Goal: Task Accomplishment & Management: Use online tool/utility

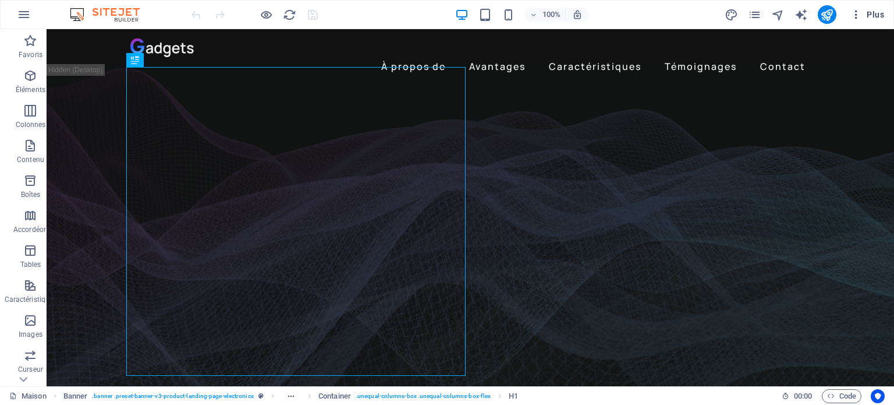
click at [877, 22] on button "Plus" at bounding box center [867, 14] width 43 height 19
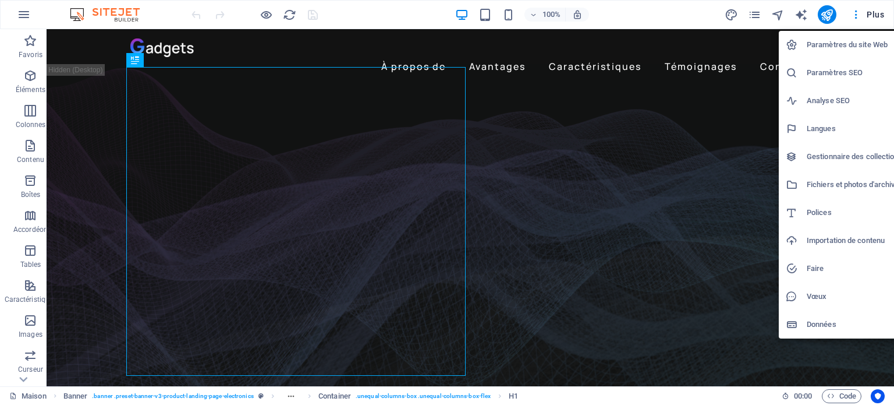
click at [838, 46] on font "Paramètres du site Web" at bounding box center [847, 44] width 81 height 9
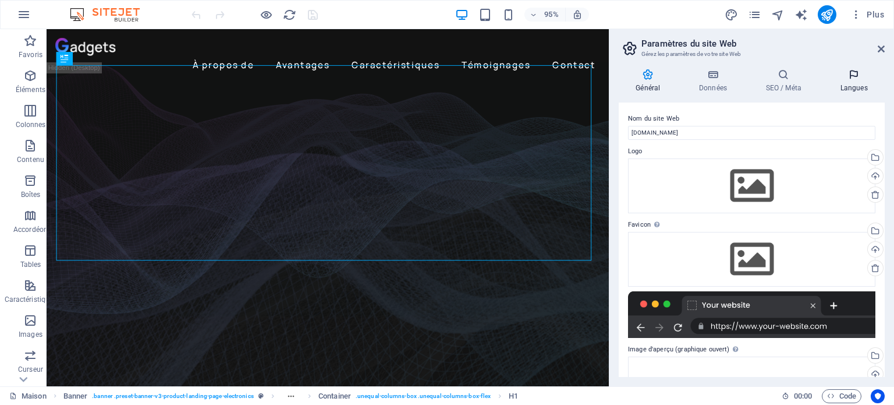
click at [859, 75] on icon at bounding box center [854, 75] width 62 height 12
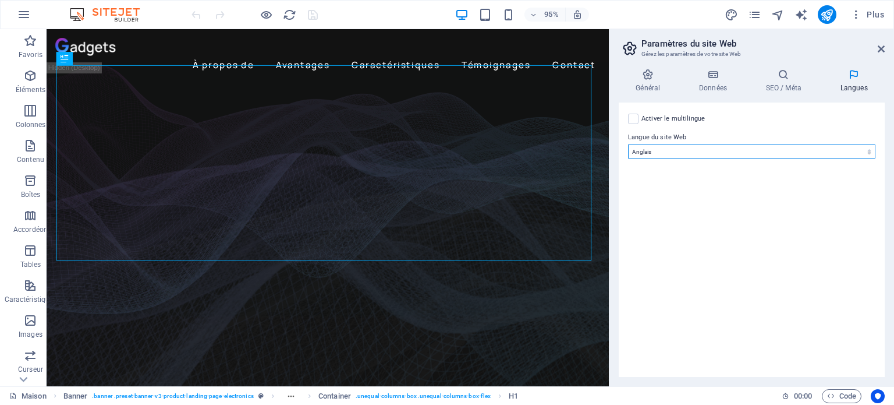
click at [738, 155] on select "abkhaze Au loin afrikaans Akan albanais amharique [DEMOGRAPHIC_DATA] arménien A…" at bounding box center [751, 151] width 247 height 14
select select "6"
click at [628, 144] on select "abkhaze Au loin afrikaans Akan albanais amharique [DEMOGRAPHIC_DATA] arménien A…" at bounding box center [751, 151] width 247 height 14
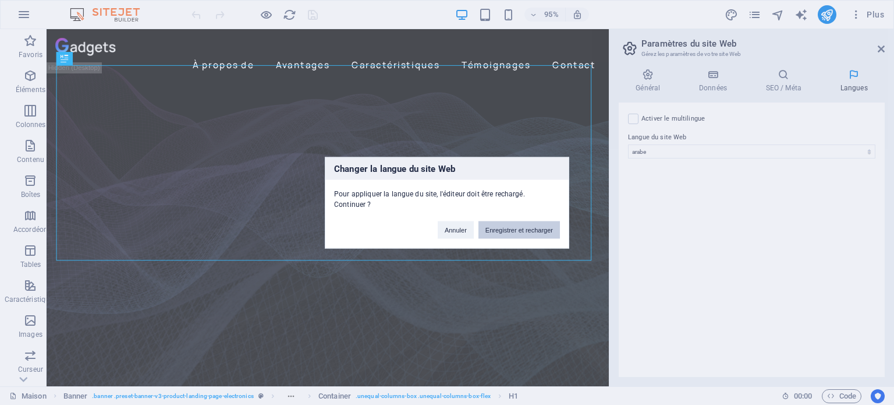
click at [533, 233] on button "Enregistrer et recharger" at bounding box center [520, 229] width 82 height 17
checkbox input "false"
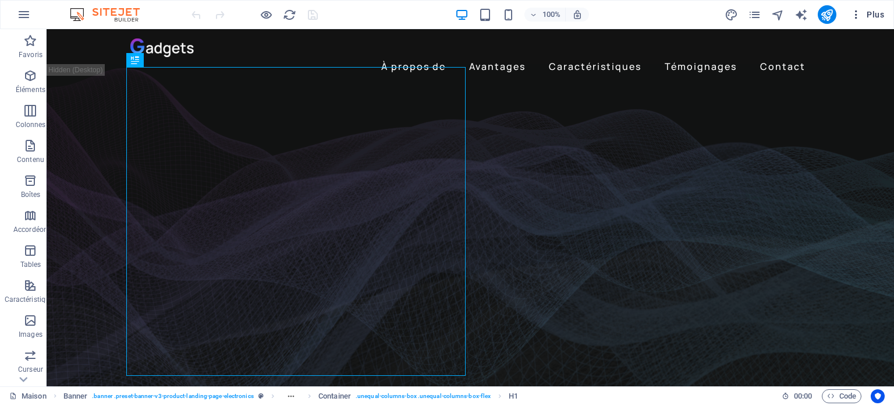
click at [877, 17] on font "Plus" at bounding box center [875, 14] width 17 height 9
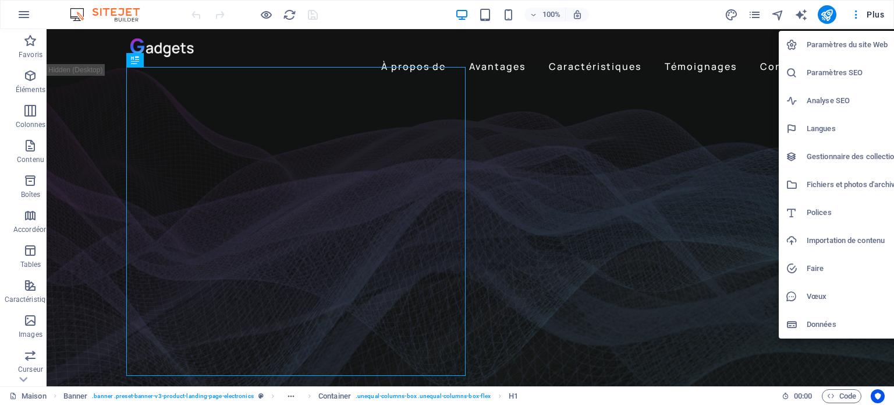
click at [857, 47] on font "Paramètres du site Web" at bounding box center [847, 44] width 81 height 9
select select "6"
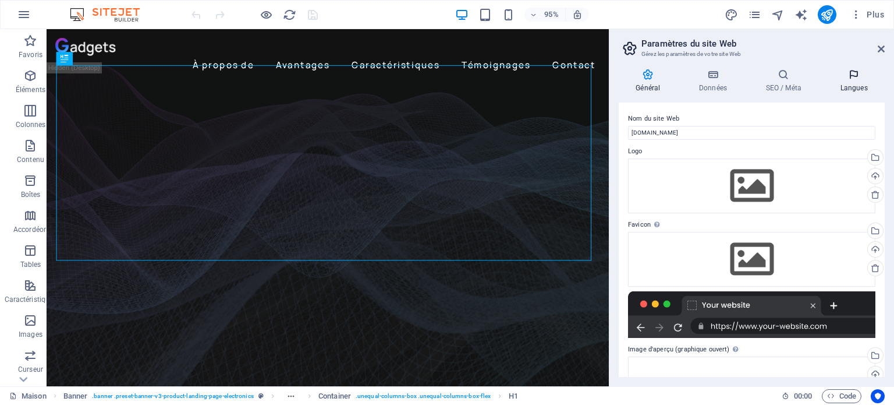
click at [852, 84] on font "Langues" at bounding box center [854, 88] width 27 height 8
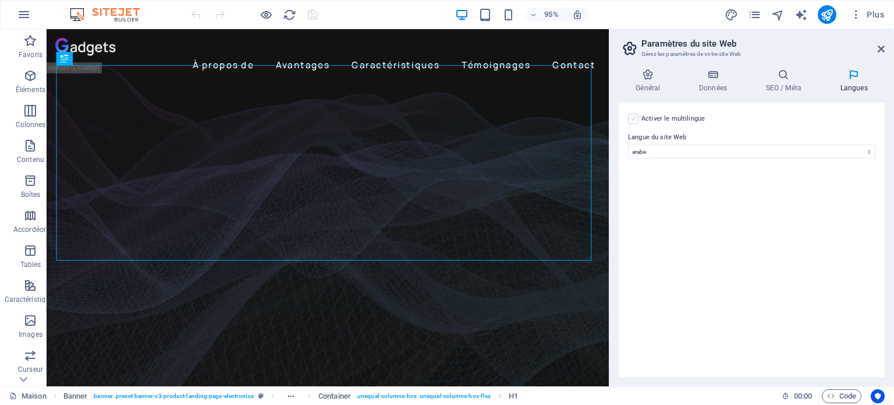
click at [632, 116] on label at bounding box center [633, 119] width 10 height 10
click at [0, 0] on input "Activer le multilingue Pour désactiver le multilingue, supprimez toutes les lan…" at bounding box center [0, 0] width 0 height 0
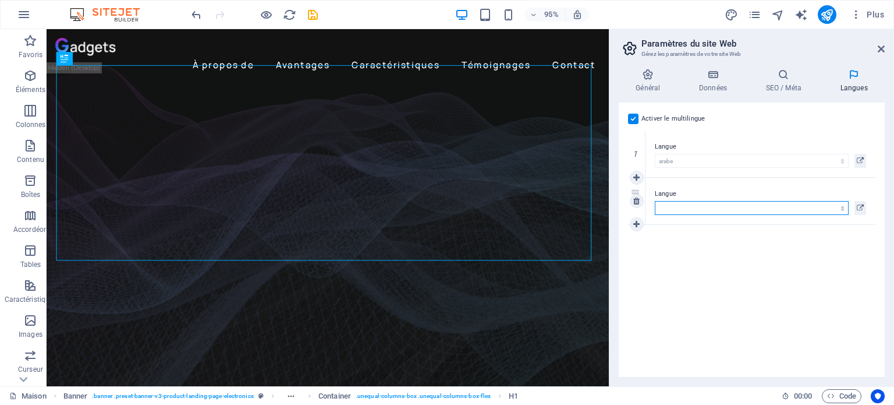
click at [696, 211] on select "abkhaze Au loin afrikaans Akan albanais amharique [DEMOGRAPHIC_DATA] arménien A…" at bounding box center [752, 208] width 194 height 14
click at [655, 201] on select "abkhaze Au loin afrikaans Akan albanais amharique [DEMOGRAPHIC_DATA] arménien A…" at bounding box center [752, 208] width 194 height 14
click at [708, 207] on select "abkhaze Au loin afrikaans Akan albanais amharique [DEMOGRAPHIC_DATA] arménien A…" at bounding box center [752, 208] width 194 height 14
select select "49"
click at [655, 201] on select "abkhaze Au loin afrikaans Akan albanais amharique [DEMOGRAPHIC_DATA] arménien A…" at bounding box center [752, 208] width 194 height 14
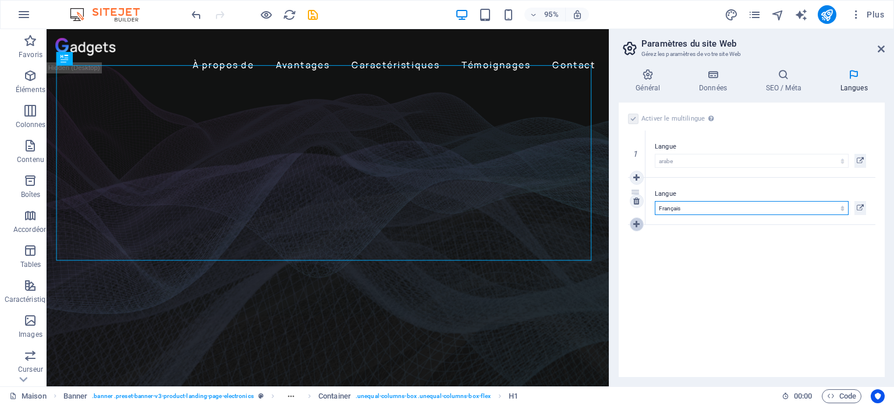
click at [638, 223] on icon at bounding box center [636, 224] width 6 height 8
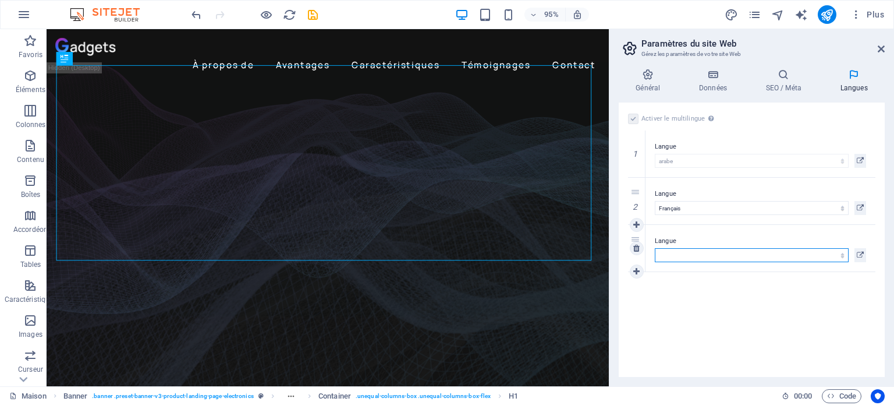
click at [685, 258] on select "abkhaze Au loin afrikaans Akan albanais amharique [DEMOGRAPHIC_DATA] arménien A…" at bounding box center [752, 255] width 194 height 14
click at [655, 248] on select "abkhaze Au loin afrikaans Akan albanais amharique [DEMOGRAPHIC_DATA] arménien A…" at bounding box center [752, 255] width 194 height 14
click at [692, 253] on select "abkhaze Au loin afrikaans Akan albanais amharique [DEMOGRAPHIC_DATA] arménien A…" at bounding box center [752, 255] width 194 height 14
select select "9"
click at [655, 248] on select "abkhaze Au loin afrikaans Akan albanais amharique [DEMOGRAPHIC_DATA] arménien A…" at bounding box center [752, 255] width 194 height 14
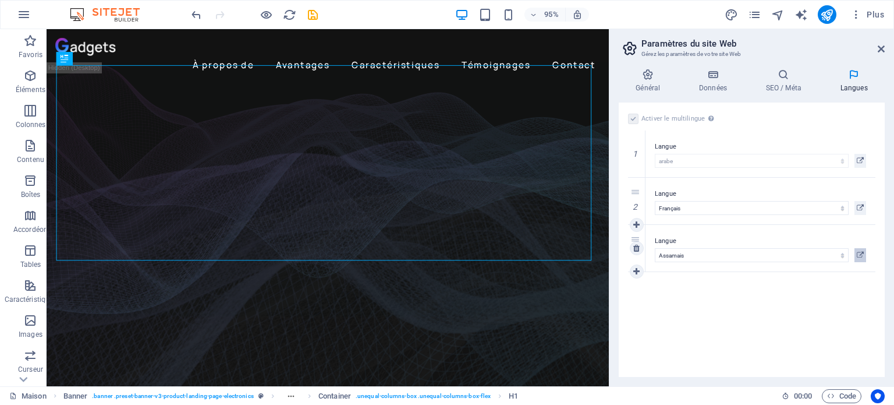
click at [865, 256] on button at bounding box center [861, 255] width 12 height 14
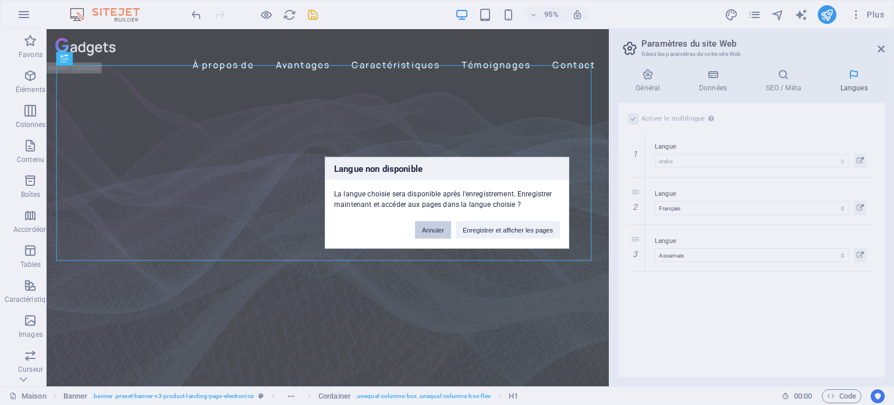
click at [440, 232] on font "Annuler" at bounding box center [433, 229] width 22 height 7
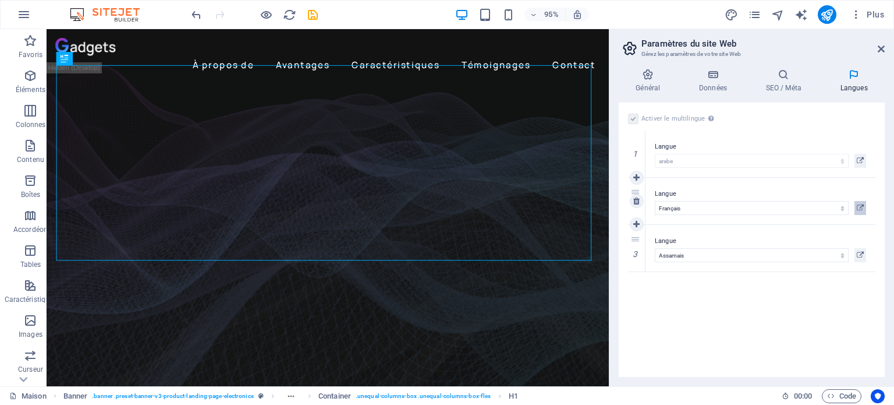
click at [861, 207] on icon at bounding box center [860, 208] width 7 height 14
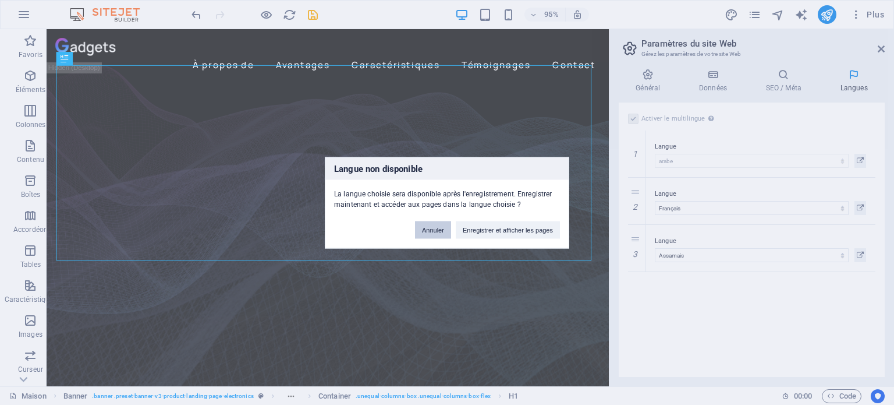
click at [429, 228] on font "Annuler" at bounding box center [433, 229] width 22 height 7
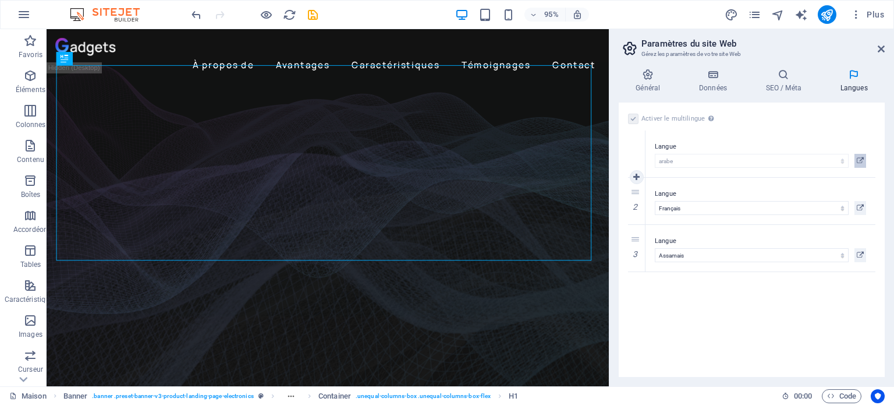
click at [859, 158] on icon at bounding box center [860, 161] width 7 height 14
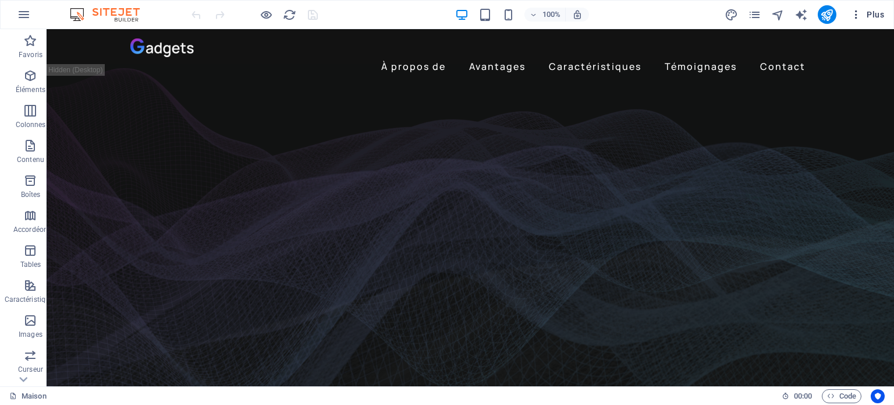
click at [873, 14] on font "Plus" at bounding box center [875, 14] width 17 height 9
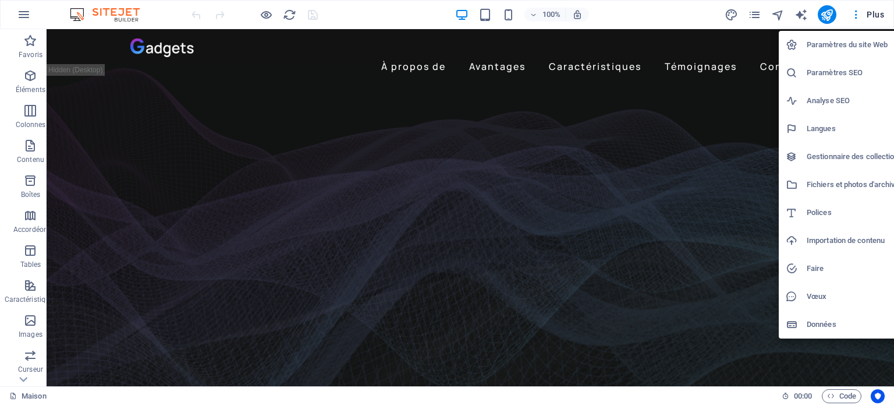
click at [834, 48] on font "Paramètres du site Web" at bounding box center [847, 44] width 81 height 9
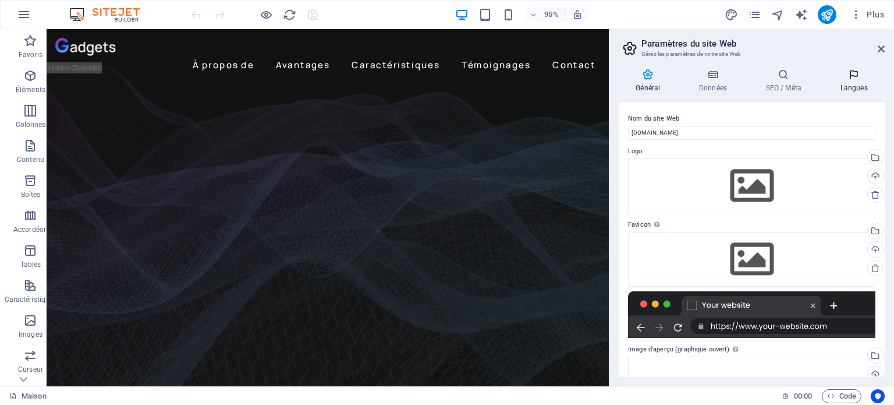
click at [859, 81] on h4 "Langues" at bounding box center [854, 81] width 62 height 24
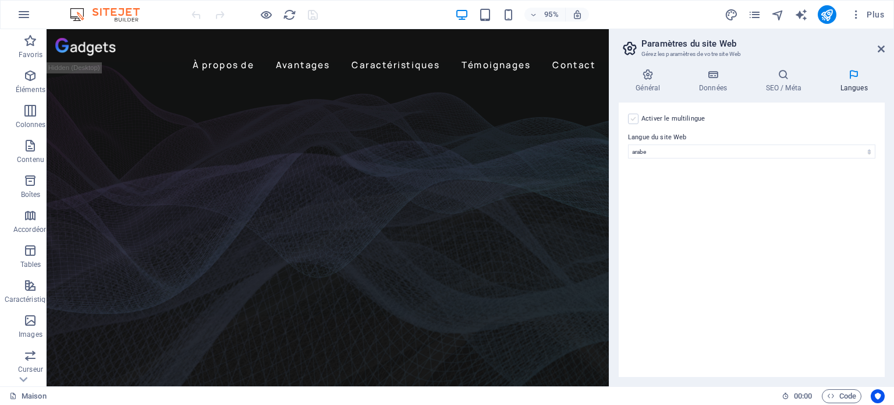
click at [632, 121] on label at bounding box center [633, 119] width 10 height 10
click at [0, 0] on input "Activer le multilingue Pour désactiver le multilingue, supprimez toutes les lan…" at bounding box center [0, 0] width 0 height 0
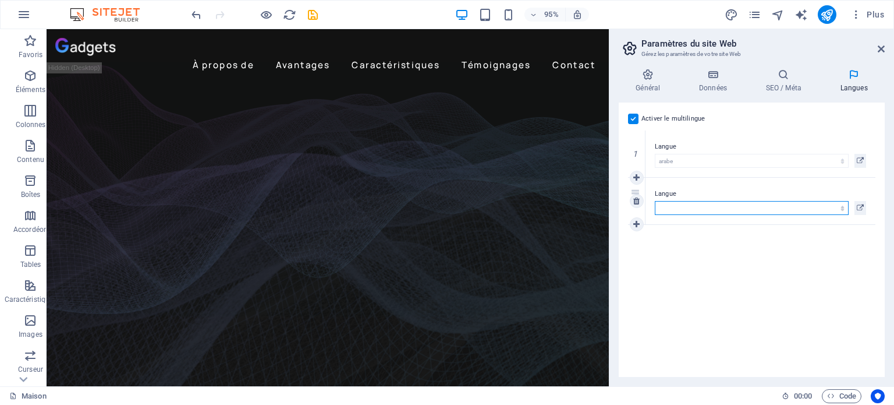
click at [682, 207] on select "abkhaze Au loin afrikaans Akan albanais amharique arabe Aragonais arménien Assa…" at bounding box center [752, 208] width 194 height 14
select select "49"
click at [655, 201] on select "abkhaze Au loin afrikaans Akan albanais amharique arabe Aragonais arménien Assa…" at bounding box center [752, 208] width 194 height 14
click at [638, 222] on icon at bounding box center [636, 224] width 6 height 8
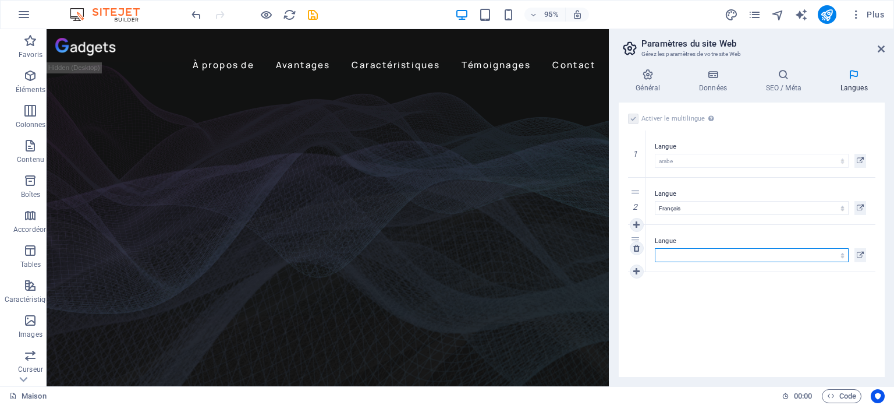
click at [688, 256] on select "abkhaze Au loin afrikaans Akan albanais amharique arabe Aragonais arménien Assa…" at bounding box center [752, 255] width 194 height 14
select select "41"
click at [655, 248] on select "abkhaze Au loin afrikaans Akan albanais amharique arabe Aragonais arménien Assa…" at bounding box center [752, 255] width 194 height 14
click at [859, 162] on icon at bounding box center [860, 161] width 7 height 14
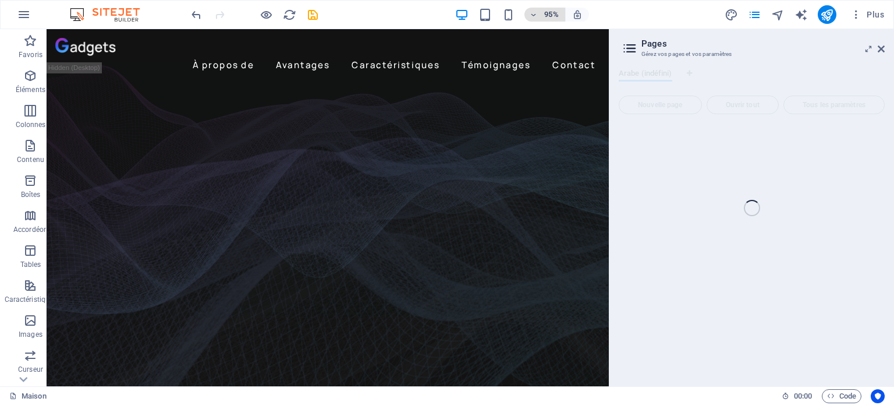
click at [535, 16] on icon "button" at bounding box center [533, 15] width 8 height 8
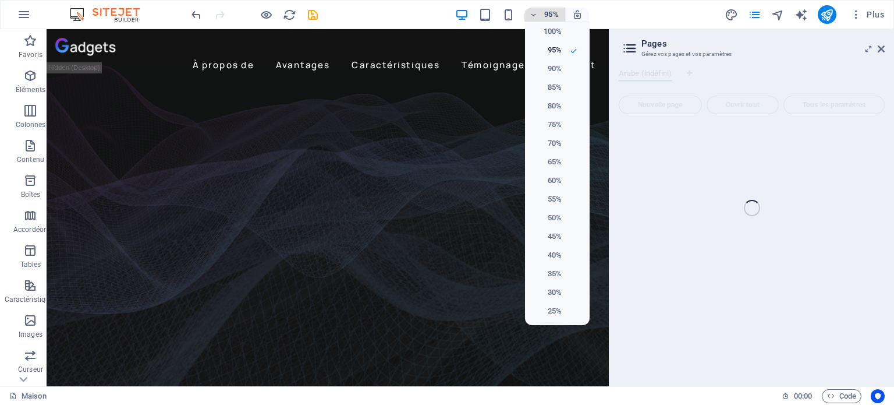
click at [535, 16] on div at bounding box center [447, 202] width 894 height 405
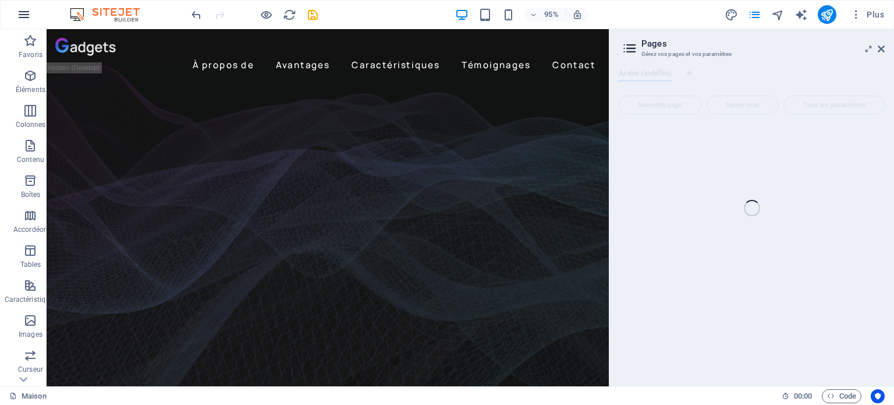
click at [24, 16] on icon "button" at bounding box center [24, 15] width 14 height 14
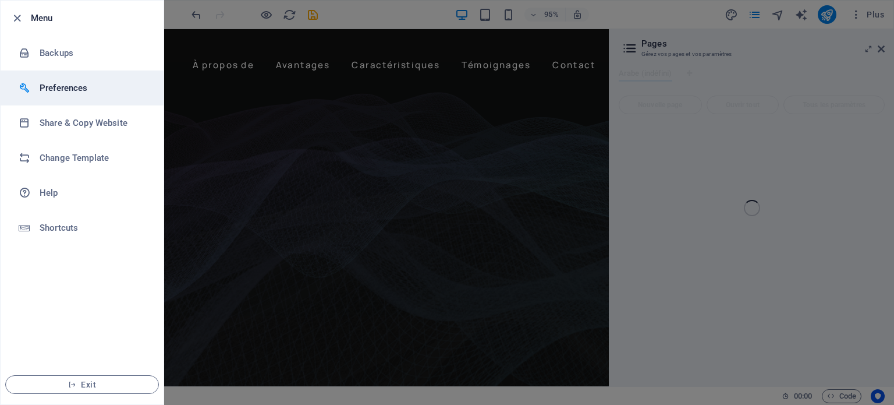
click at [65, 90] on h6 "Preferences" at bounding box center [94, 88] width 108 height 14
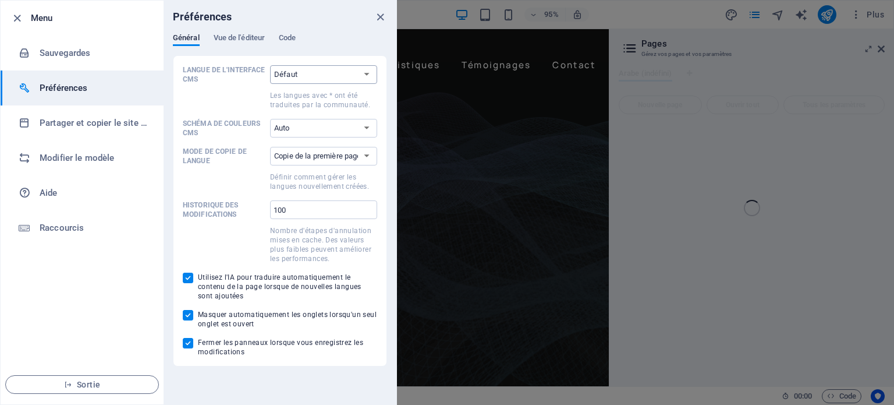
click at [369, 75] on select "Défaut Allemand Anglais Espagnol Suomi* Français magyar italien Pays-Bas Polona…" at bounding box center [323, 74] width 107 height 19
select select "fr"
click at [270, 65] on select "Défaut Allemand Anglais Espagnol Suomi* Français magyar italien Pays-Bas Polona…" at bounding box center [323, 74] width 107 height 19
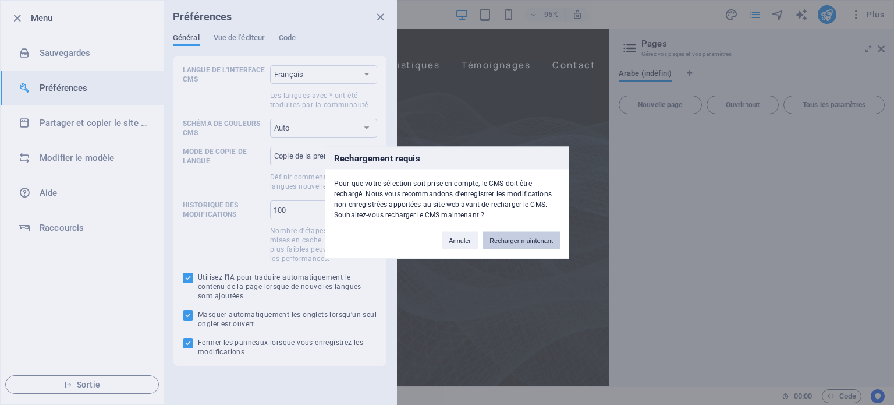
click at [534, 242] on font "Recharger maintenant" at bounding box center [521, 239] width 63 height 7
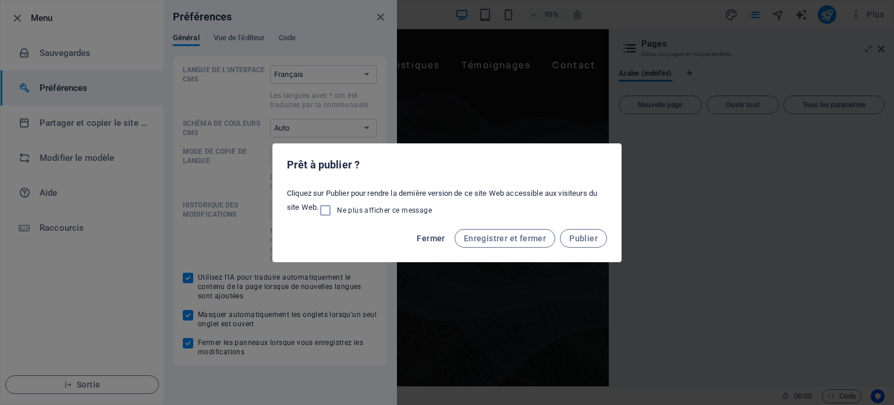
click at [435, 239] on font "Fermer" at bounding box center [431, 237] width 28 height 9
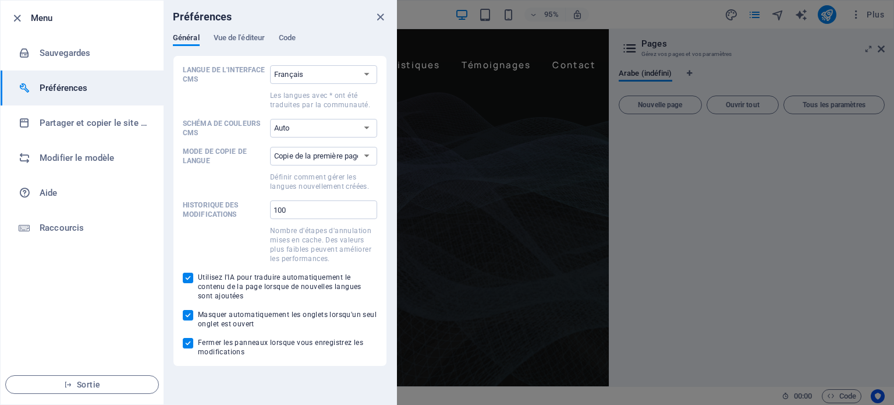
click at [635, 223] on div at bounding box center [447, 202] width 894 height 405
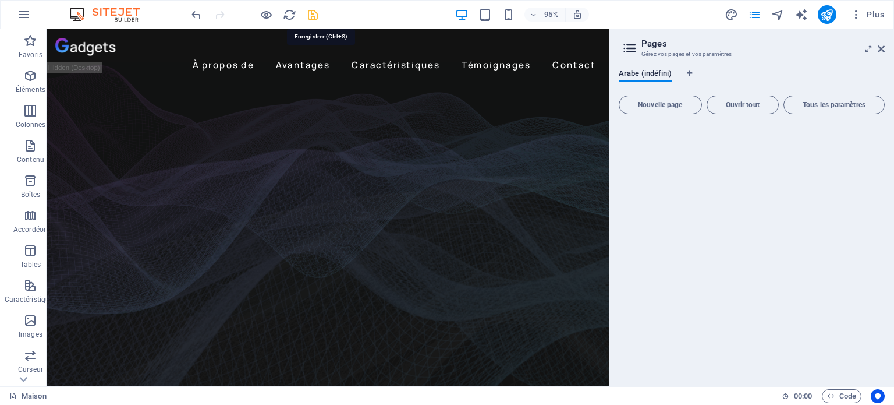
click at [313, 9] on icon "sauvegarder" at bounding box center [312, 14] width 13 height 13
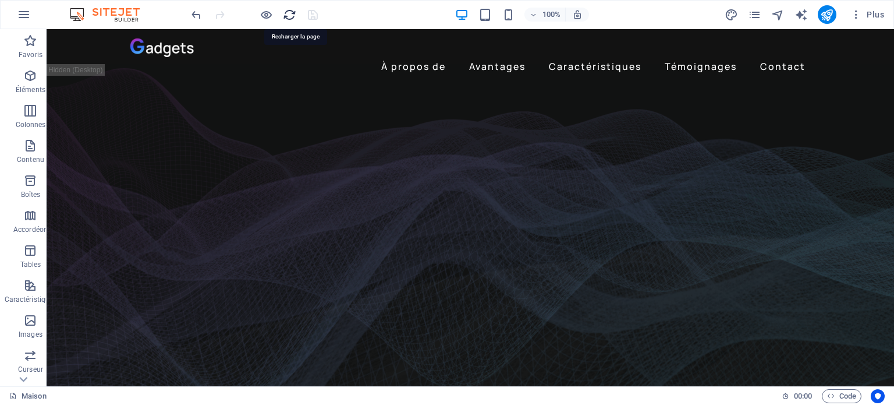
click at [288, 13] on icon "recharger" at bounding box center [289, 14] width 13 height 13
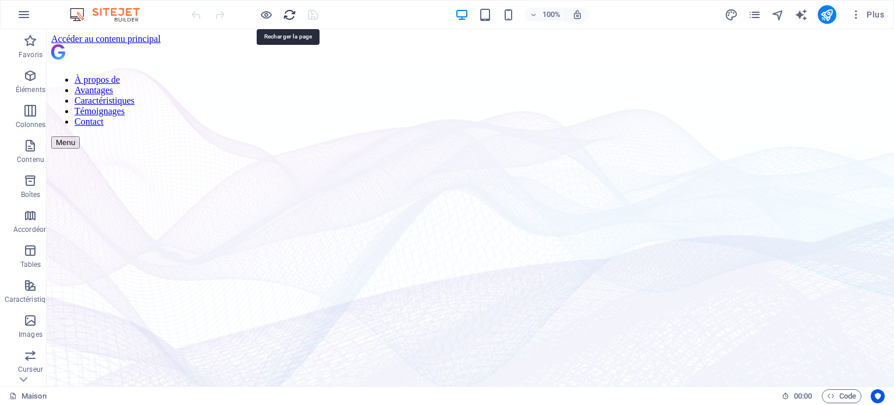
click at [288, 13] on icon "recharger" at bounding box center [289, 14] width 13 height 13
click at [19, 11] on icon "button" at bounding box center [24, 15] width 14 height 14
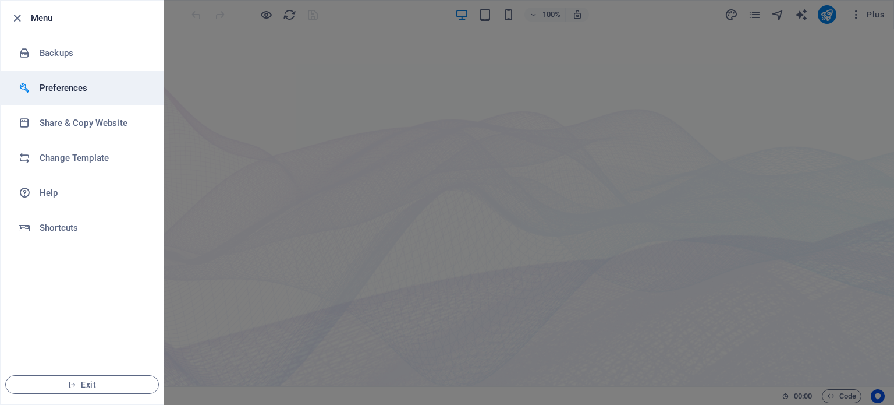
click at [70, 87] on h6 "Preferences" at bounding box center [94, 88] width 108 height 14
select select "fr"
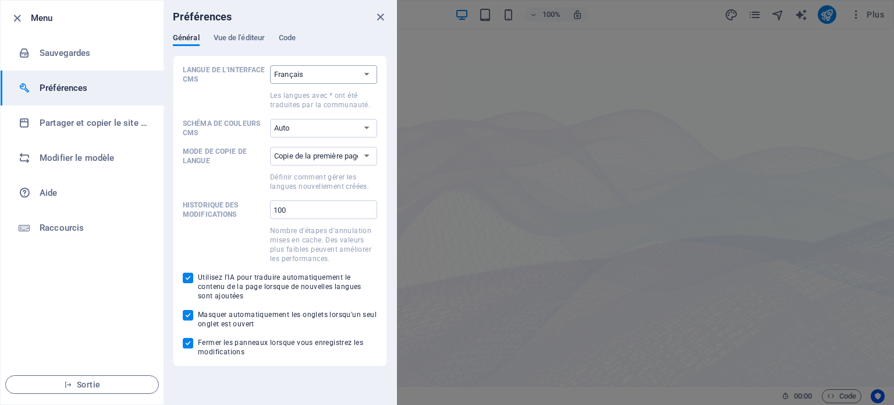
click at [366, 80] on select "Défaut Allemand Anglais Espagnol Suomi* Français magyar italien Pays-Bas Polona…" at bounding box center [323, 74] width 107 height 19
click at [221, 81] on p "Langue de l'interface CMS" at bounding box center [224, 74] width 83 height 19
click at [270, 81] on select "Défaut Allemand Anglais Espagnol Suomi* Français magyar italien Pays-Bas Polona…" at bounding box center [323, 74] width 107 height 19
click at [364, 130] on select "Auto Sombre Lumière" at bounding box center [323, 128] width 107 height 19
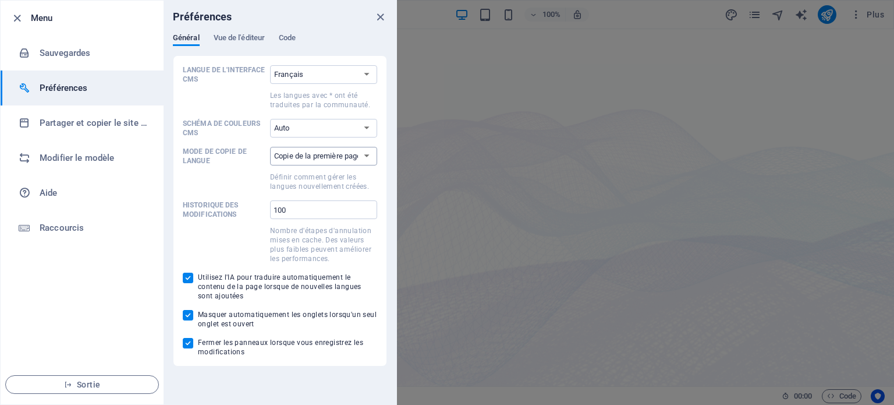
click at [369, 155] on select "Copie de la première page uniquement Copier toutes les pages" at bounding box center [323, 156] width 107 height 19
click at [244, 37] on font "Vue de l'éditeur" at bounding box center [240, 37] width 52 height 9
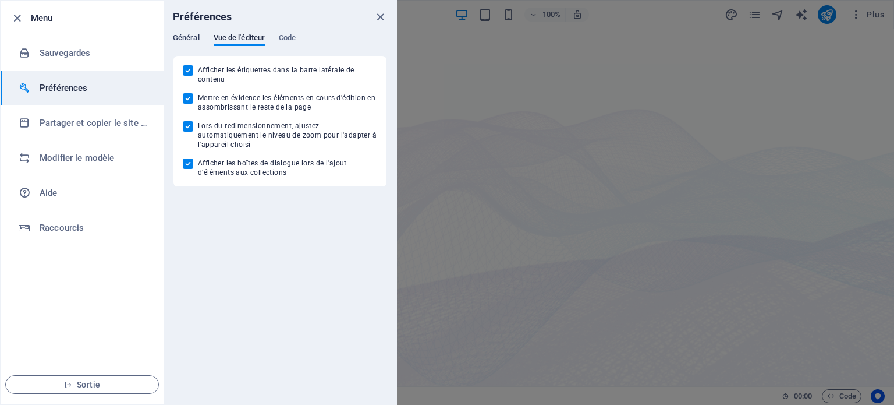
click at [192, 34] on font "Général" at bounding box center [186, 37] width 27 height 9
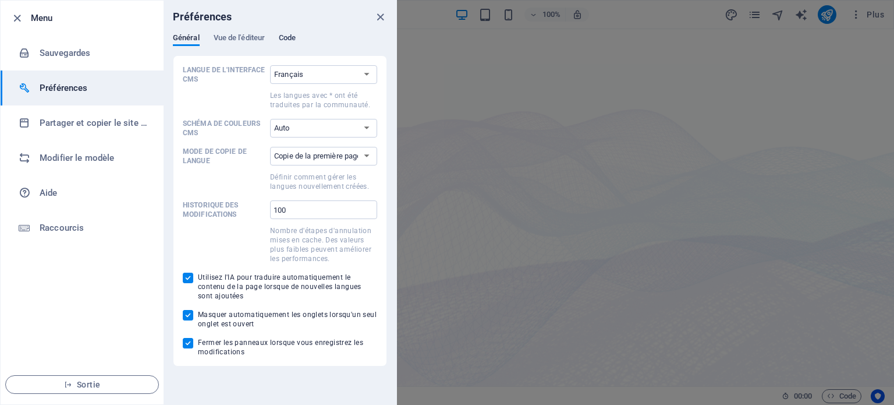
click at [286, 38] on font "Code" at bounding box center [287, 37] width 17 height 9
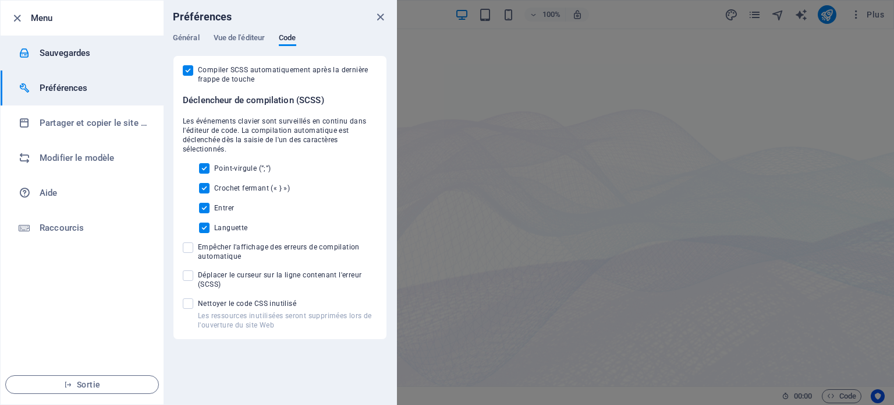
click at [73, 56] on font "Sauvegardes" at bounding box center [65, 53] width 51 height 10
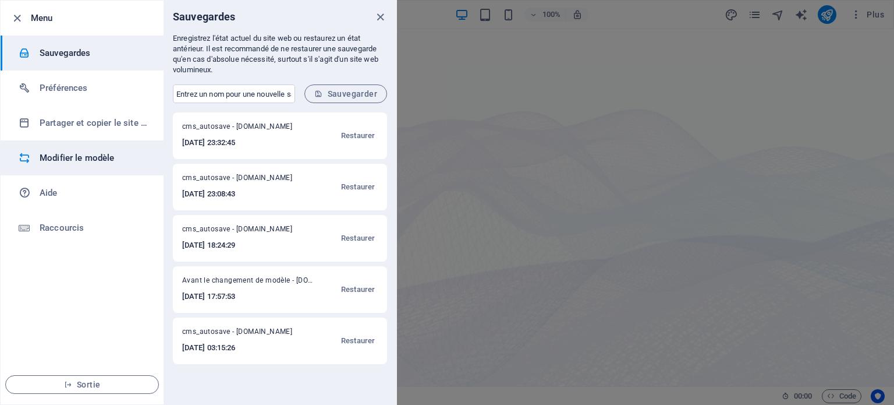
click at [104, 162] on font "Modifier le modèle" at bounding box center [77, 158] width 75 height 10
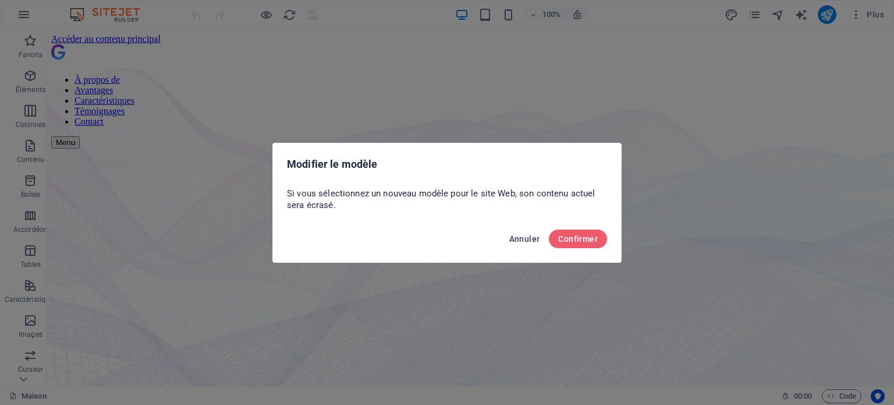
click at [519, 239] on font "Annuler" at bounding box center [524, 238] width 31 height 9
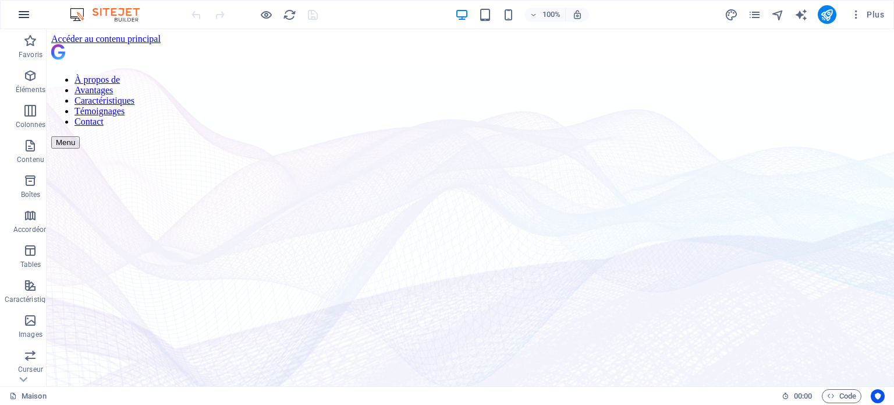
click at [30, 12] on button "button" at bounding box center [24, 15] width 28 height 28
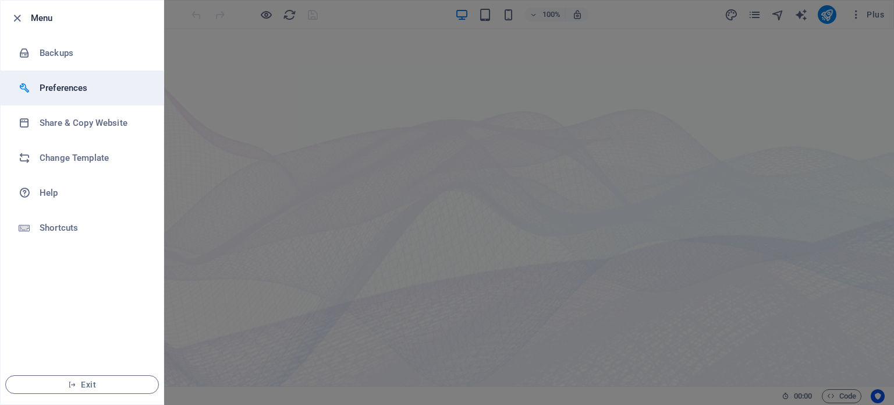
click at [59, 90] on h6 "Preferences" at bounding box center [94, 88] width 108 height 14
select select "fr"
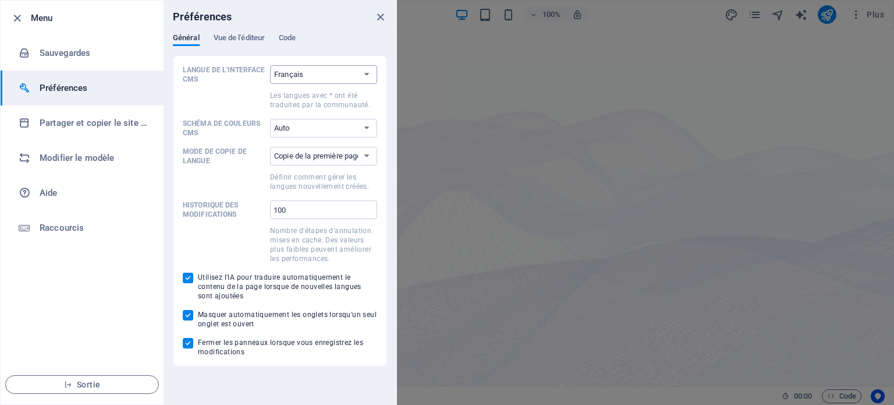
click at [306, 76] on select "Défaut Allemand Anglais Espagnol Suomi* Français magyar italien Pays-Bas Polona…" at bounding box center [323, 74] width 107 height 19
click at [270, 65] on select "Défaut Allemand Anglais Espagnol Suomi* Français magyar italien Pays-Bas Polona…" at bounding box center [323, 74] width 107 height 19
click at [378, 19] on icon "fermer" at bounding box center [380, 16] width 13 height 13
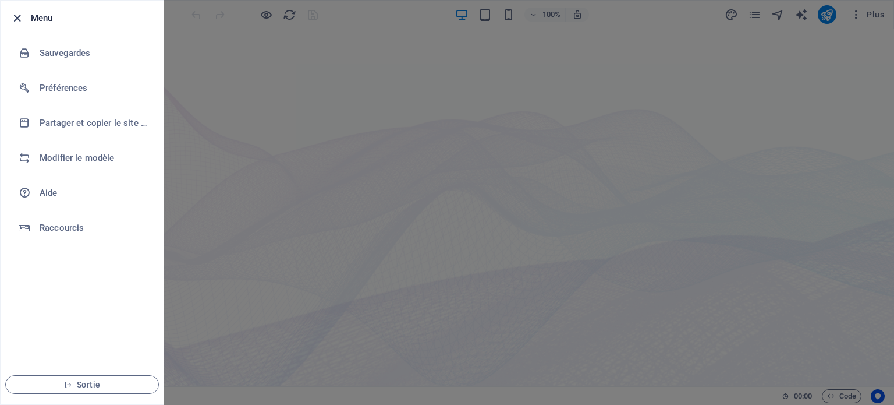
click at [12, 16] on icon "button" at bounding box center [16, 18] width 13 height 13
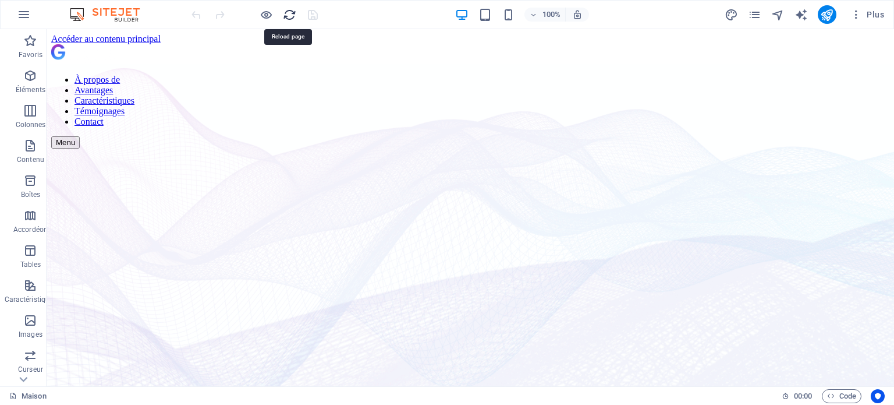
click at [287, 15] on icon "recharger" at bounding box center [289, 14] width 13 height 13
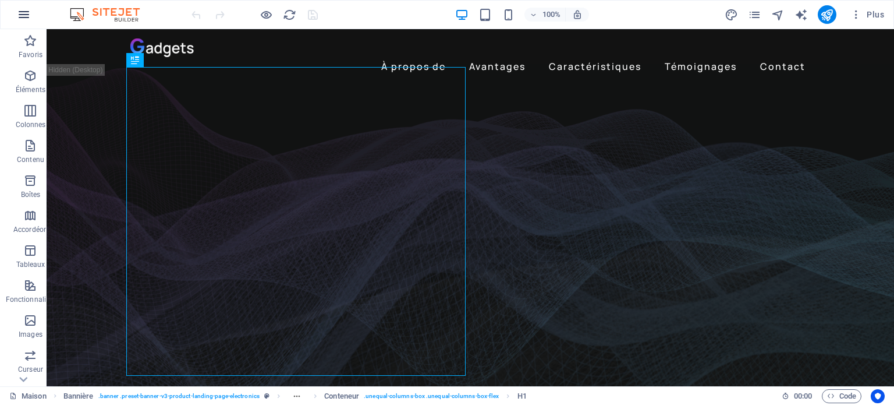
click at [22, 11] on icon "button" at bounding box center [24, 15] width 14 height 14
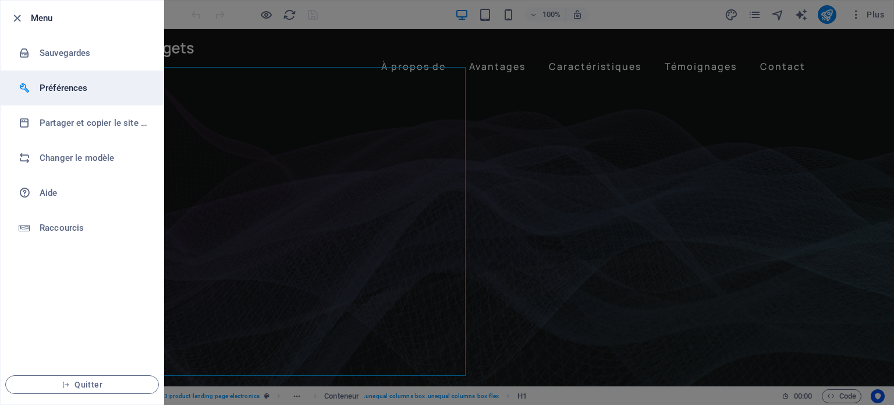
click at [72, 88] on h6 "Préférences" at bounding box center [94, 88] width 108 height 14
select select "fr"
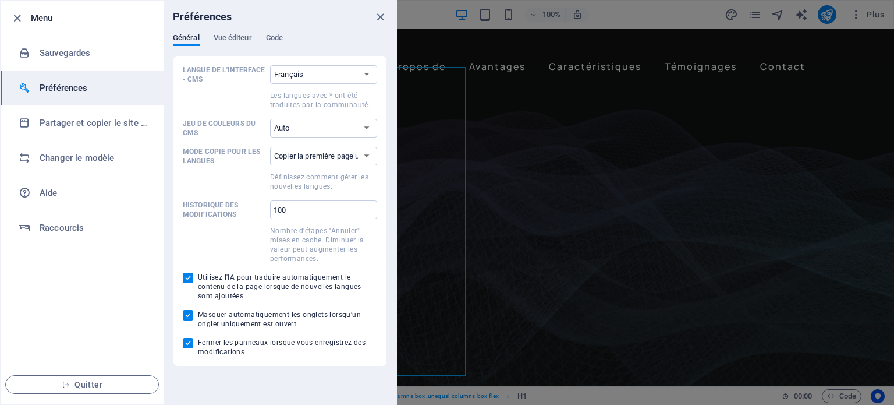
click at [72, 88] on font "Préférences" at bounding box center [64, 88] width 48 height 10
click at [61, 58] on font "Sauvegardes" at bounding box center [65, 53] width 51 height 10
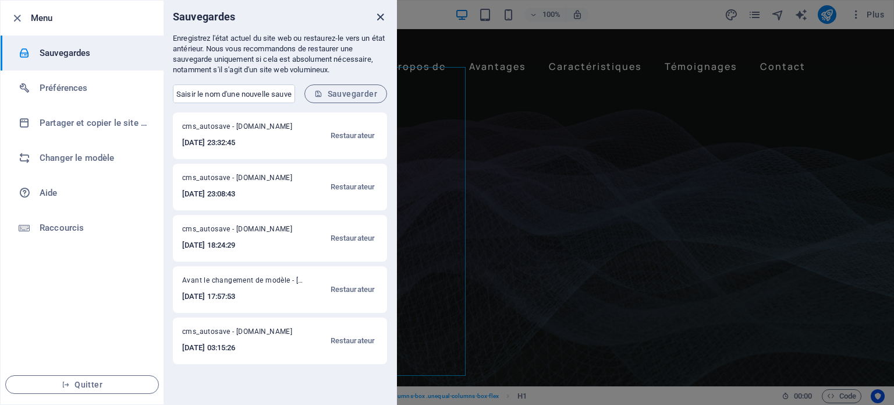
click at [382, 19] on icon "fermer" at bounding box center [380, 16] width 13 height 13
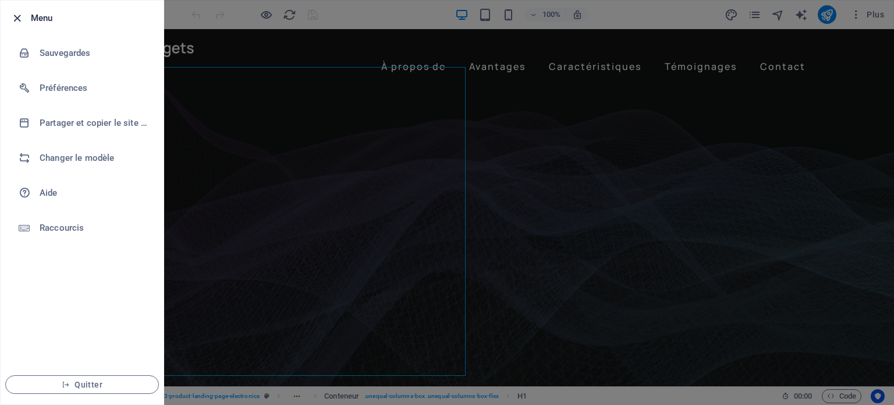
click at [20, 18] on icon "button" at bounding box center [16, 18] width 13 height 13
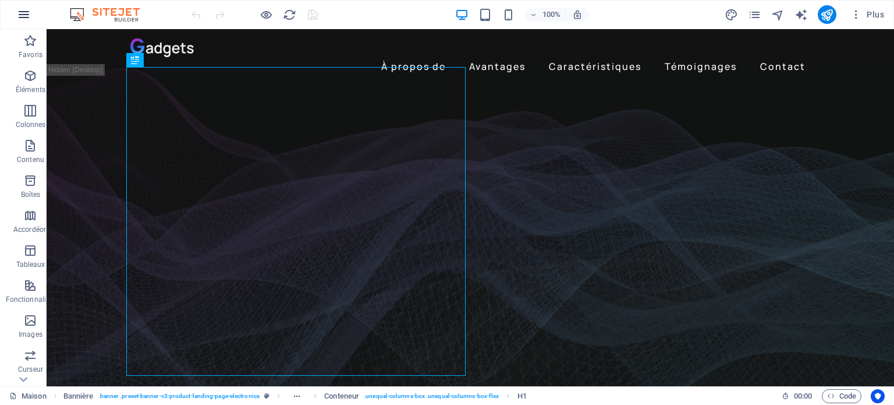
click at [19, 12] on icon "button" at bounding box center [24, 15] width 14 height 14
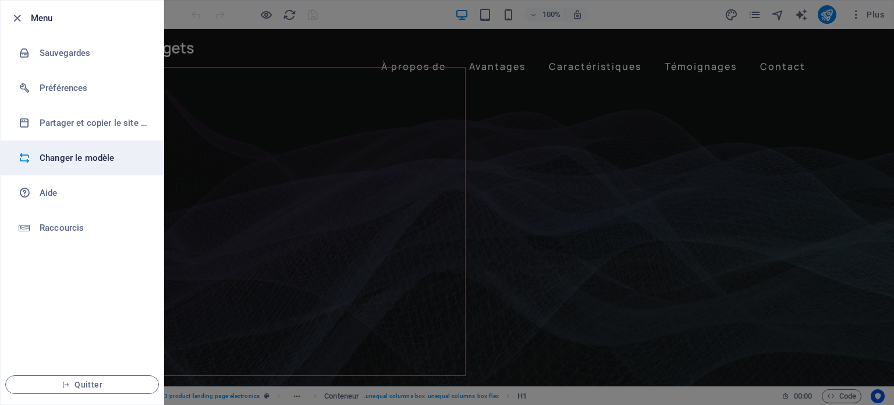
click at [57, 161] on font "Changer le modèle" at bounding box center [77, 158] width 75 height 10
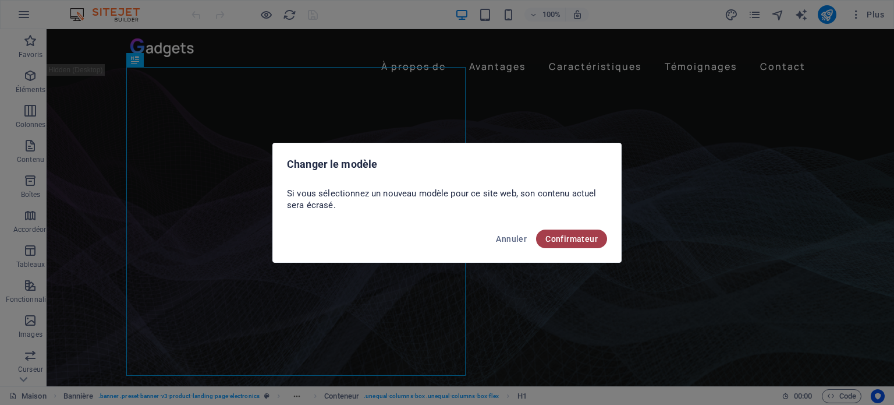
click at [576, 239] on font "Confirmateur" at bounding box center [572, 238] width 52 height 9
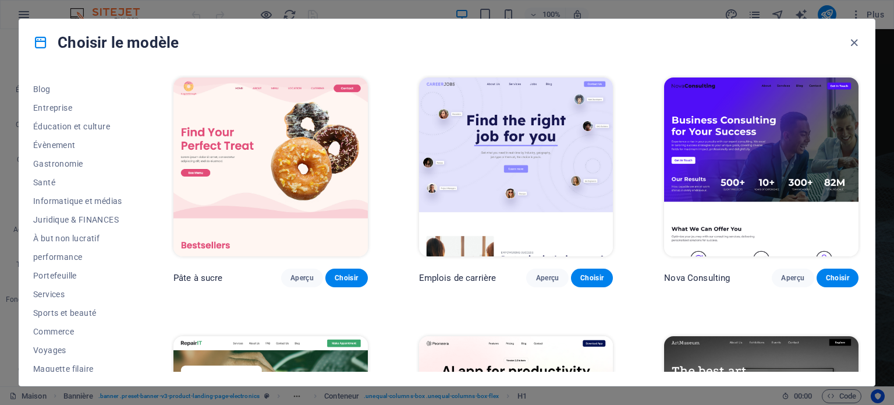
scroll to position [169, 0]
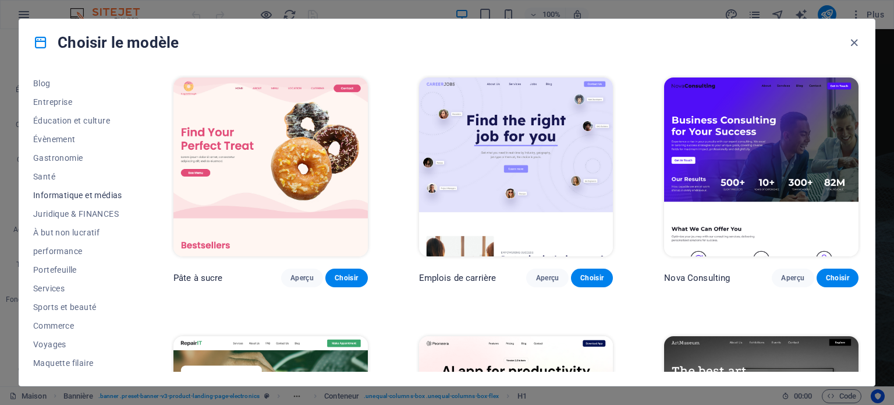
click at [93, 194] on font "Informatique et médias" at bounding box center [77, 194] width 89 height 9
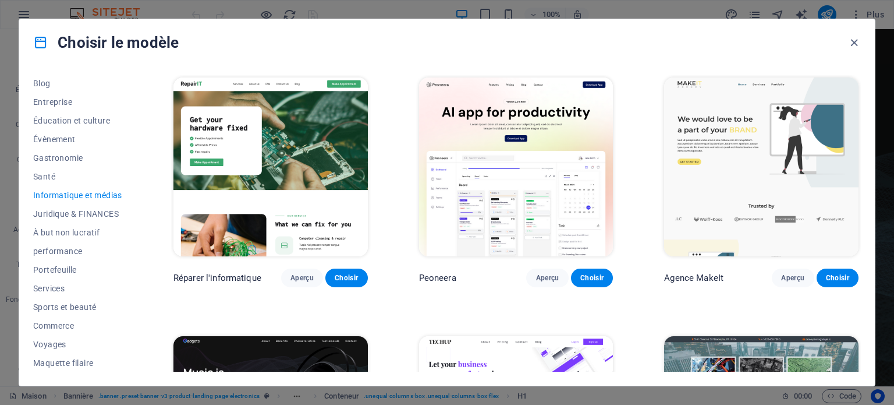
click at [660, 66] on div "Tous les modèles Mes modèles Nouveau Populaire Page de destination Multipager U…" at bounding box center [447, 226] width 856 height 320
drag, startPoint x: 863, startPoint y: 102, endPoint x: 861, endPoint y: 111, distance: 9.5
click at [861, 111] on div "Tous les modèles Mes modèles Nouveau Populaire Page de destination Multipager U…" at bounding box center [447, 226] width 856 height 320
drag, startPoint x: 861, startPoint y: 111, endPoint x: 857, endPoint y: 118, distance: 7.6
click at [857, 118] on div "Tous les modèles Mes modèles Nouveau Populaire Page de destination Multipager U…" at bounding box center [447, 226] width 856 height 320
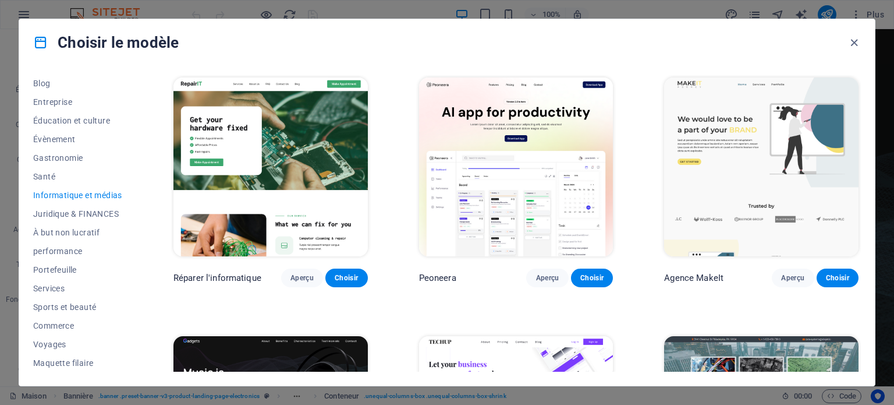
drag, startPoint x: 861, startPoint y: 118, endPoint x: 862, endPoint y: 150, distance: 32.0
click at [862, 150] on div "Tous les modèles Mes modèles Nouveau Populaire Page de destination Multipager U…" at bounding box center [447, 226] width 856 height 320
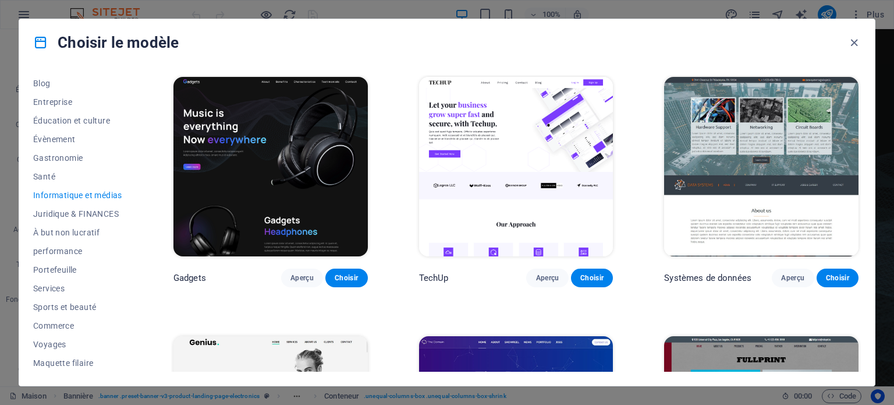
scroll to position [519, 0]
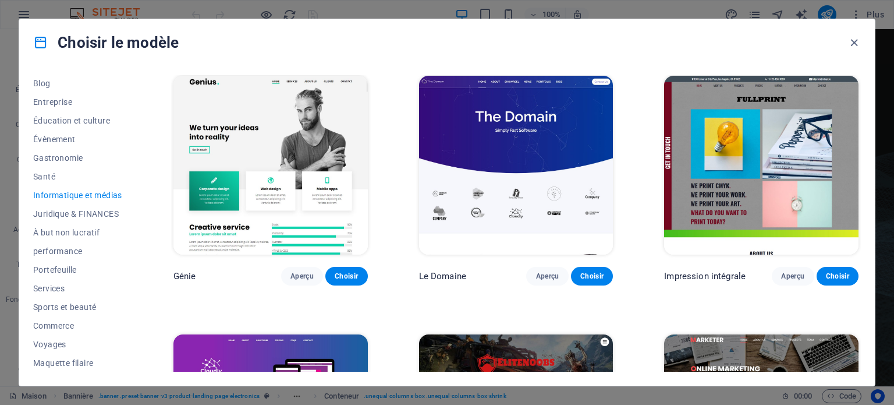
click at [862, 332] on div "Tous les modèles Mes modèles Nouveau Populaire Page de destination Multipager U…" at bounding box center [447, 226] width 856 height 320
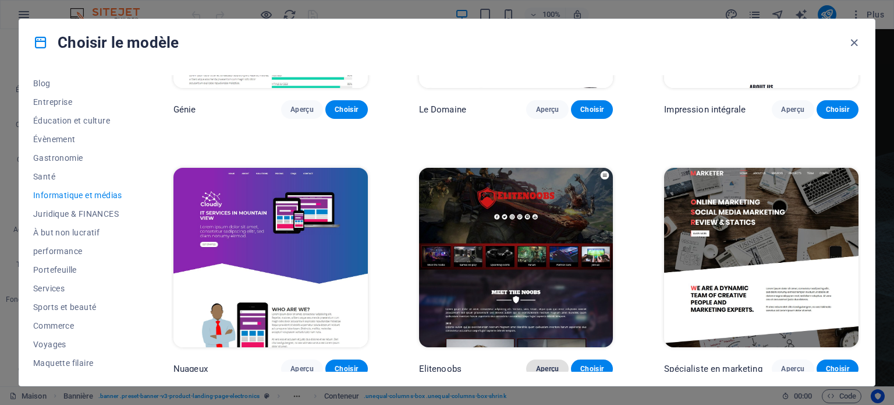
click at [541, 365] on font "Aperçu" at bounding box center [547, 368] width 23 height 8
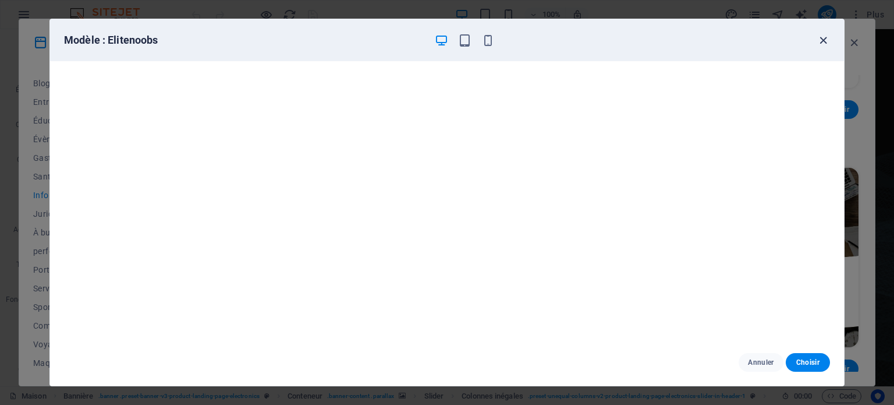
click at [827, 39] on icon "button" at bounding box center [823, 40] width 13 height 13
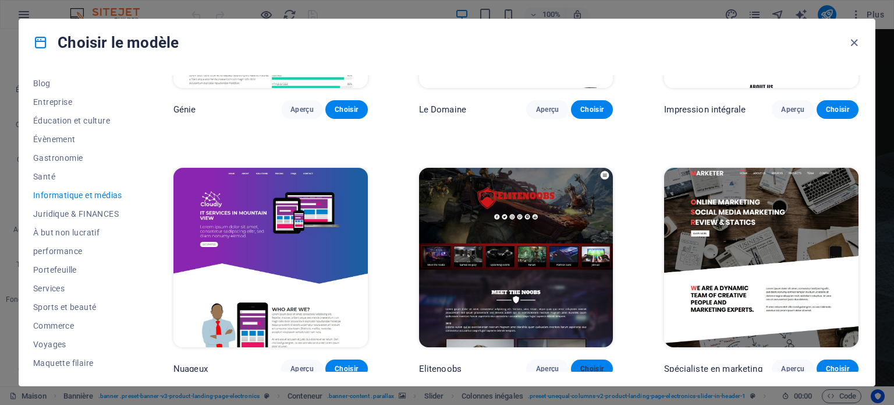
click at [589, 364] on font "Choisir" at bounding box center [591, 368] width 23 height 8
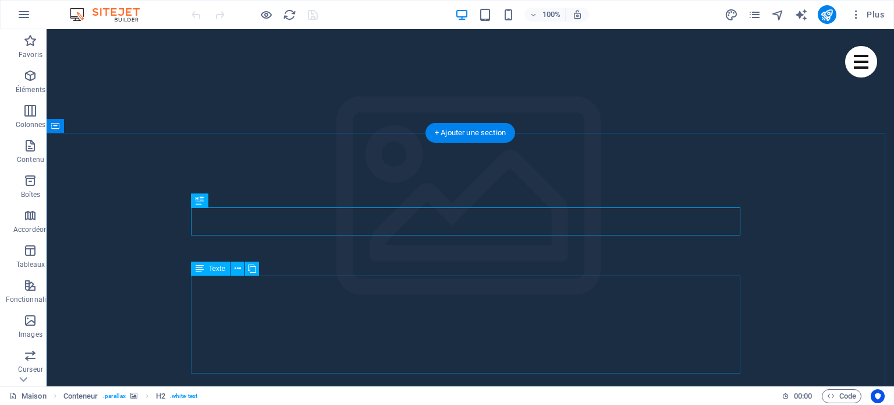
scroll to position [291, 0]
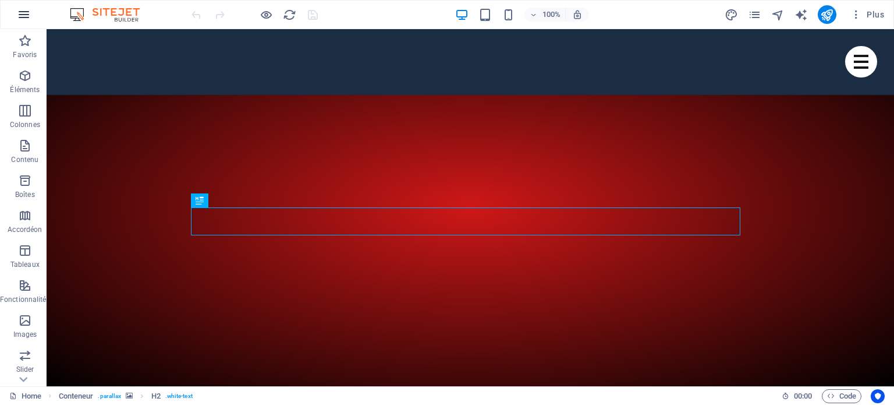
click at [20, 16] on icon "button" at bounding box center [24, 15] width 14 height 14
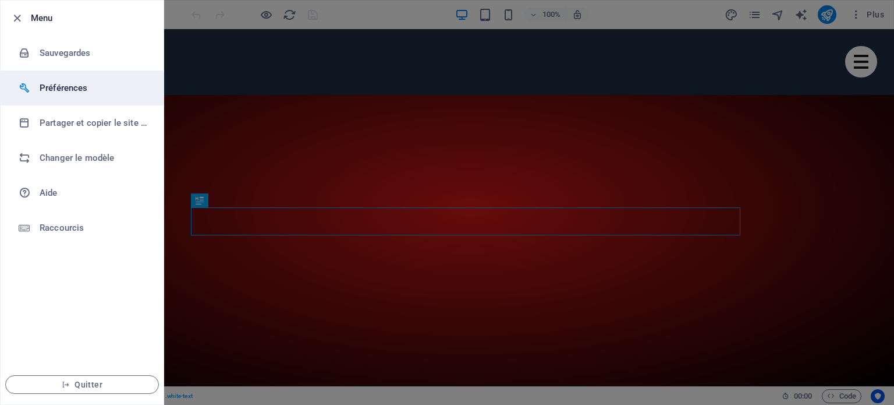
click at [68, 87] on h6 "Préférences" at bounding box center [94, 88] width 108 height 14
select select "fr"
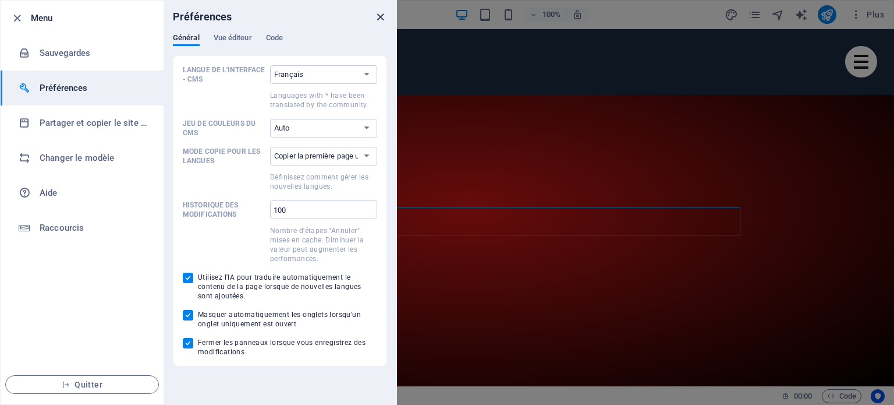
click at [385, 12] on icon "close" at bounding box center [380, 16] width 13 height 13
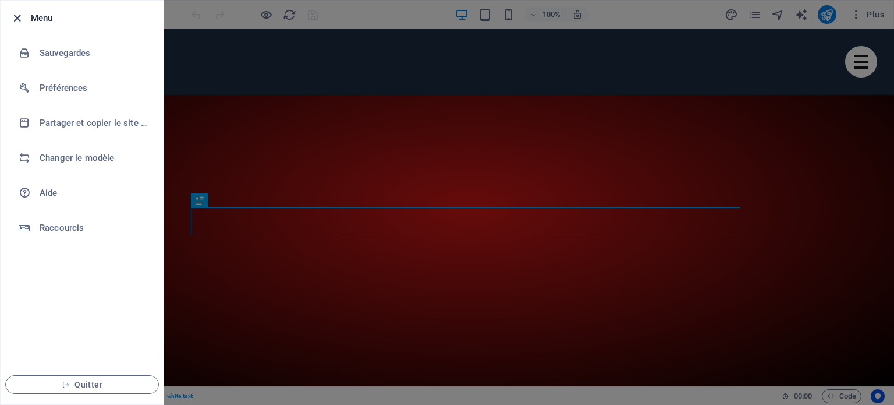
click at [14, 16] on icon "button" at bounding box center [16, 18] width 13 height 13
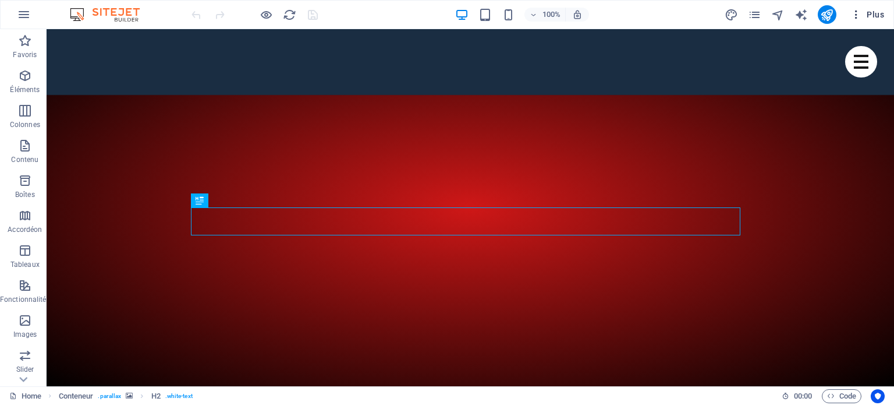
click at [869, 12] on span "Plus" at bounding box center [868, 15] width 34 height 12
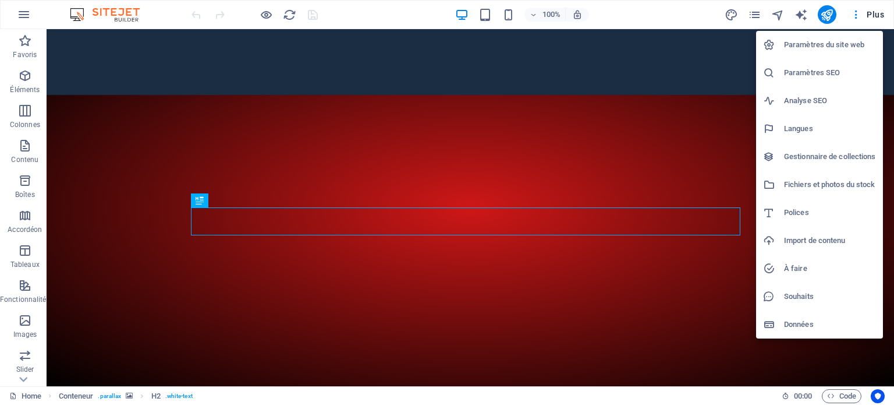
click at [817, 48] on h6 "Paramètres du site web" at bounding box center [830, 45] width 92 height 14
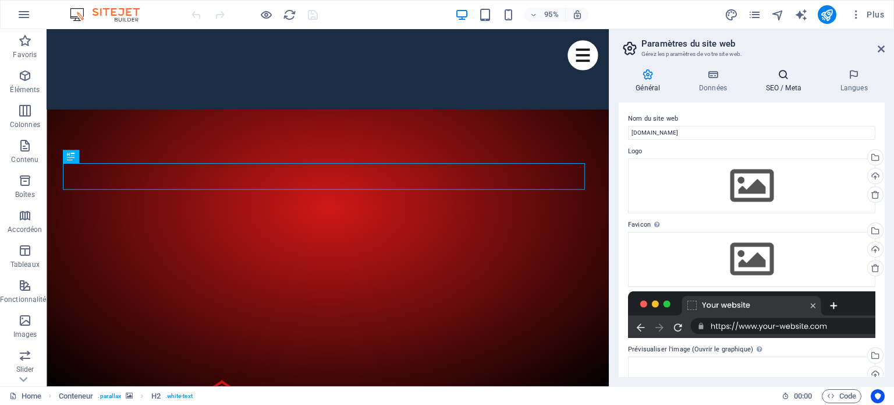
click at [781, 74] on icon at bounding box center [784, 75] width 70 height 12
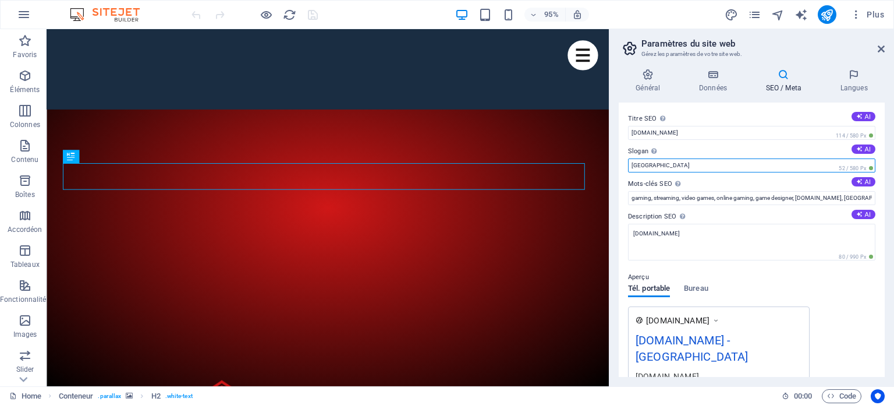
click at [654, 163] on input "[GEOGRAPHIC_DATA]" at bounding box center [751, 165] width 247 height 14
type input "B"
type input "[GEOGRAPHIC_DATA]"
drag, startPoint x: 880, startPoint y: 132, endPoint x: 884, endPoint y: 151, distance: 19.5
click at [884, 151] on div "Titre SEO Titre du site web. Optez pour un titre qui se démarque dans les résul…" at bounding box center [752, 239] width 266 height 274
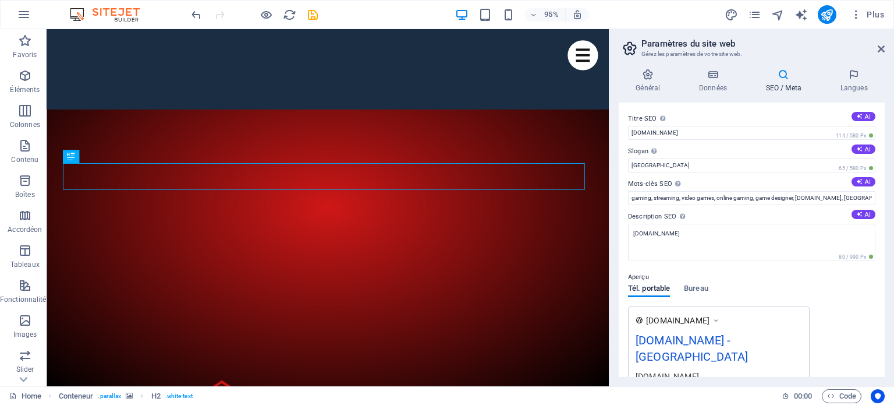
drag, startPoint x: 886, startPoint y: 151, endPoint x: 891, endPoint y: 175, distance: 25.1
click at [891, 175] on div "Général Données SEO / Meta Langues Nom du site web [DOMAIN_NAME] Logo Glissez l…" at bounding box center [752, 222] width 285 height 327
click at [655, 81] on h4 "Général" at bounding box center [650, 81] width 63 height 24
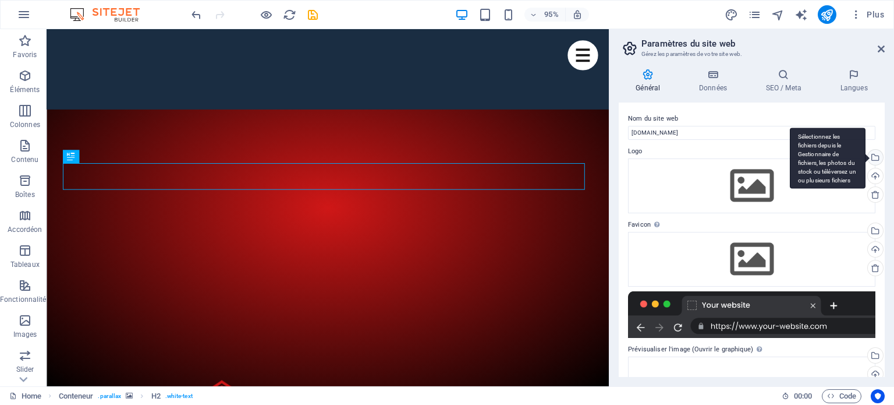
click at [873, 159] on div "Sélectionnez les fichiers depuis le Gestionnaire de fichiers, les photos du sto…" at bounding box center [874, 158] width 17 height 17
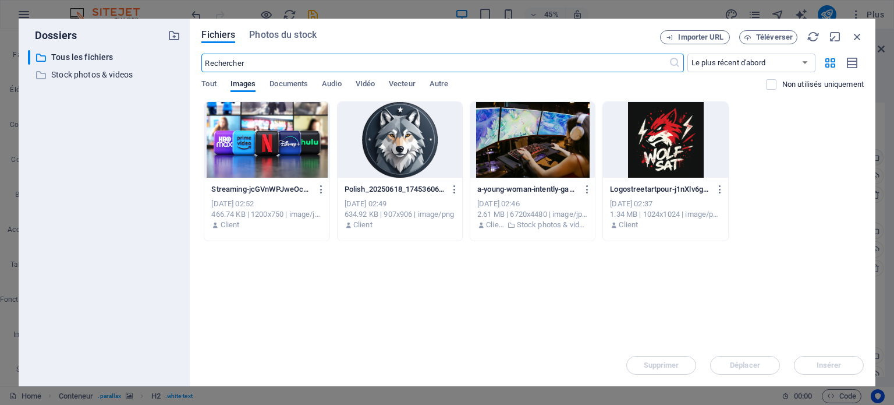
scroll to position [495, 0]
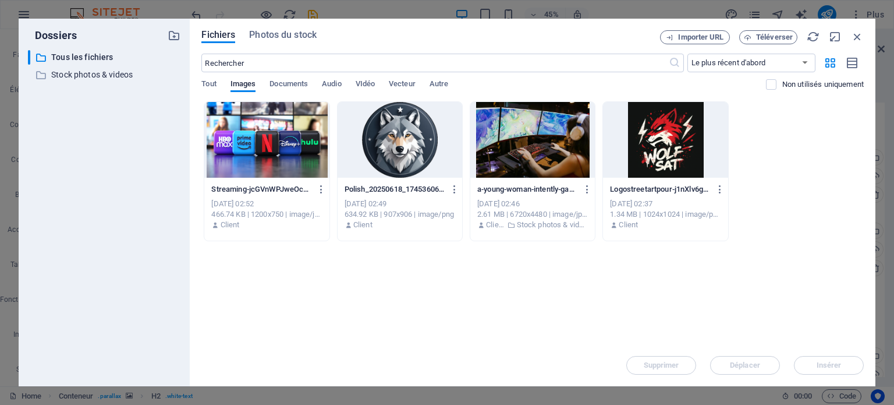
click at [663, 150] on div at bounding box center [665, 140] width 125 height 76
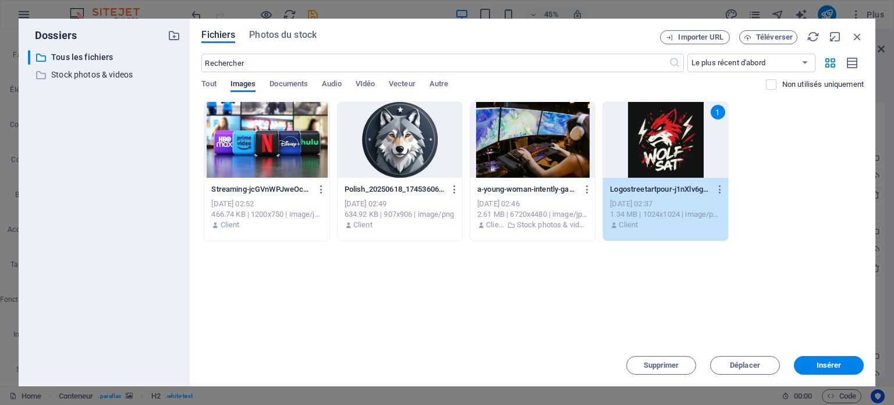
click at [777, 186] on div "Streaming-jcGVnWPJweOcFDOYQyqyGQ.jpg Streaming-jcGVnWPJweOcFDOYQyqyGQ.jpg [DATE…" at bounding box center [532, 171] width 663 height 140
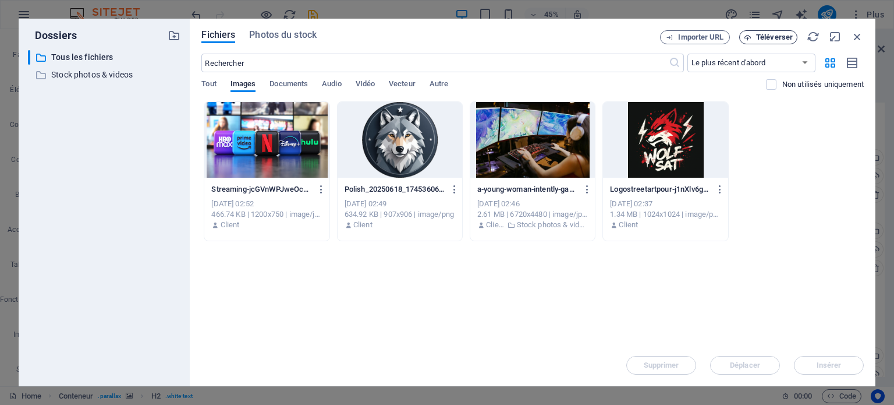
click at [769, 37] on span "Téléverser" at bounding box center [774, 37] width 37 height 7
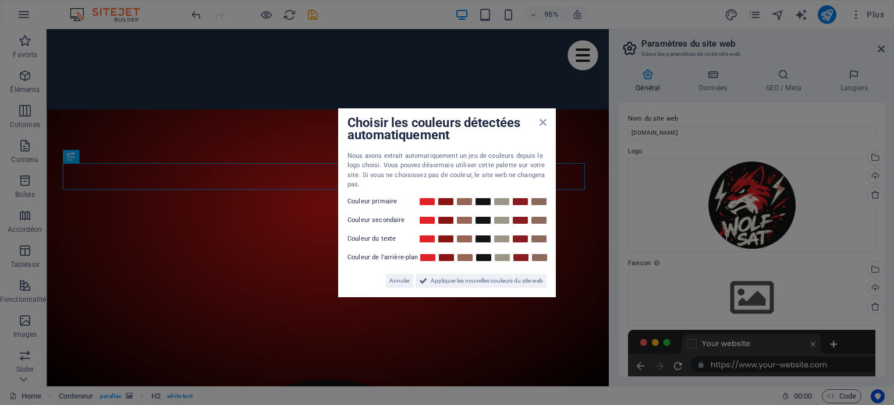
scroll to position [512, 0]
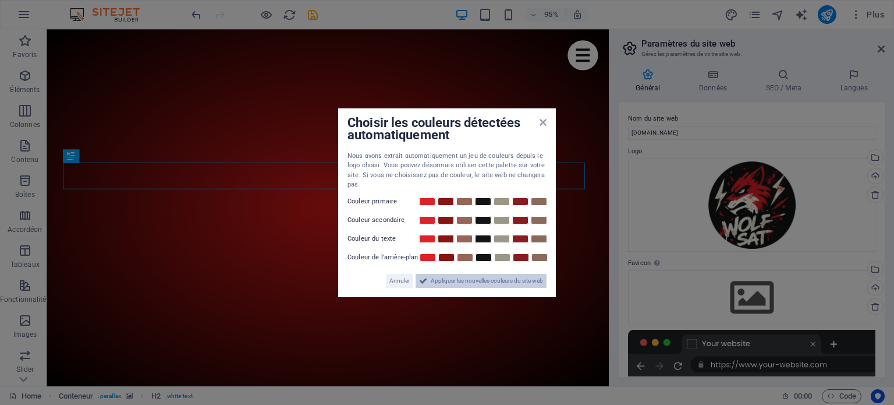
click at [488, 281] on span "Appliquer les nouvelles couleurs du site web" at bounding box center [487, 281] width 112 height 14
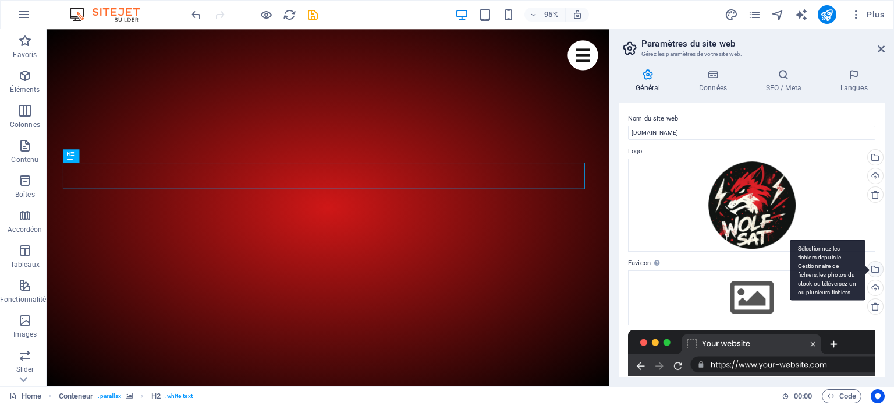
click at [875, 267] on div "Sélectionnez les fichiers depuis le Gestionnaire de fichiers, les photos du sto…" at bounding box center [874, 269] width 17 height 17
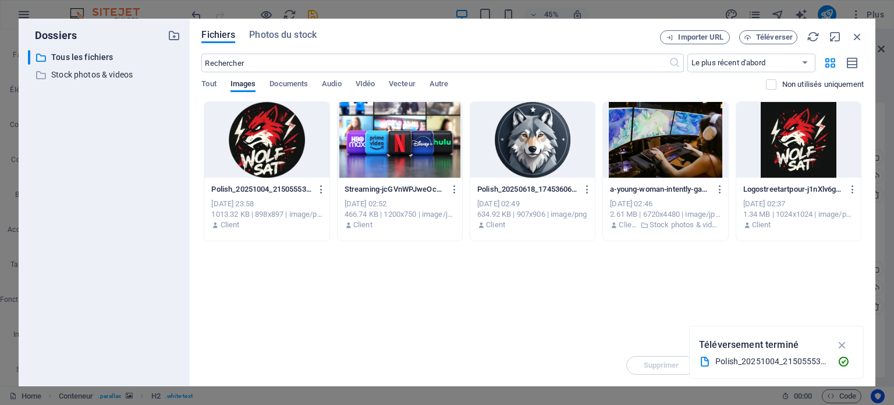
click at [265, 145] on div at bounding box center [266, 140] width 125 height 76
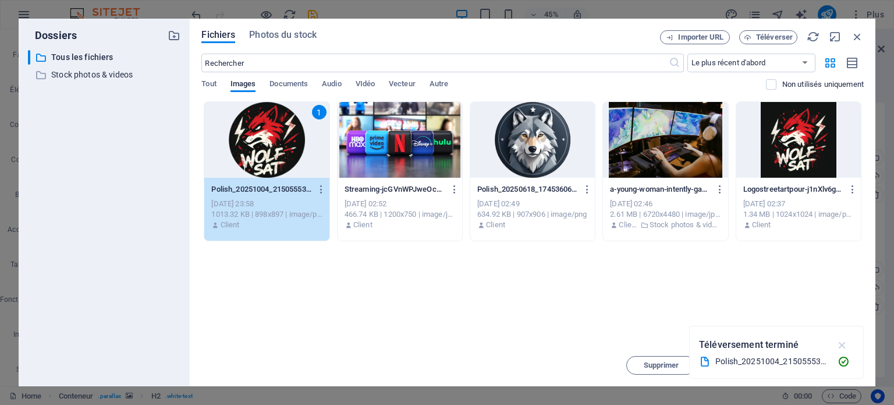
click at [843, 343] on icon "button" at bounding box center [842, 344] width 13 height 13
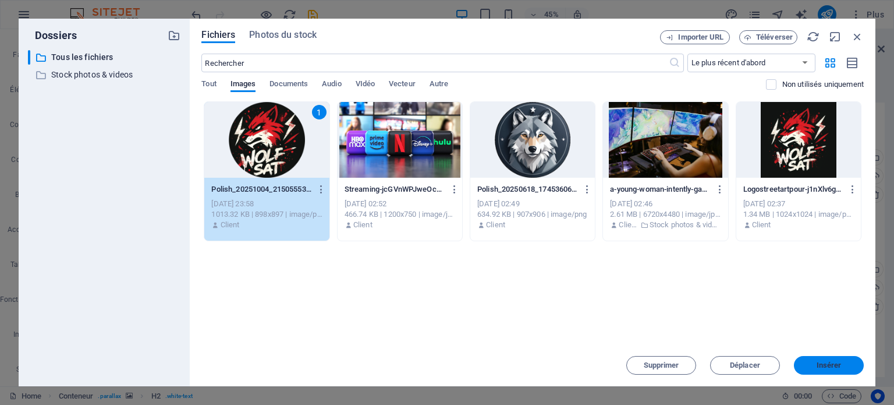
click at [830, 366] on span "Insérer" at bounding box center [829, 365] width 25 height 7
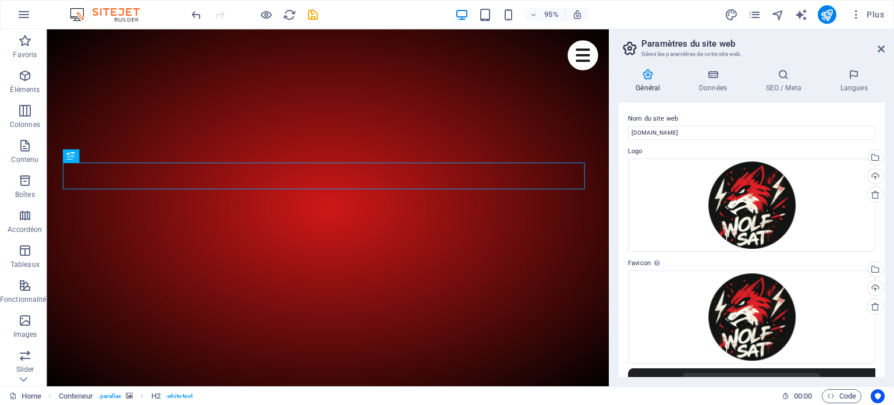
drag, startPoint x: 884, startPoint y: 253, endPoint x: 885, endPoint y: 263, distance: 9.3
click at [885, 263] on div "Général Données SEO / Meta Langues Nom du site web [DOMAIN_NAME] Logo Glissez l…" at bounding box center [752, 222] width 285 height 327
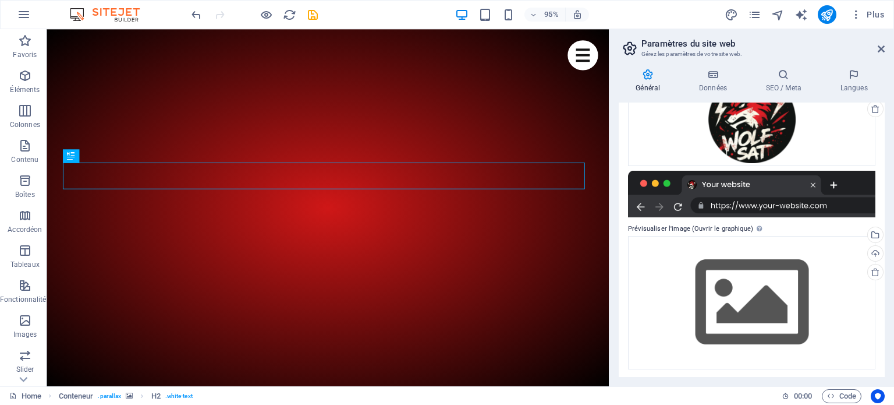
scroll to position [199, 0]
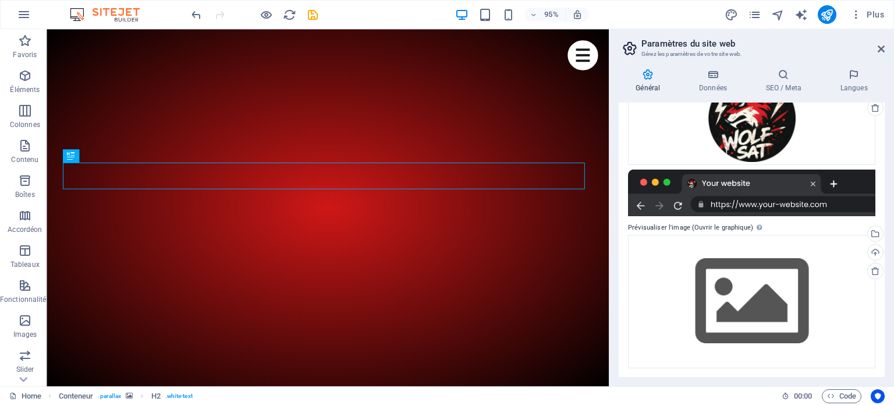
click at [884, 314] on div "Nom du site web [DOMAIN_NAME] Logo Glissez les fichiers ici, cliquez pour chois…" at bounding box center [752, 239] width 266 height 274
click at [884, 325] on div "Nom du site web [DOMAIN_NAME] Logo Glissez les fichiers ici, cliquez pour chois…" at bounding box center [752, 239] width 266 height 274
drag, startPoint x: 885, startPoint y: 224, endPoint x: 885, endPoint y: 265, distance: 41.9
click at [885, 265] on div "Général Données SEO / Meta Langues Nom du site web [DOMAIN_NAME] Logo Glissez l…" at bounding box center [752, 222] width 285 height 327
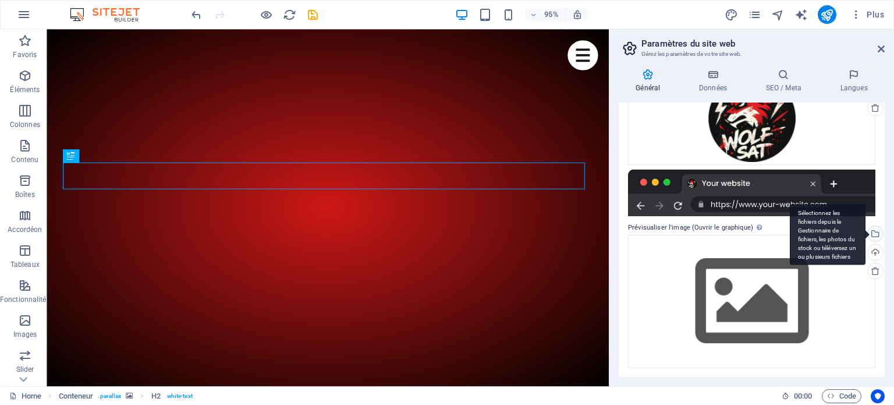
click at [873, 235] on div "Sélectionnez les fichiers depuis le Gestionnaire de fichiers, les photos du sto…" at bounding box center [874, 234] width 17 height 17
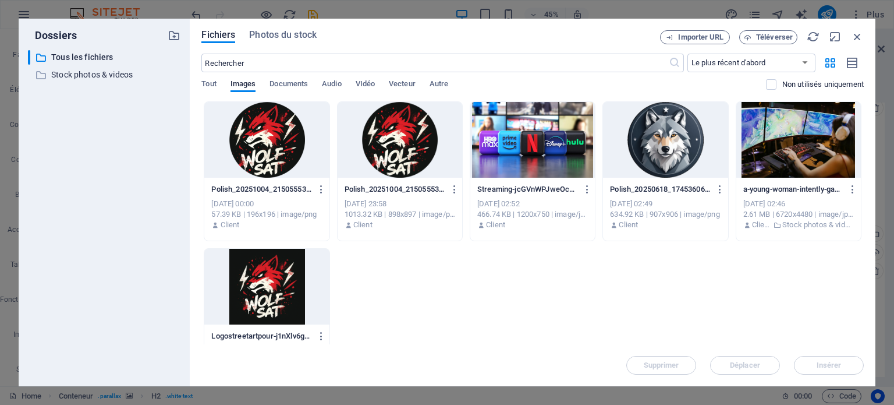
click at [819, 137] on div at bounding box center [799, 140] width 125 height 76
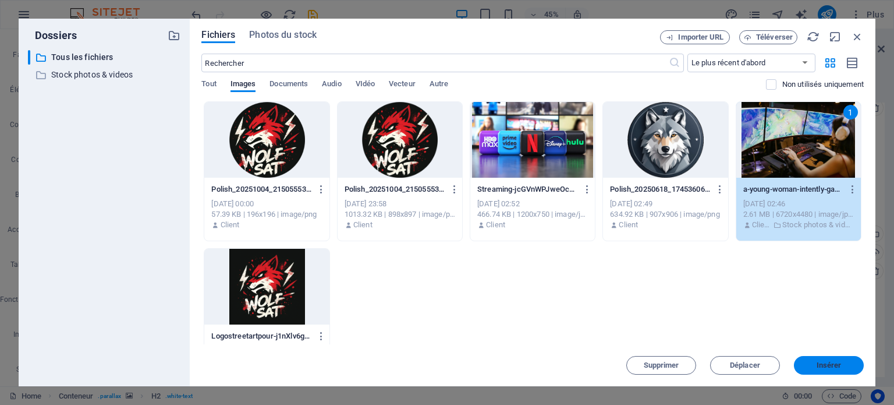
click at [827, 368] on span "Insérer" at bounding box center [829, 365] width 25 height 7
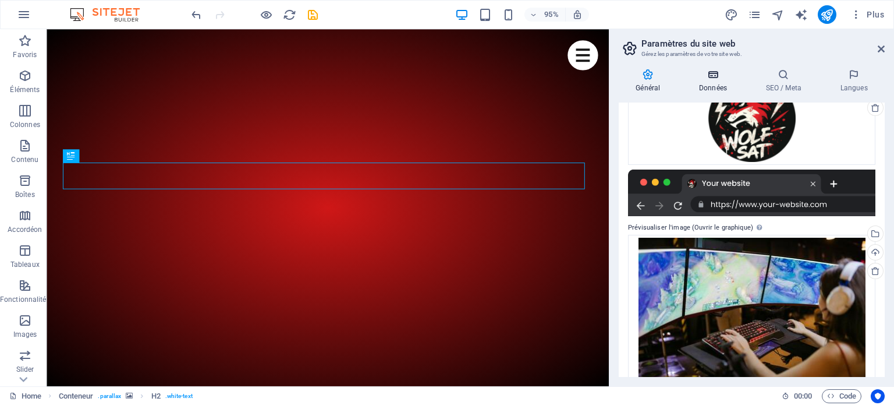
click at [720, 78] on icon at bounding box center [713, 75] width 62 height 12
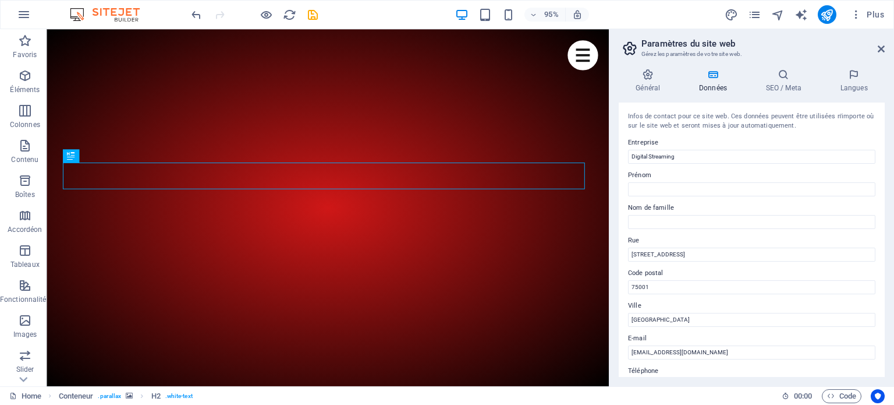
click at [720, 78] on icon at bounding box center [713, 75] width 62 height 12
click at [692, 156] on input "Digital Streaming" at bounding box center [751, 157] width 247 height 14
type input "D"
click at [645, 155] on input "Entreprise" at bounding box center [751, 157] width 247 height 14
paste input "ديجيتال ستريم"
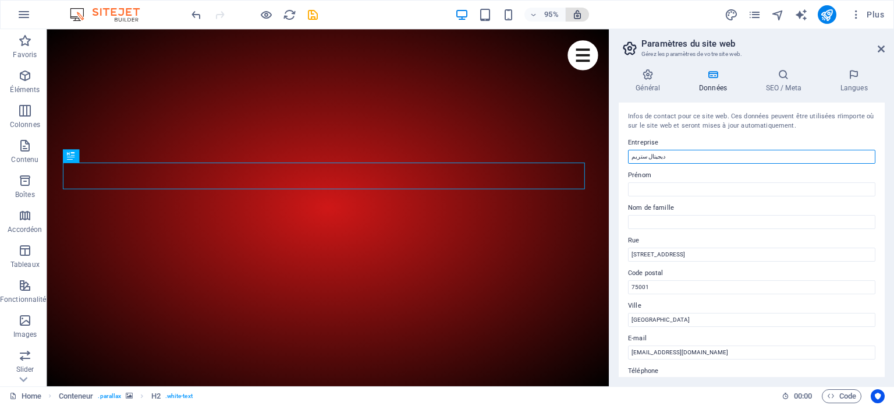
type input "ديجيتال ستريم"
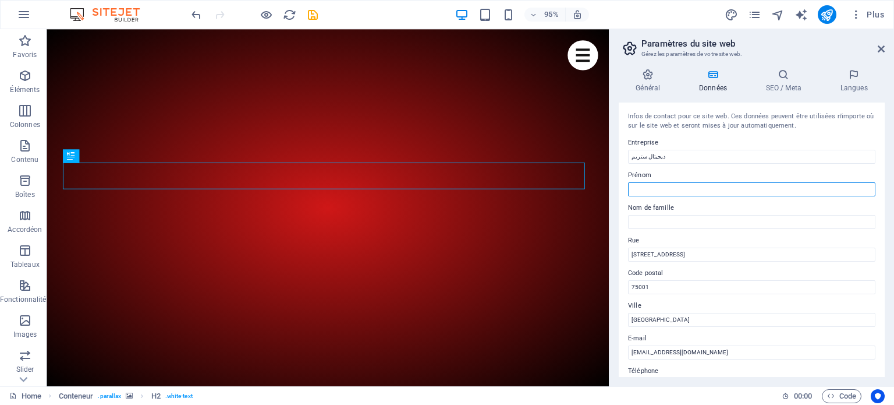
click at [659, 190] on input "Prénom" at bounding box center [751, 189] width 247 height 14
type input "Nabil"
type input "Zouabi"
click at [719, 252] on input "[STREET_ADDRESS]" at bounding box center [751, 254] width 247 height 14
click at [689, 190] on input "Nabil" at bounding box center [751, 189] width 247 height 14
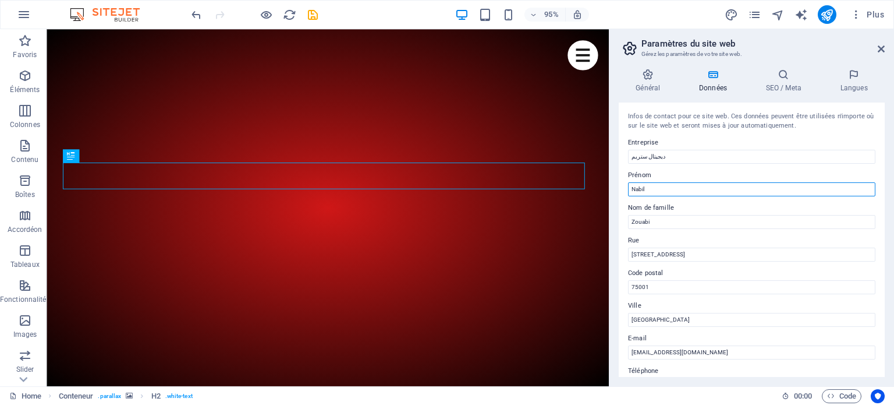
click at [654, 192] on input "Nabil" at bounding box center [751, 189] width 247 height 14
type input "N"
click at [668, 222] on input "Zouabi" at bounding box center [751, 222] width 247 height 14
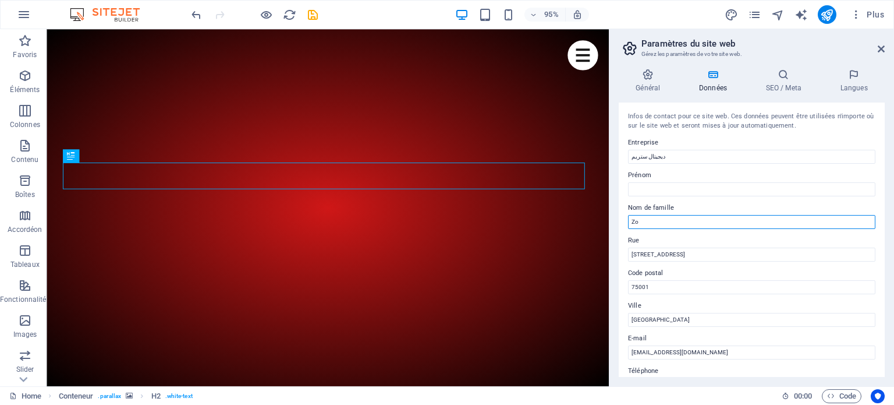
type input "Z"
click at [707, 153] on input "ديجيتال ستريم" at bounding box center [751, 157] width 247 height 14
click at [691, 216] on input "Nom de famille" at bounding box center [751, 222] width 247 height 14
type input "Zouabi"
type input "Nabil"
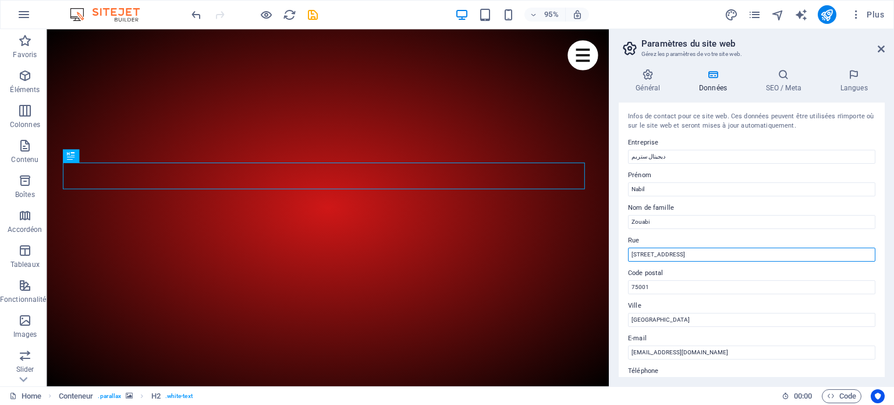
click at [700, 258] on input "[STREET_ADDRESS]" at bounding box center [751, 254] width 247 height 14
type input "1"
type input "3"
click at [658, 256] on input "Rue" at bounding box center [751, 254] width 247 height 14
paste input "36 ديار سيدي سليمان نابل 8000"
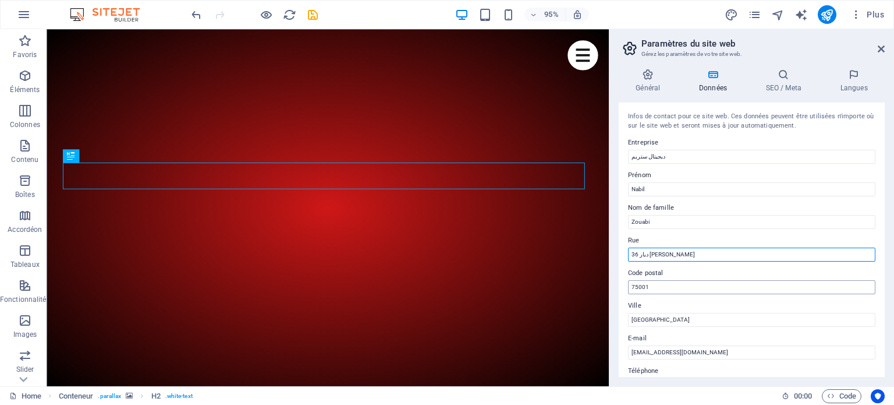
type input "36 ديار [PERSON_NAME]"
click at [660, 287] on input "75001" at bounding box center [751, 287] width 247 height 14
type input "7"
type input "8000"
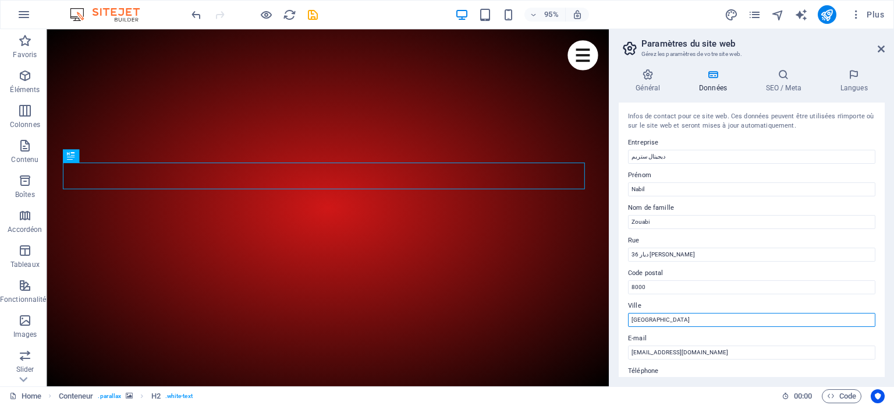
click at [675, 324] on input "[GEOGRAPHIC_DATA]" at bounding box center [751, 320] width 247 height 14
type input "P"
type input "NABEUL"
click at [885, 239] on div "Général Données SEO / Meta Langues Nom du site web [DOMAIN_NAME] Logo Glissez l…" at bounding box center [752, 222] width 285 height 327
click at [884, 236] on div "Infos de contact pour ce site web. Ces données peuvent être utilisées n'importe…" at bounding box center [752, 239] width 266 height 274
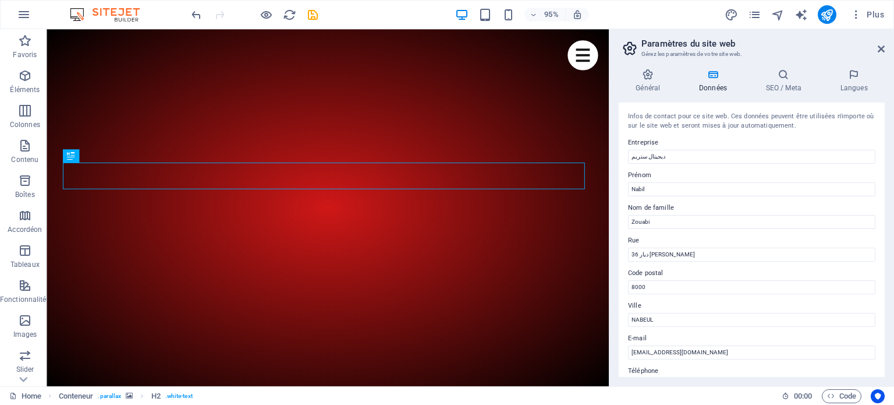
click at [885, 237] on div "Général Données SEO / Meta Langues Nom du site web [DOMAIN_NAME] Logo Glissez l…" at bounding box center [752, 222] width 285 height 327
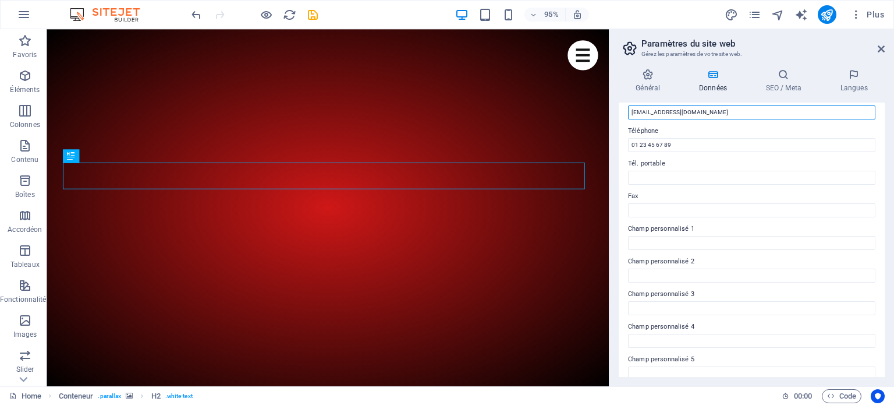
click at [752, 114] on input "[EMAIL_ADDRESS][DOMAIN_NAME]" at bounding box center [751, 112] width 247 height 14
type input "c"
click at [653, 109] on input "E-mail" at bounding box center [751, 112] width 247 height 14
drag, startPoint x: 653, startPoint y: 109, endPoint x: 643, endPoint y: 112, distance: 9.8
click at [643, 112] on input "E-mail" at bounding box center [751, 112] width 247 height 14
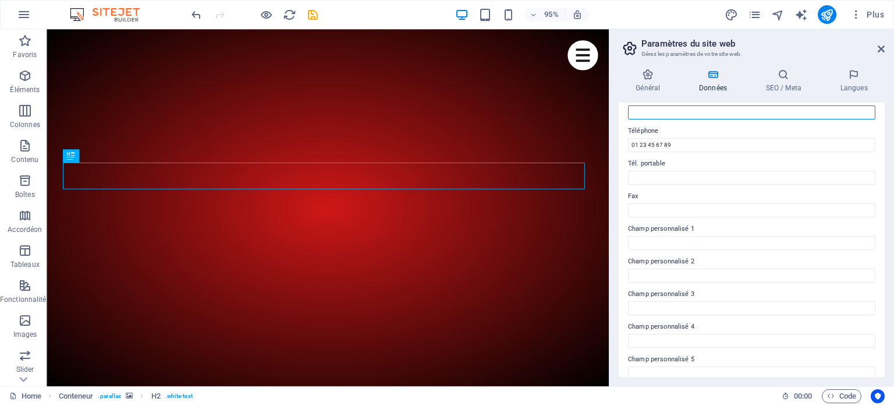
type input "[EMAIL_ADDRESS][DOMAIN_NAME]"
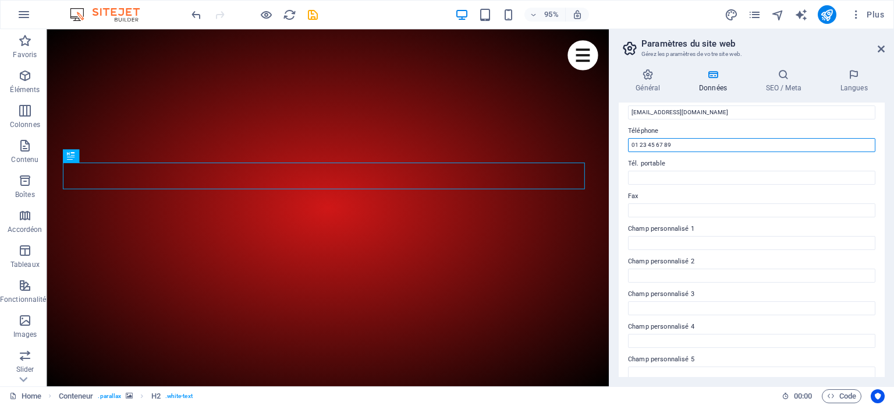
click at [680, 145] on input "01 23 45 67 89" at bounding box center [751, 145] width 247 height 14
type input "0"
click at [680, 145] on input "Téléphone" at bounding box center [751, 145] width 247 height 14
type input "26650056"
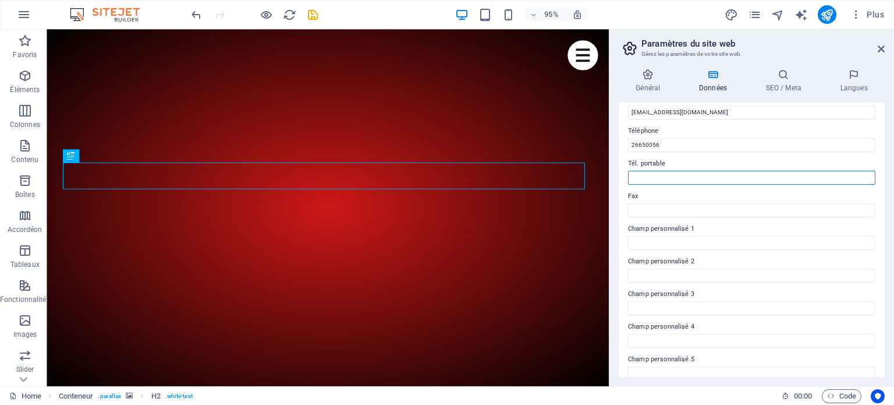
click at [673, 179] on input "Tél. portable" at bounding box center [751, 178] width 247 height 14
type input "2"
type input "="
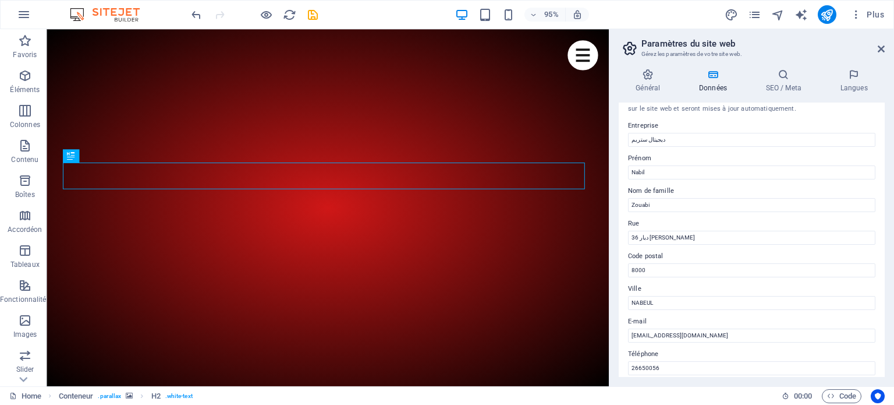
scroll to position [0, 0]
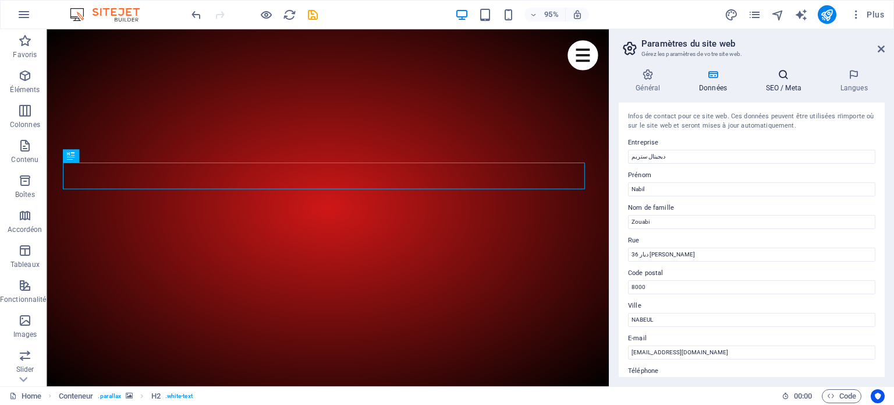
type input "[PHONE_NUMBER]"
click at [783, 80] on icon at bounding box center [784, 75] width 70 height 12
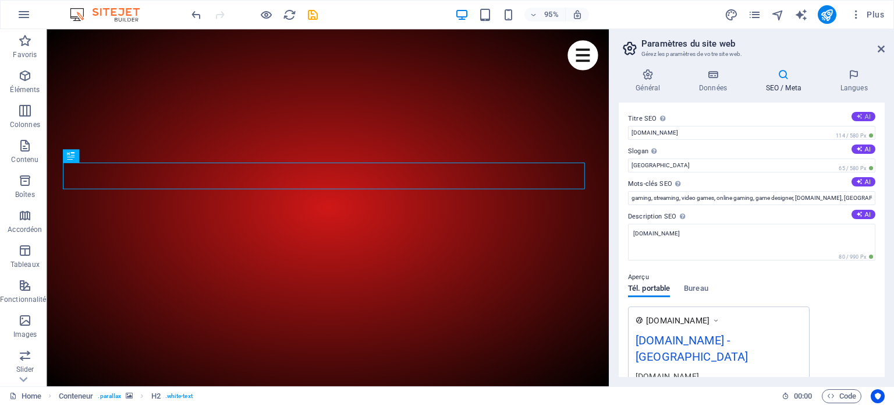
click at [869, 114] on button "AI" at bounding box center [864, 116] width 24 height 9
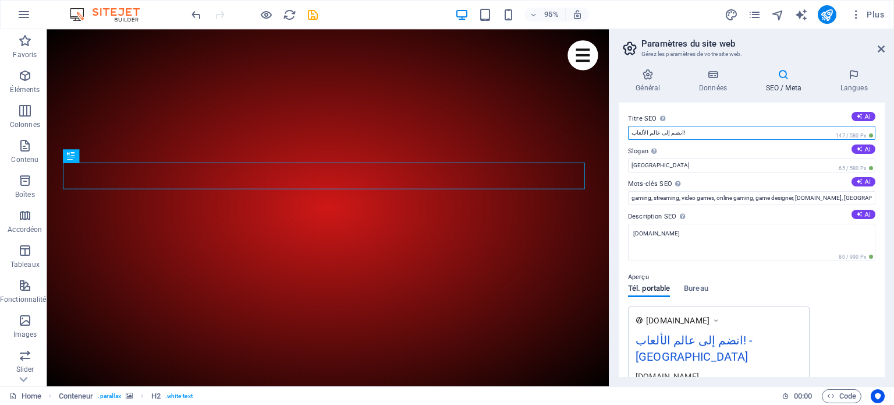
click at [697, 130] on input "انضم إلى عالم الألعاب!" at bounding box center [751, 133] width 247 height 14
type input "ا"
paste input "ديجيتال ستريم"
type input "ديجيتال ستريم"
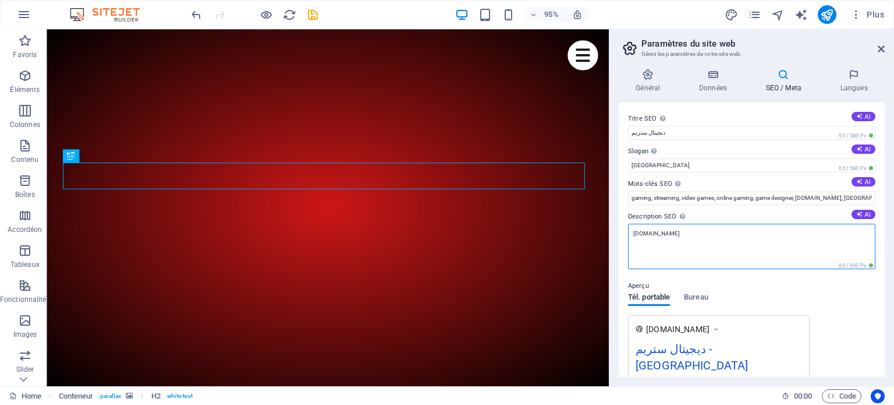
click at [672, 231] on textarea "[DOMAIN_NAME]" at bounding box center [751, 246] width 247 height 45
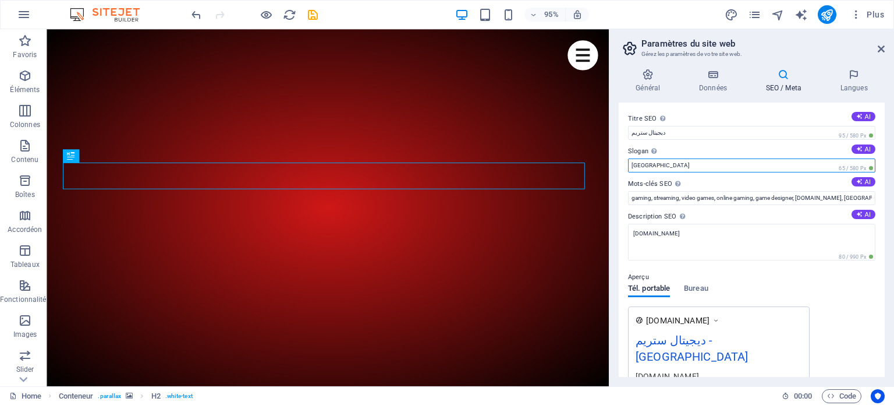
click at [654, 167] on input "[GEOGRAPHIC_DATA]" at bounding box center [751, 165] width 247 height 14
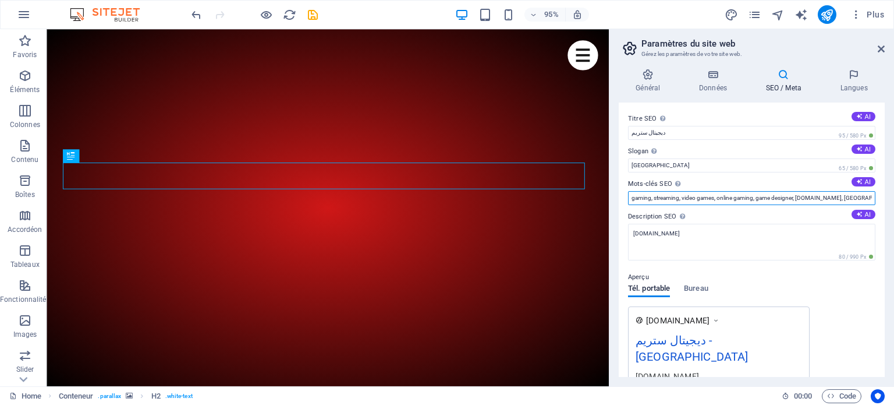
click at [857, 197] on input "gaming, streaming, video games, online gaming, game designer, [DOMAIN_NAME], [G…" at bounding box center [751, 198] width 247 height 14
click at [653, 199] on input "gaming, streaming," at bounding box center [751, 198] width 247 height 14
click at [668, 196] on input "streaming," at bounding box center [751, 198] width 247 height 14
type input "s"
type input "d"
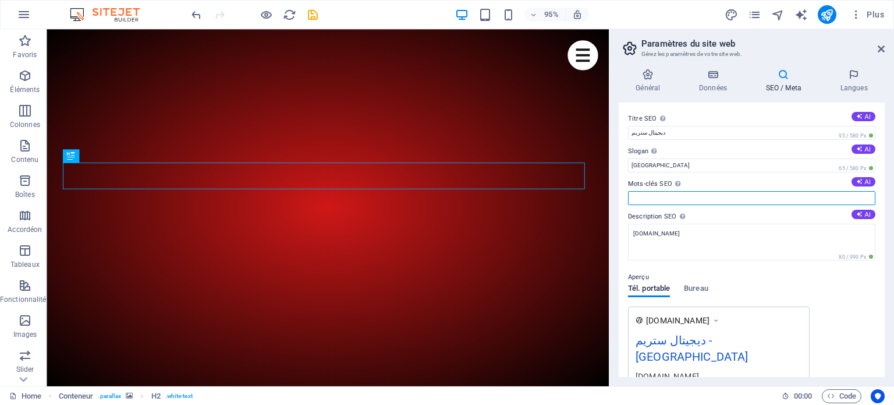
click at [636, 193] on input "Mots-clés SEO Liste de mots-clés séparés par des virgules et représentant votre…" at bounding box center [751, 198] width 247 height 14
paste input "ديجيتال ستريم"
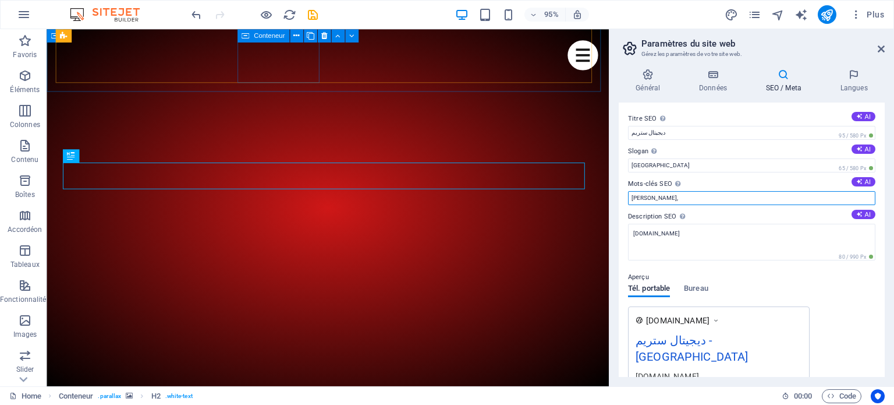
click at [667, 198] on input "[PERSON_NAME]," at bounding box center [751, 198] width 247 height 14
paste input "قنوات البث المباشر"
paste input "أفلام مسلسلات رياضة"
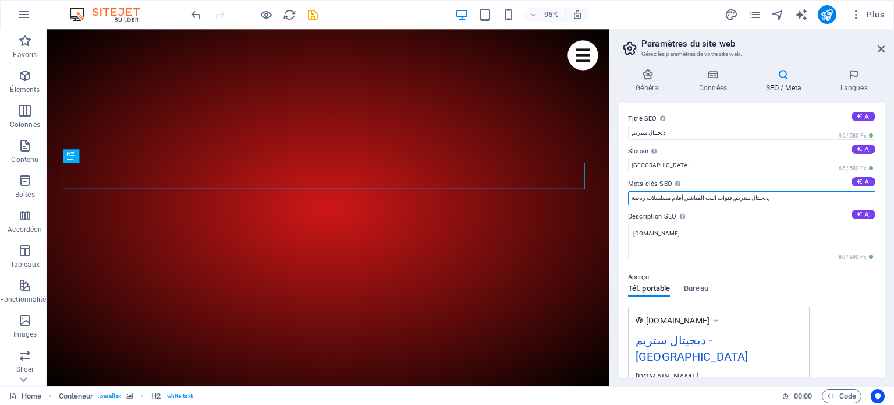
paste input "منتجات رقمية"
paste input "ألعاب موسيقى"
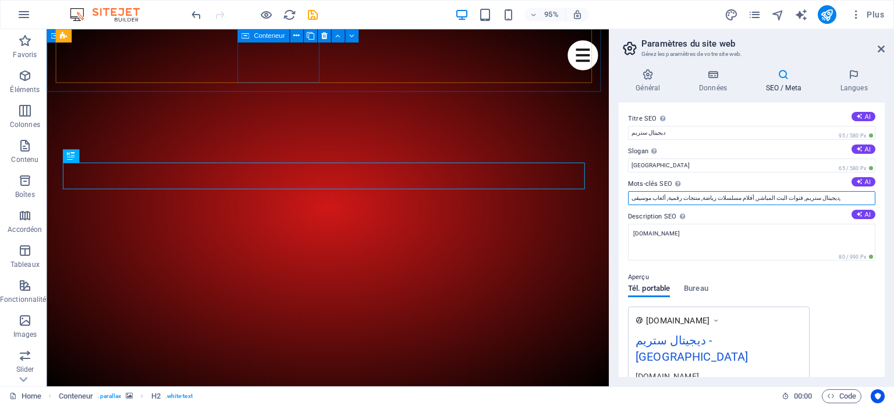
paste input "إشتراكات اي بي تفي"
drag, startPoint x: 843, startPoint y: 197, endPoint x: 624, endPoint y: 208, distance: 219.2
click at [624, 208] on div "Titre SEO Titre du site web. Optez pour un titre qui se démarque dans les résul…" at bounding box center [752, 239] width 266 height 274
click at [848, 194] on input "ديجيتال ستريم, قنوات البث المباشر, أفلام مسلسلات رياضة, منتجات رقمية, ألعاب موس…" at bounding box center [751, 198] width 247 height 14
type input "ديجيتال ستريم, قنوات البث المباشر, أفلام مسلسلات رياضة, منتجات رقمية, ألعاب موس…"
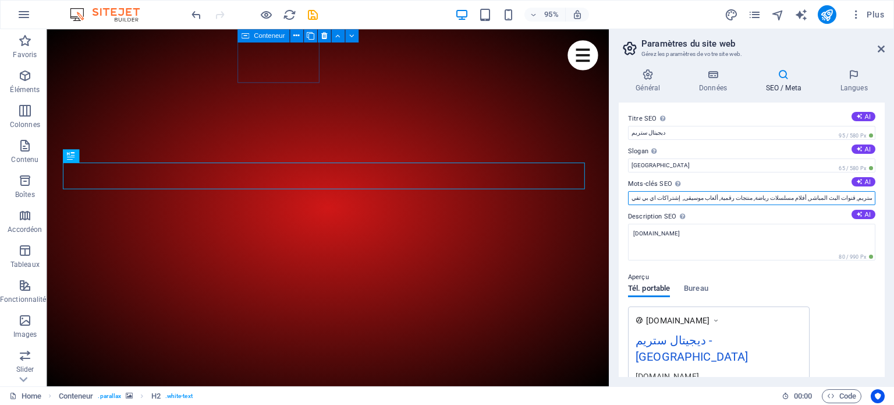
drag, startPoint x: 842, startPoint y: 197, endPoint x: 623, endPoint y: 201, distance: 219.5
click at [623, 201] on div "Titre SEO Titre du site web. Optez pour un titre qui se démarque dans les résul…" at bounding box center [752, 239] width 266 height 274
click at [762, 211] on label "Description SEO Décrit le contenu de votre site web. C'est essentiel pour les m…" at bounding box center [751, 217] width 247 height 14
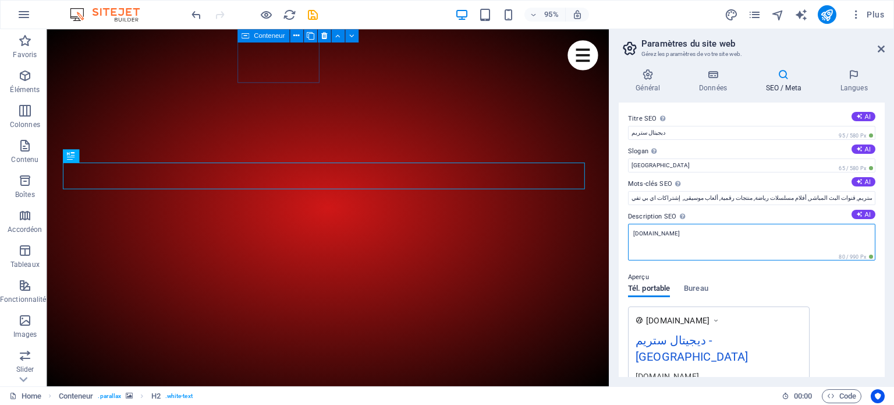
click at [762, 224] on textarea "[DOMAIN_NAME]" at bounding box center [751, 242] width 247 height 37
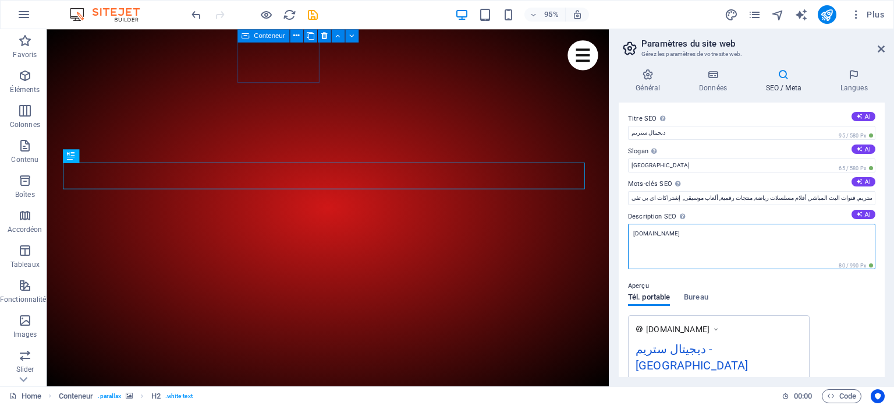
click at [679, 235] on textarea "[DOMAIN_NAME]" at bounding box center [751, 246] width 247 height 45
type textarea "w"
paste textarea "مرحبا بكم في متجرديجيتال ستريم نوفر لكم في متجرنا عديد المنتجات الرقمية منها قن…"
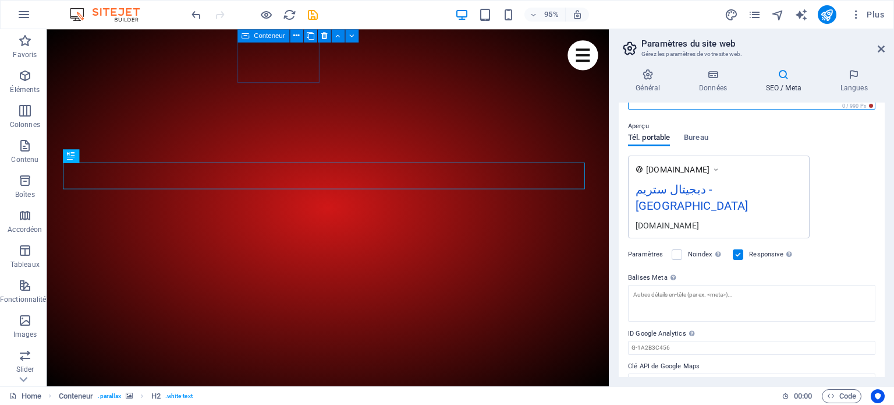
scroll to position [161, 0]
type textarea "مرحبا بكم في متجرديجيتال ستريم نوفر لكم في متجرنا عديد المنتجات الرقمية منها قن…"
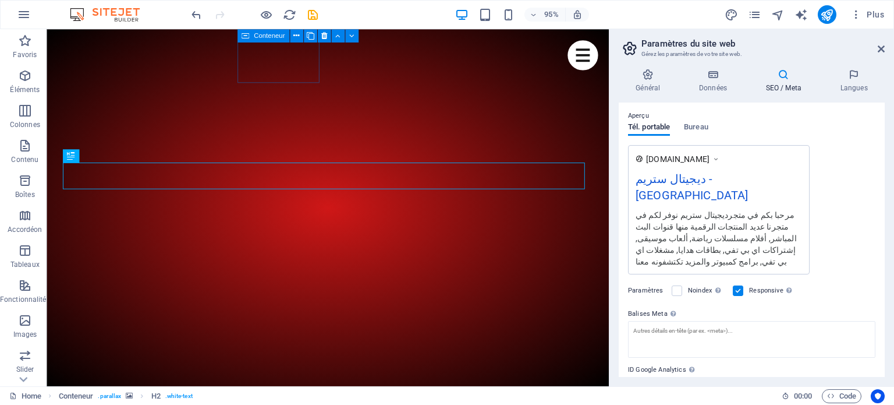
click at [675, 374] on div "Titre SEO Titre du site web. Optez pour un titre qui se démarque dans les résul…" at bounding box center [752, 239] width 266 height 274
drag, startPoint x: 660, startPoint y: 353, endPoint x: 872, endPoint y: 340, distance: 212.4
click at [872, 363] on label "ID Google Analytics Veuillez ajouter uniquement l'ID Google Analytics. Nous inc…" at bounding box center [751, 370] width 247 height 14
click at [872, 377] on input "ID Google Analytics Veuillez ajouter uniquement l'ID Google Analytics. Nous inc…" at bounding box center [751, 384] width 247 height 14
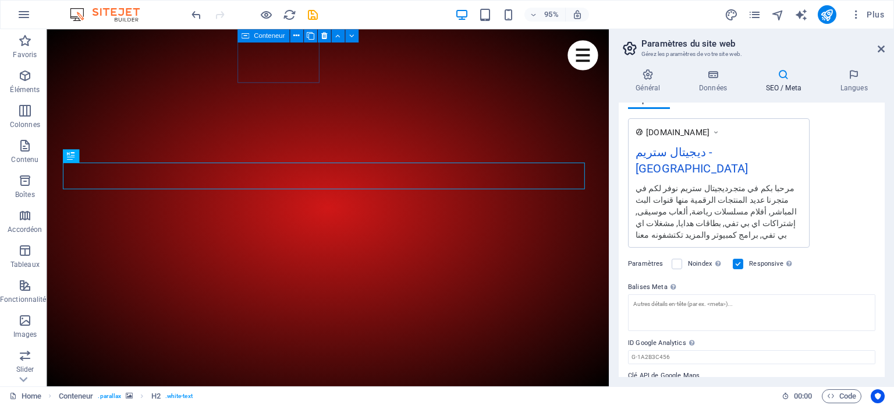
click at [668, 383] on input "Clé API de Google Maps" at bounding box center [751, 390] width 247 height 14
click at [667, 383] on input "Clé API de Google Maps" at bounding box center [751, 390] width 247 height 14
paste input "36.44330648754414, 10.734566732856688"
type input "36.44330648754414, 10.734566732856688"
click at [857, 80] on h4 "Langues" at bounding box center [854, 81] width 62 height 24
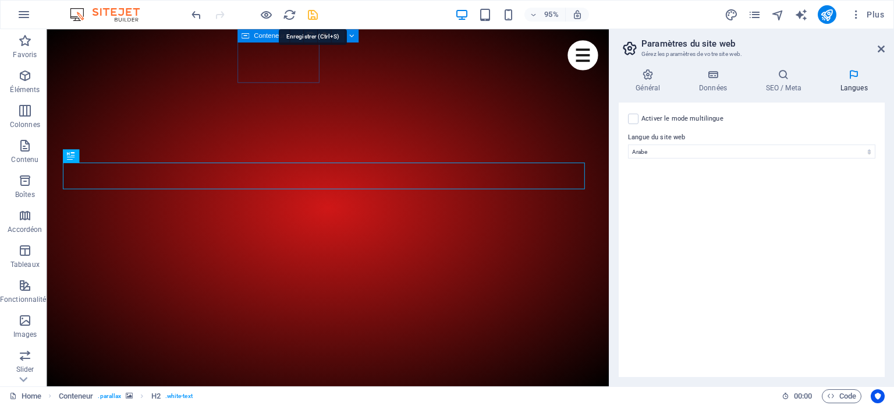
click at [313, 11] on icon "save" at bounding box center [312, 14] width 13 height 13
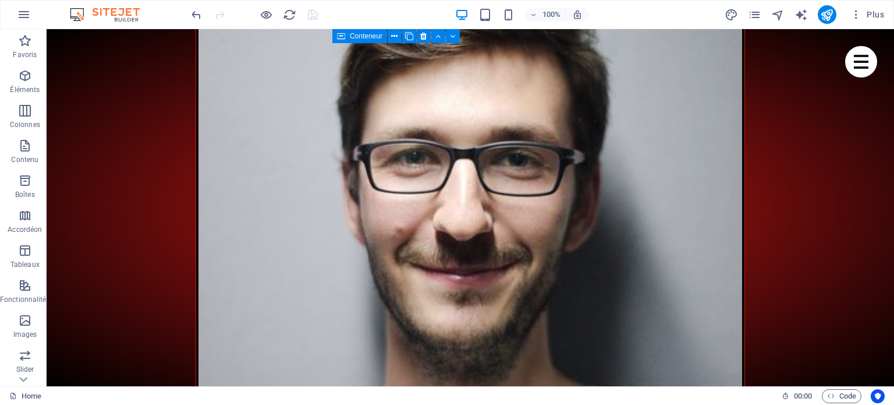
scroll to position [5567, 0]
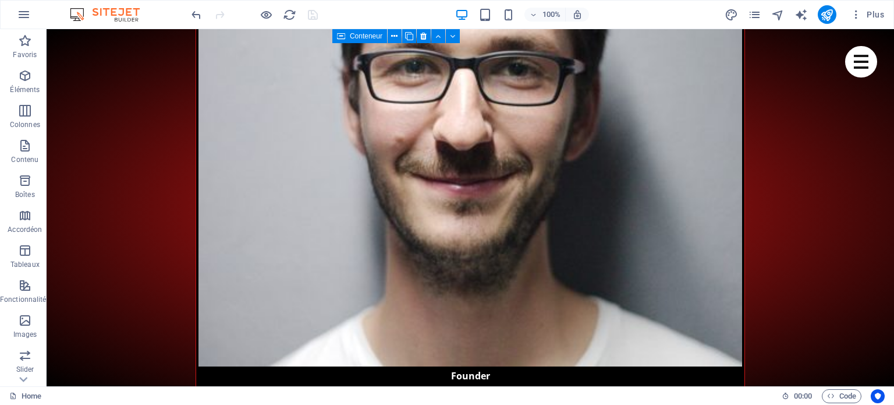
drag, startPoint x: 892, startPoint y: 77, endPoint x: 938, endPoint y: 423, distance: 348.3
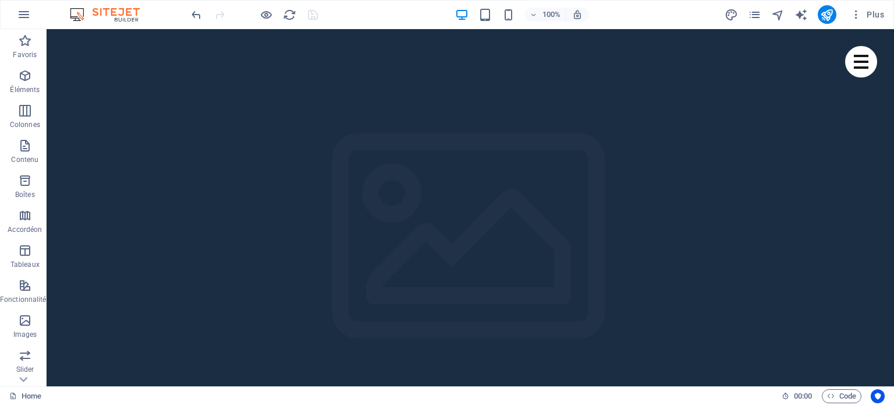
scroll to position [0, 0]
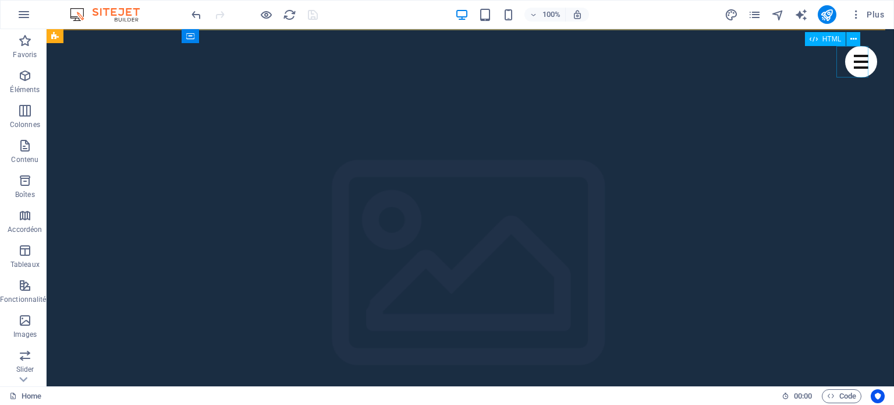
click at [857, 61] on div "Menu" at bounding box center [861, 61] width 32 height 31
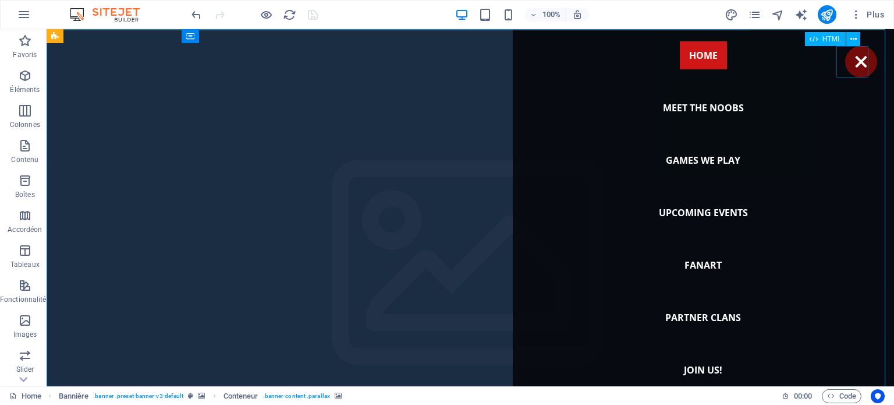
click at [853, 62] on div "Menu" at bounding box center [861, 61] width 32 height 31
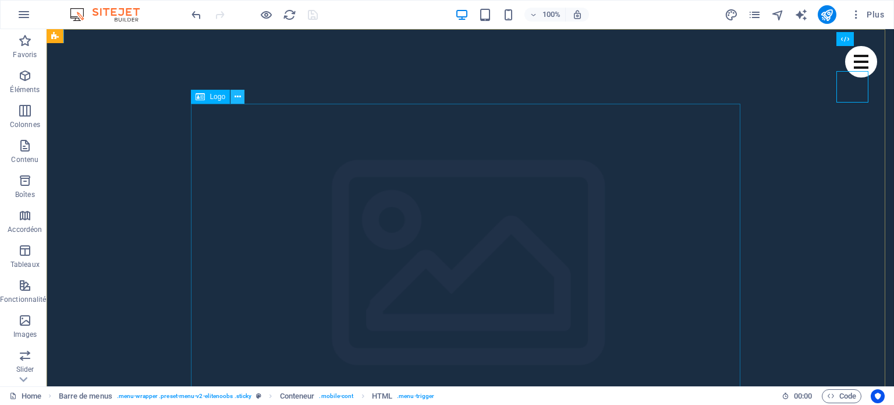
click at [238, 97] on icon at bounding box center [238, 97] width 6 height 12
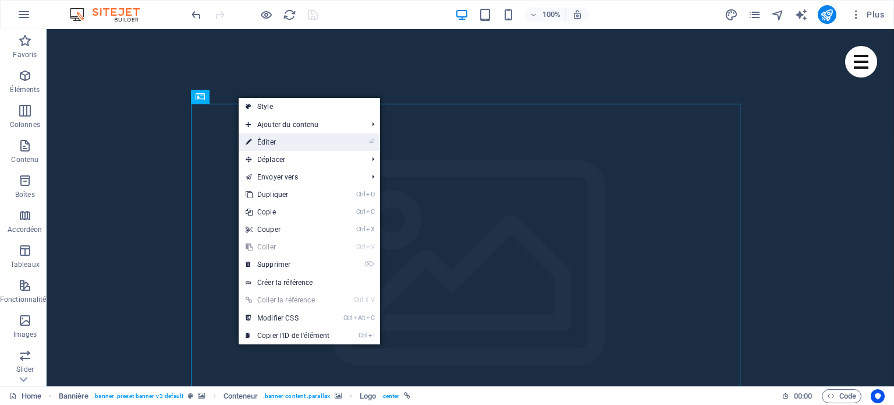
click at [277, 147] on link "⏎ Éditer" at bounding box center [288, 141] width 98 height 17
select select "px"
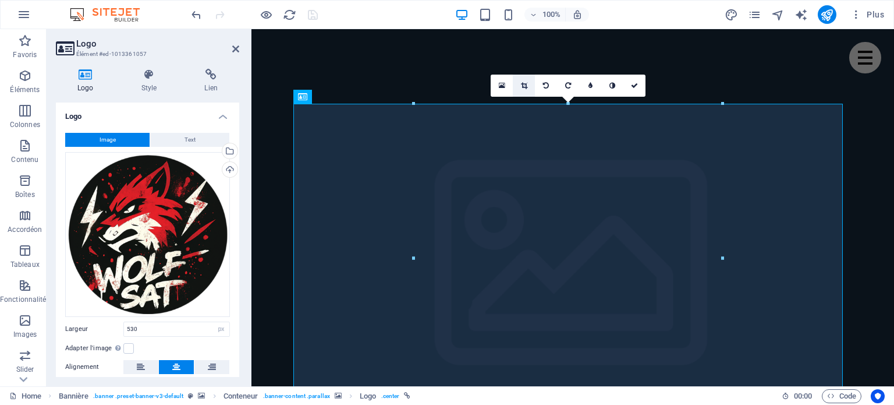
click at [525, 86] on icon at bounding box center [524, 85] width 6 height 7
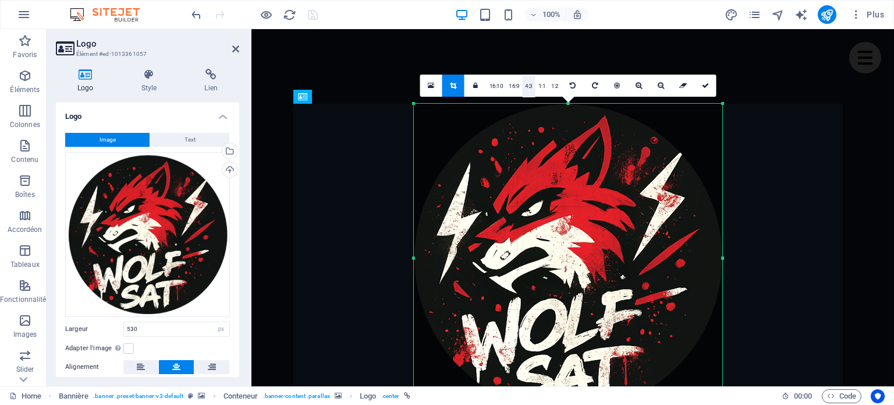
click at [527, 87] on link "4:3" at bounding box center [528, 86] width 13 height 22
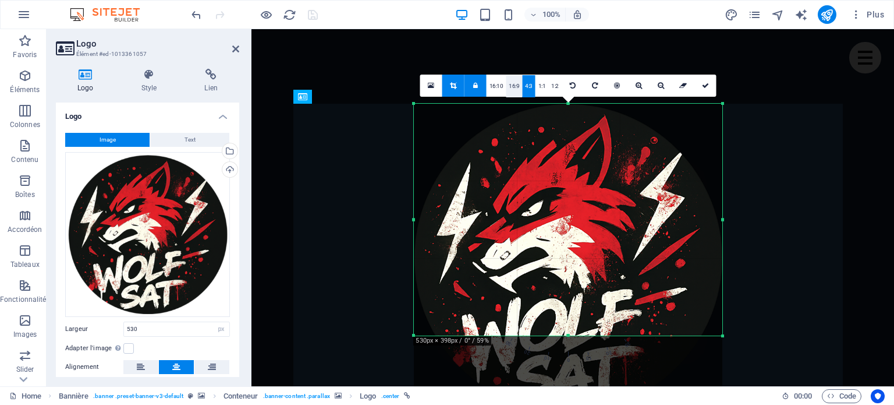
click at [512, 84] on link "16:9" at bounding box center [514, 86] width 16 height 22
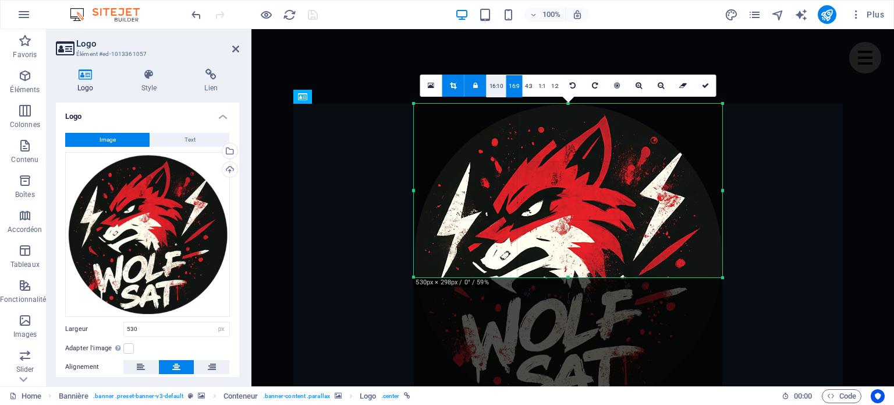
click at [494, 84] on link "16:10" at bounding box center [497, 86] width 20 height 22
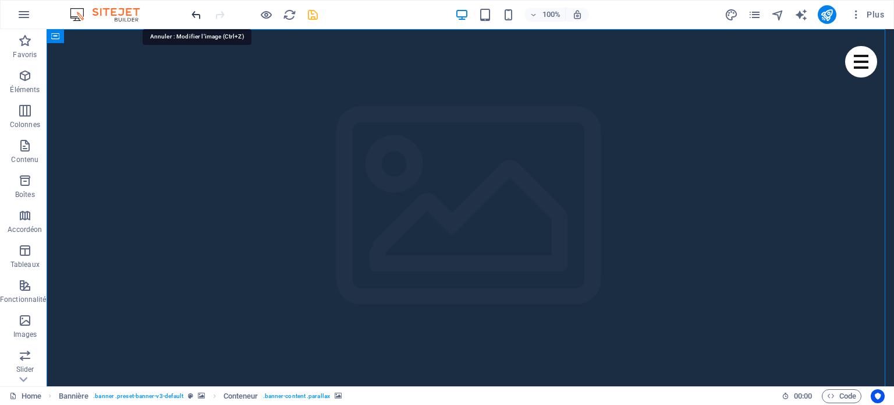
click at [196, 11] on icon "undo" at bounding box center [196, 14] width 13 height 13
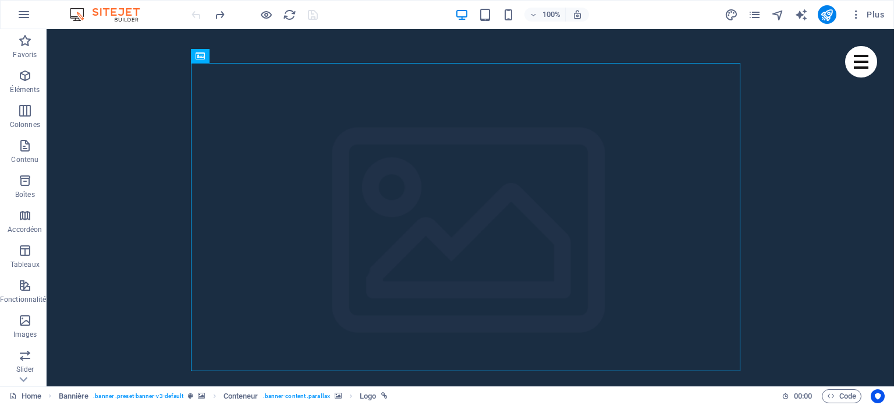
scroll to position [41, 0]
select select "px"
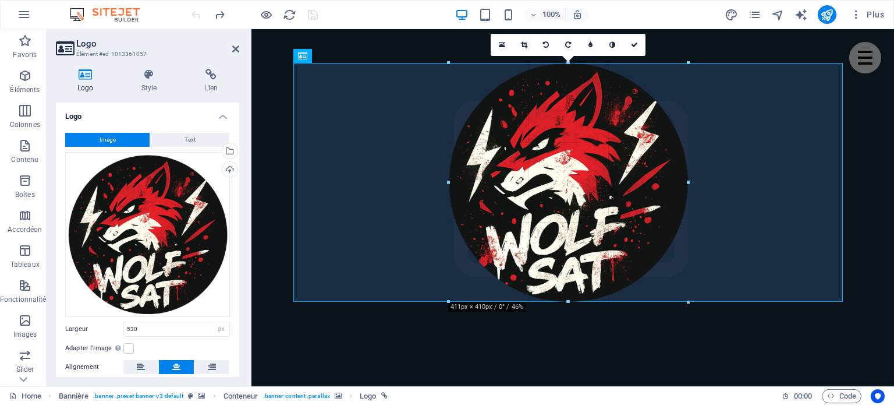
drag, startPoint x: 721, startPoint y: 62, endPoint x: 624, endPoint y: 133, distance: 120.1
type input "411"
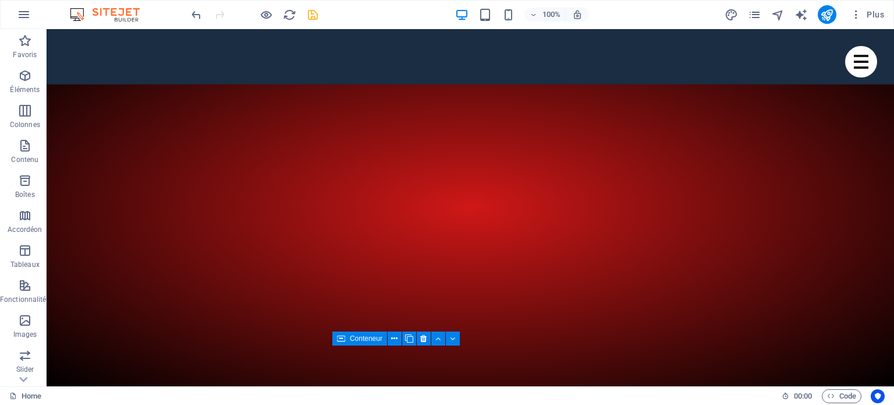
scroll to position [0, 0]
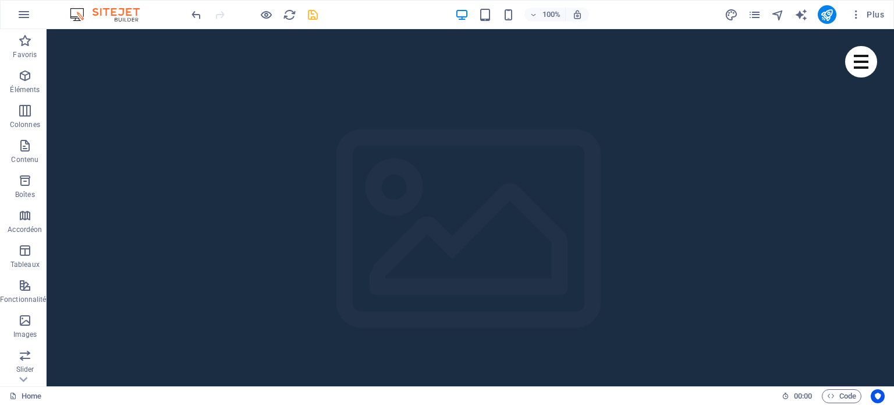
drag, startPoint x: 890, startPoint y: 53, endPoint x: 940, endPoint y: 49, distance: 50.8
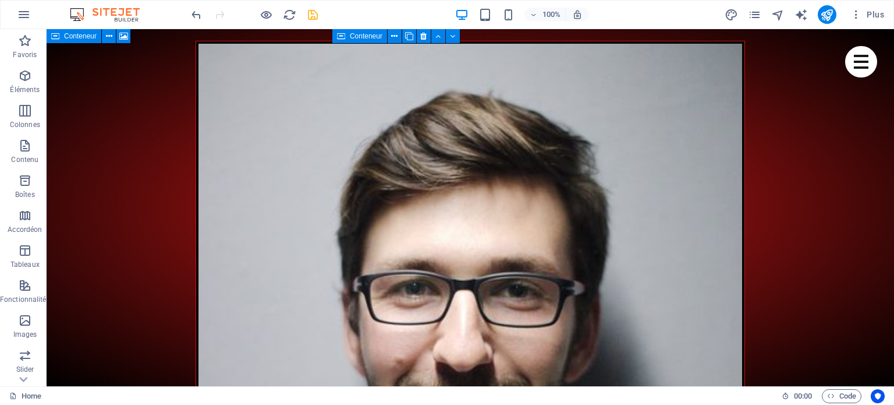
scroll to position [5151, 0]
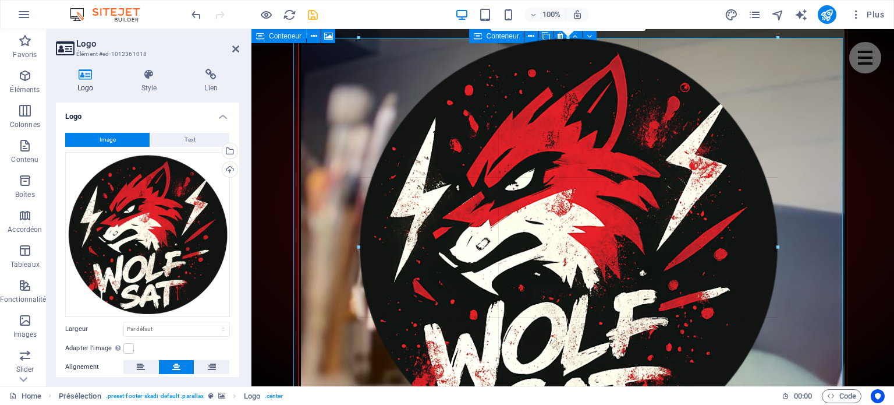
drag, startPoint x: 841, startPoint y: 38, endPoint x: 689, endPoint y: 169, distance: 200.6
type input "719"
select select "px"
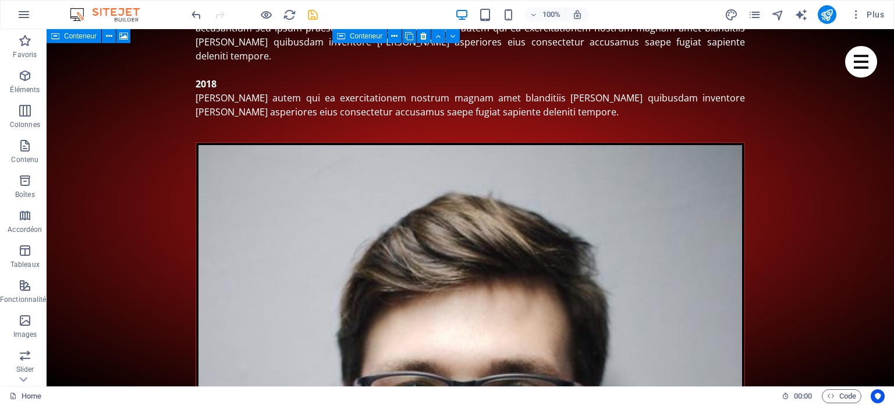
scroll to position [5074, 0]
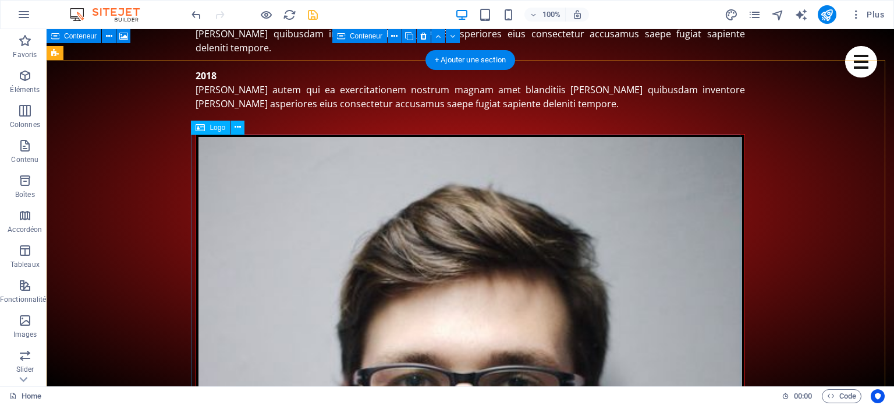
select select "px"
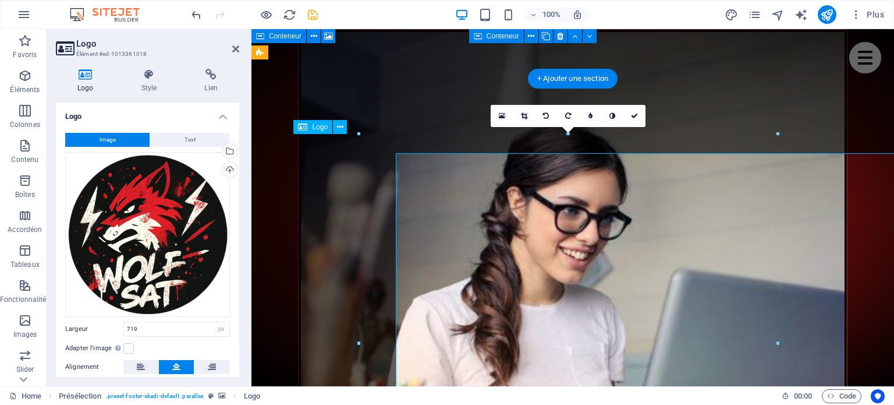
scroll to position [5054, 0]
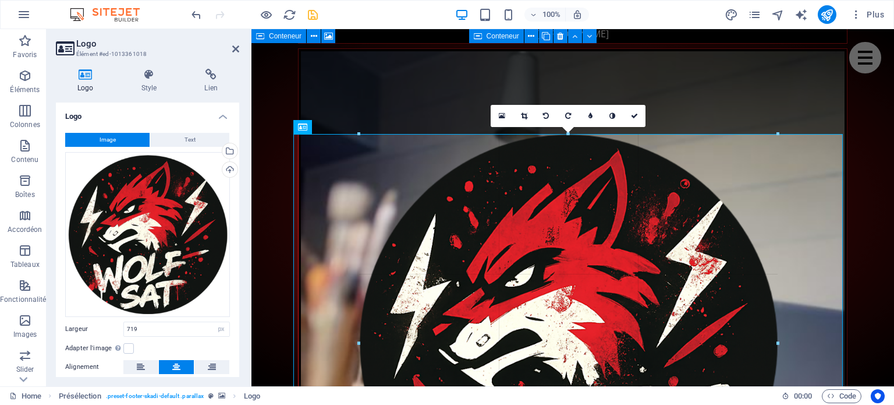
click at [777, 135] on div at bounding box center [777, 134] width 5 height 5
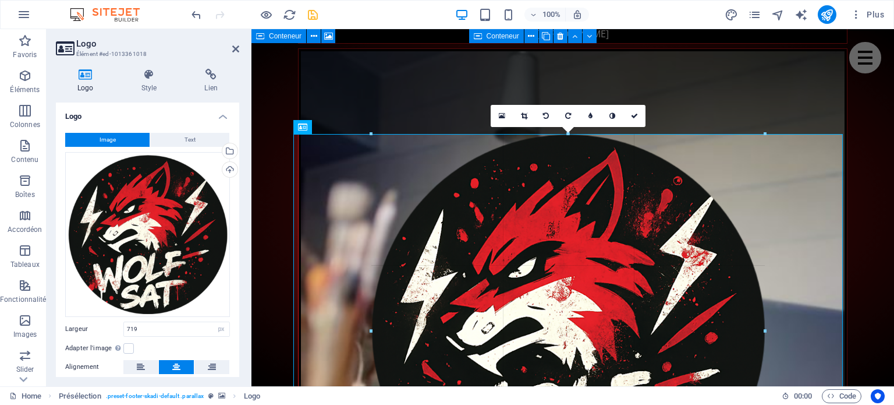
drag, startPoint x: 780, startPoint y: 133, endPoint x: 749, endPoint y: 159, distance: 40.5
type input "676"
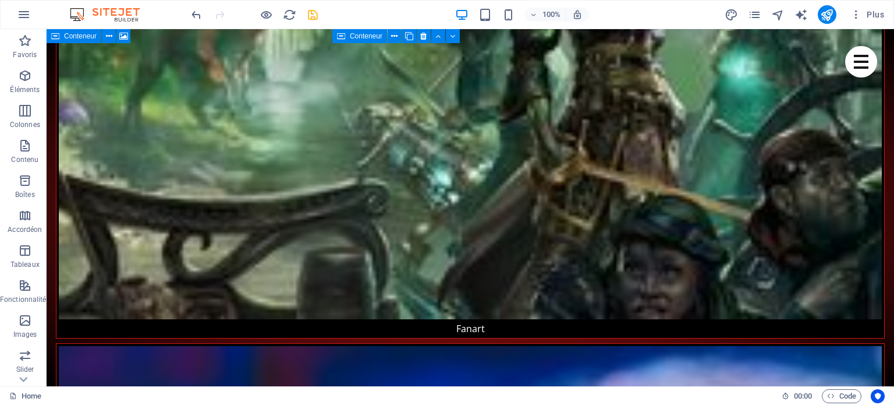
scroll to position [3003, 0]
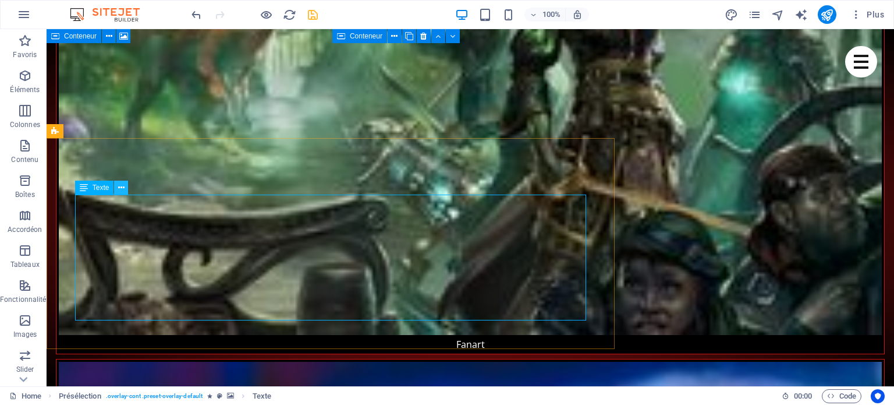
click at [125, 187] on button at bounding box center [121, 187] width 14 height 14
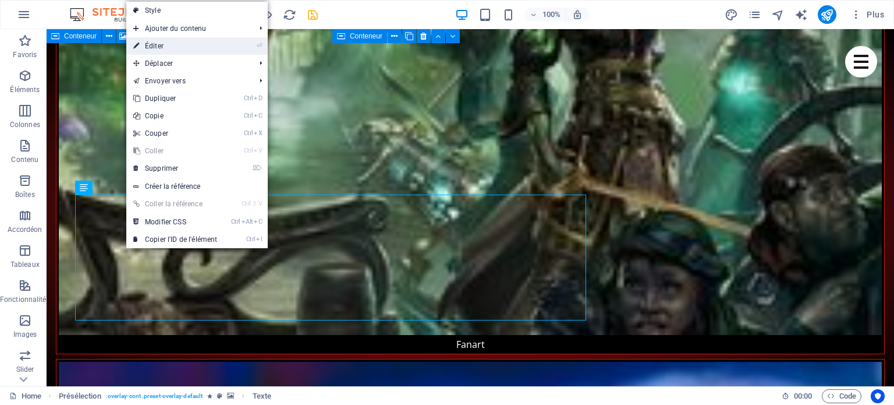
click at [172, 43] on link "⏎ Éditer" at bounding box center [175, 45] width 98 height 17
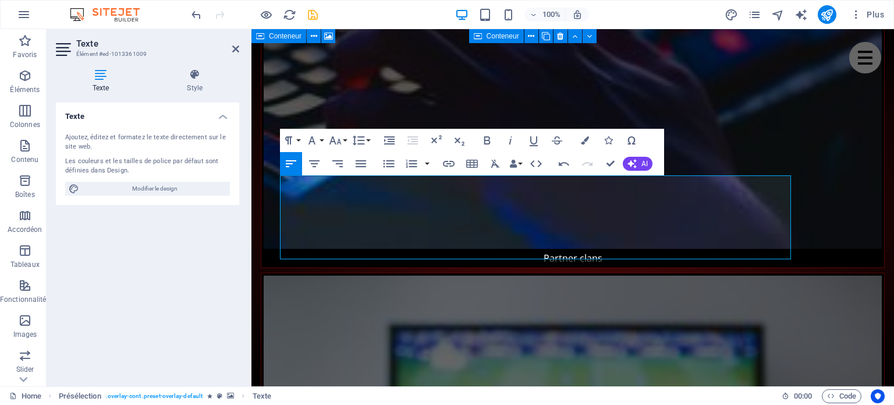
scroll to position [7193, 0]
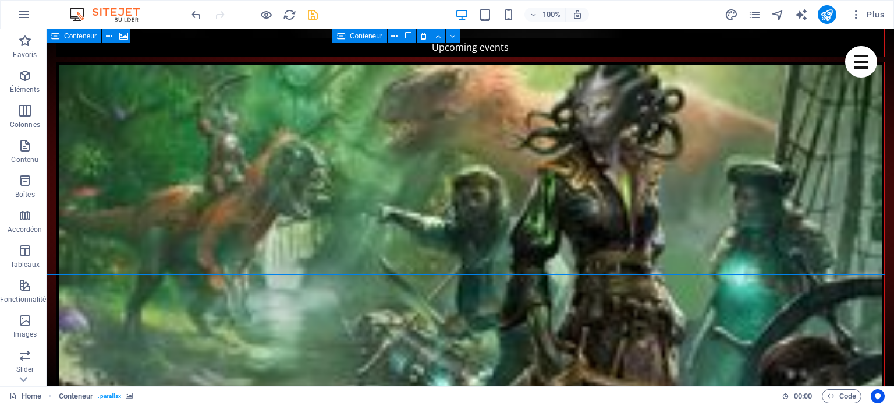
scroll to position [3046, 0]
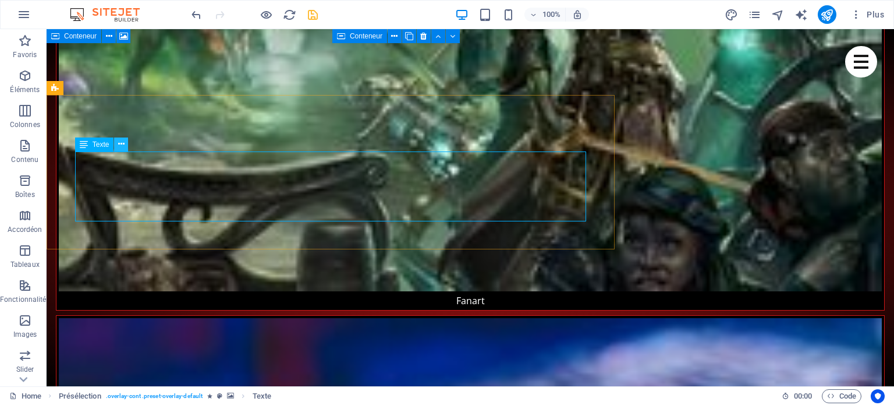
click at [125, 145] on button at bounding box center [121, 144] width 14 height 14
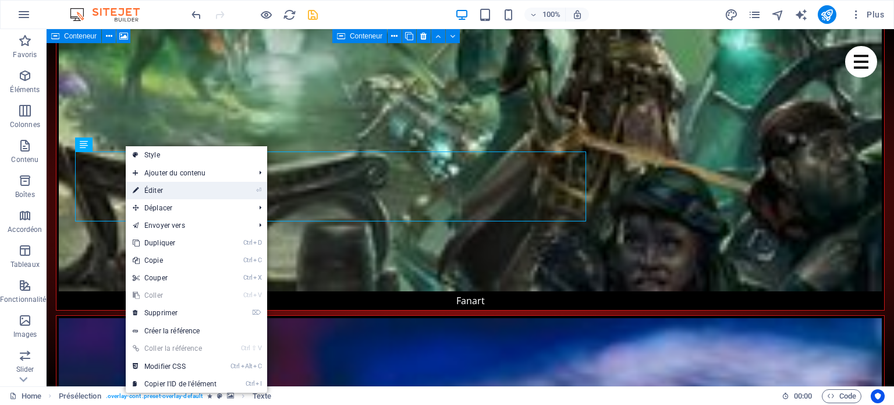
click at [154, 189] on link "⏎ Éditer" at bounding box center [175, 190] width 98 height 17
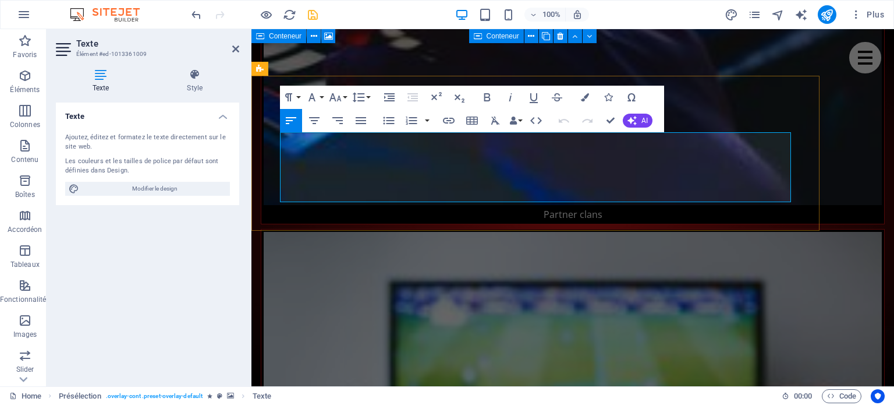
click at [391, 100] on icon "button" at bounding box center [389, 97] width 10 height 8
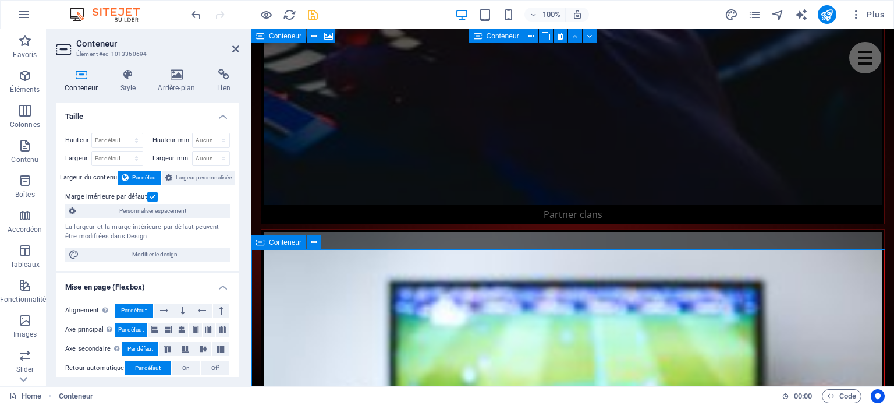
scroll to position [3027, 0]
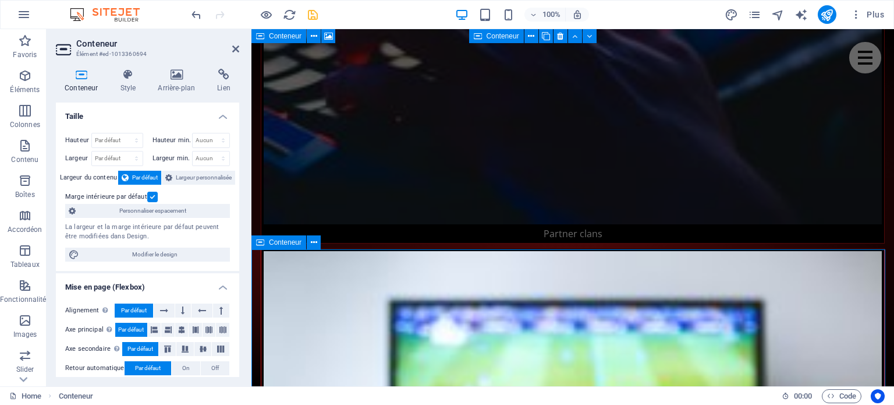
click at [233, 51] on icon at bounding box center [235, 48] width 7 height 9
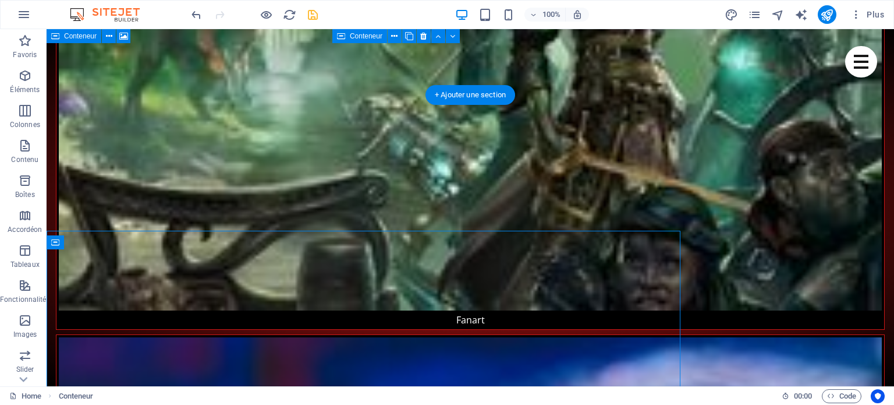
scroll to position [3046, 0]
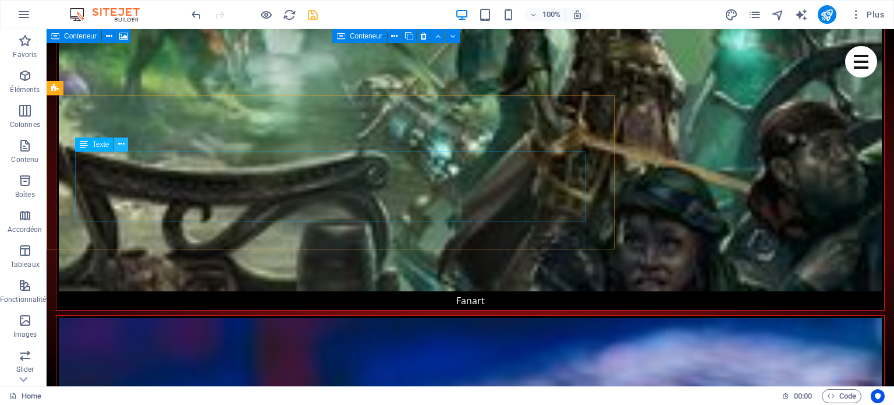
click at [121, 141] on icon at bounding box center [121, 144] width 6 height 12
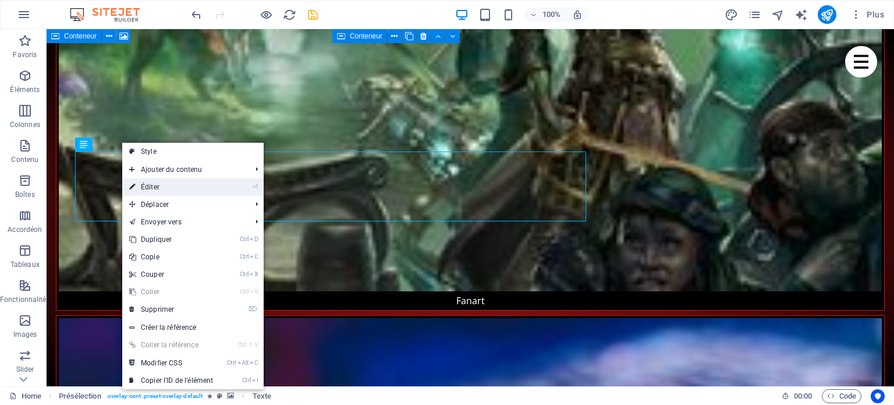
click at [160, 182] on link "⏎ Éditer" at bounding box center [171, 186] width 98 height 17
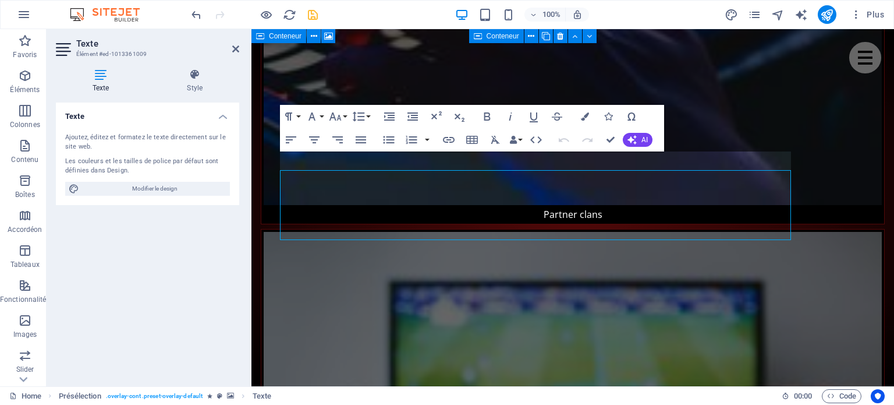
scroll to position [3027, 0]
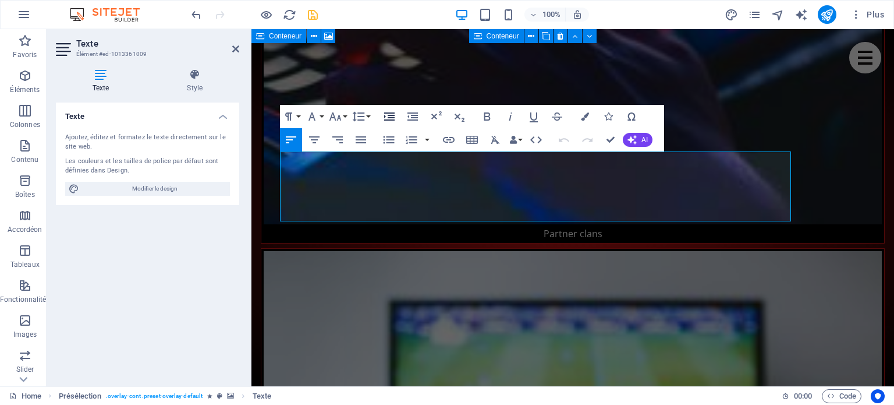
click at [387, 112] on icon "button" at bounding box center [389, 116] width 10 height 8
click at [406, 114] on icon "button" at bounding box center [413, 116] width 14 height 14
click at [364, 114] on icon "button" at bounding box center [359, 116] width 14 height 14
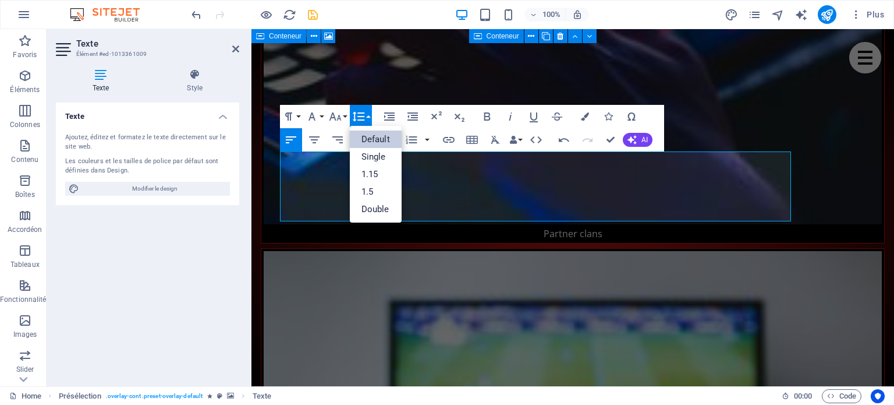
scroll to position [0, 0]
click at [364, 114] on icon "button" at bounding box center [359, 116] width 14 height 14
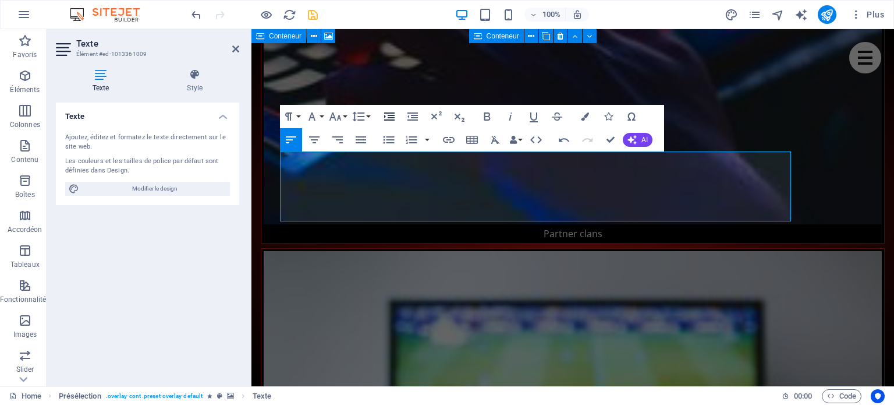
click at [391, 116] on icon "button" at bounding box center [390, 116] width 14 height 14
click at [412, 116] on icon "button" at bounding box center [413, 116] width 14 height 14
click at [410, 140] on icon "button" at bounding box center [412, 140] width 14 height 14
click at [388, 140] on icon "button" at bounding box center [389, 140] width 14 height 14
click at [360, 139] on icon "button" at bounding box center [361, 140] width 14 height 14
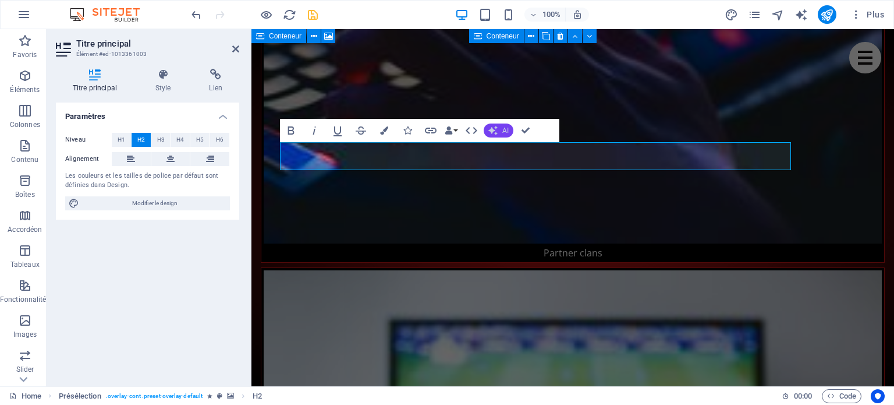
click at [501, 132] on button "AI" at bounding box center [499, 130] width 30 height 14
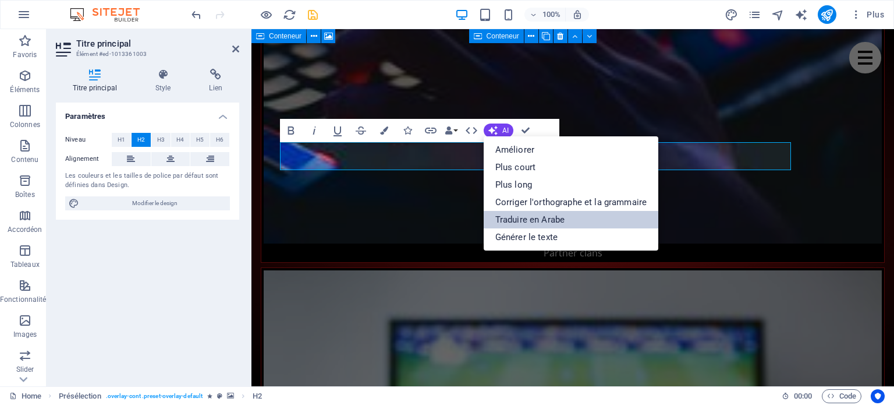
click at [559, 219] on link "Traduire en Arabe" at bounding box center [571, 219] width 175 height 17
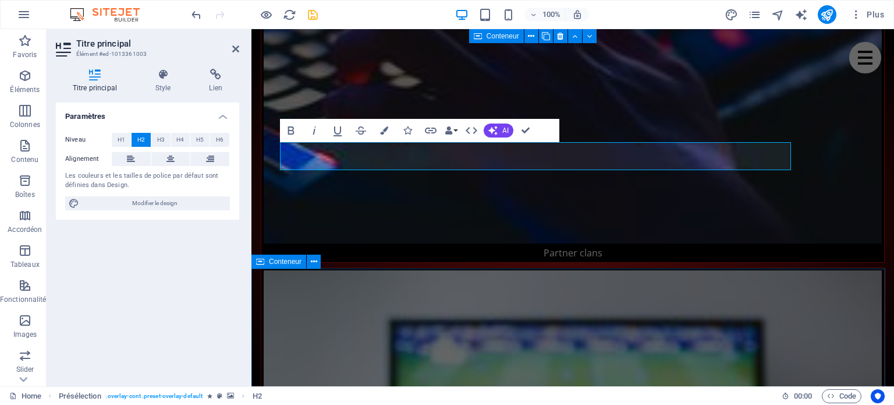
scroll to position [0, -2]
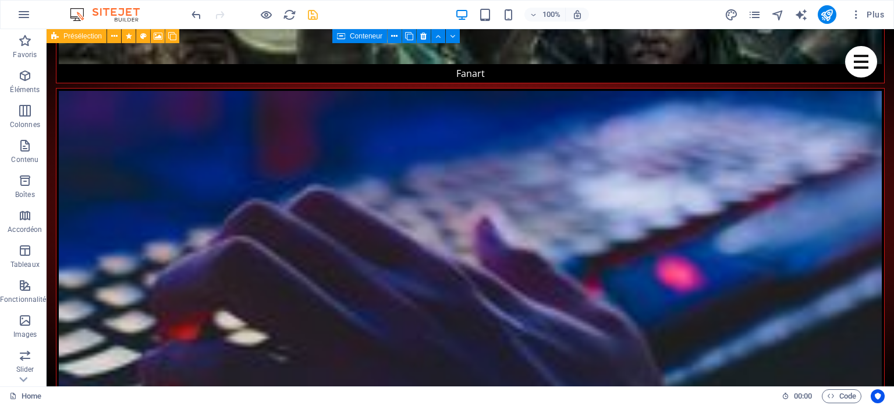
scroll to position [3265, 0]
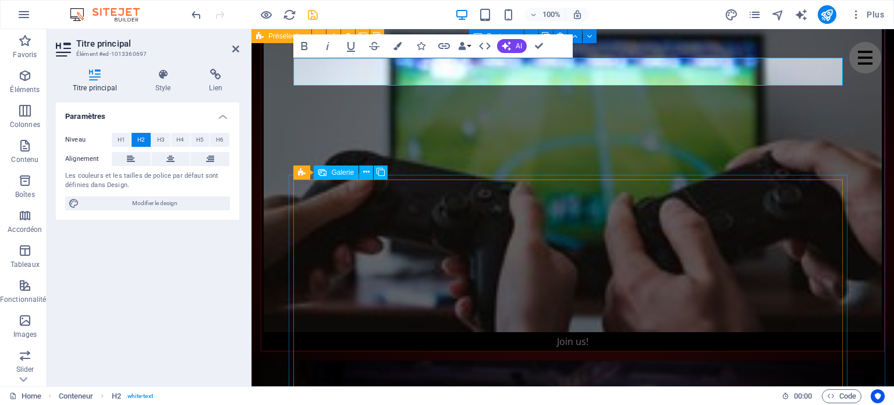
scroll to position [0, -1]
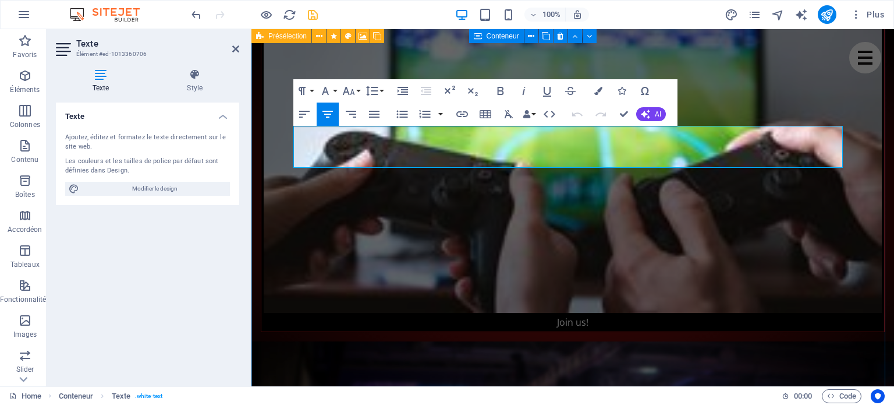
scroll to position [3293, 0]
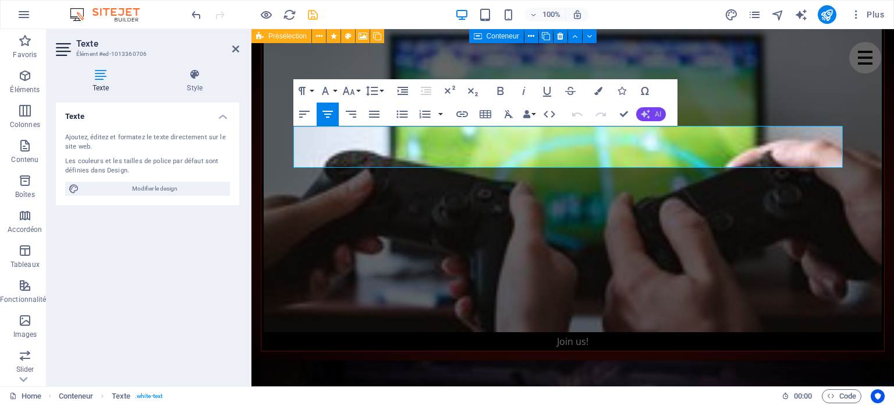
click at [657, 112] on span "AI" at bounding box center [658, 114] width 6 height 7
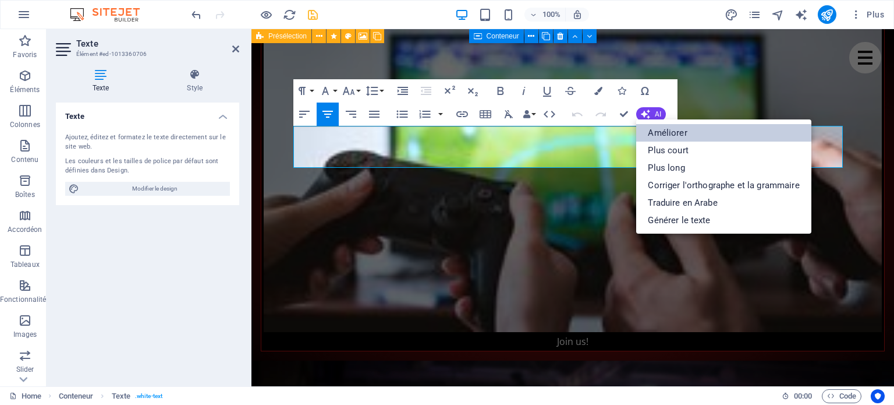
click at [677, 136] on link "Améliorer" at bounding box center [723, 132] width 175 height 17
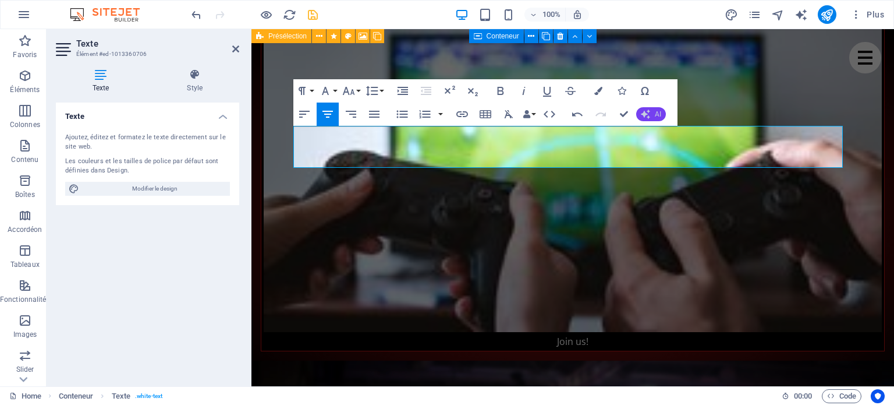
click at [656, 115] on span "AI" at bounding box center [658, 114] width 6 height 7
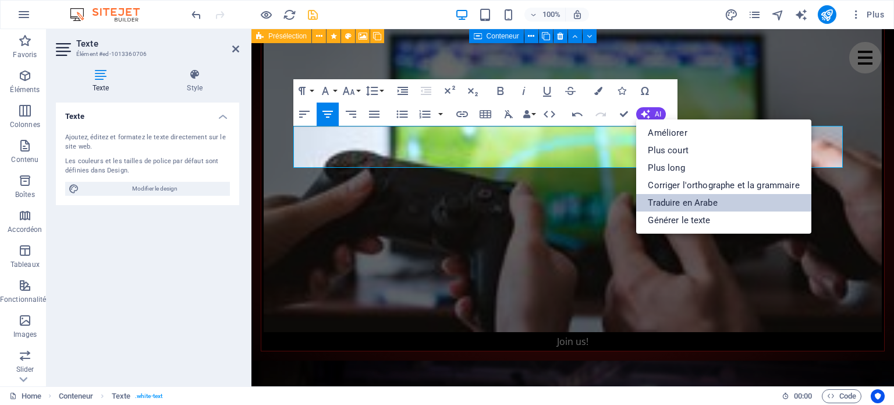
click at [672, 203] on link "Traduire en Arabe" at bounding box center [723, 202] width 175 height 17
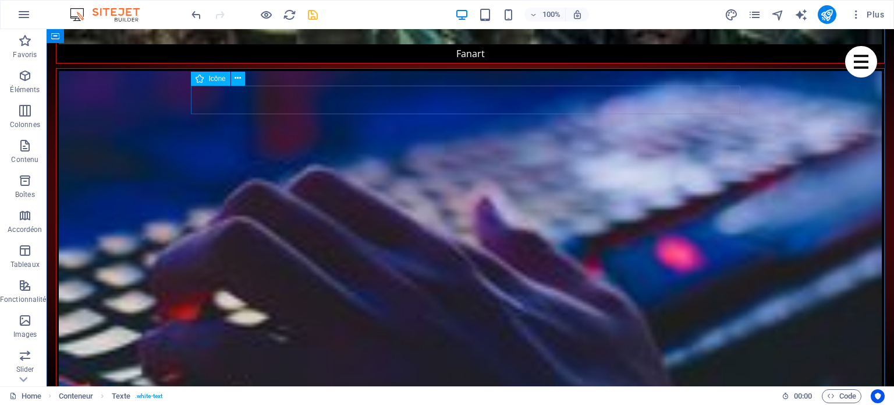
scroll to position [3312, 0]
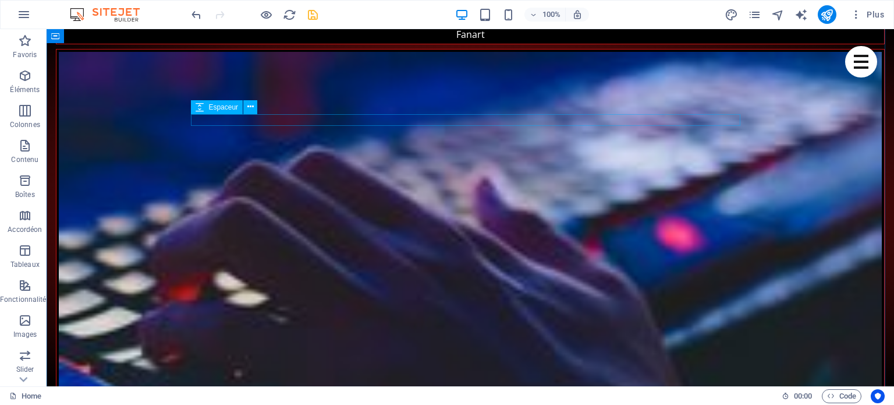
click at [252, 108] on icon at bounding box center [250, 107] width 6 height 12
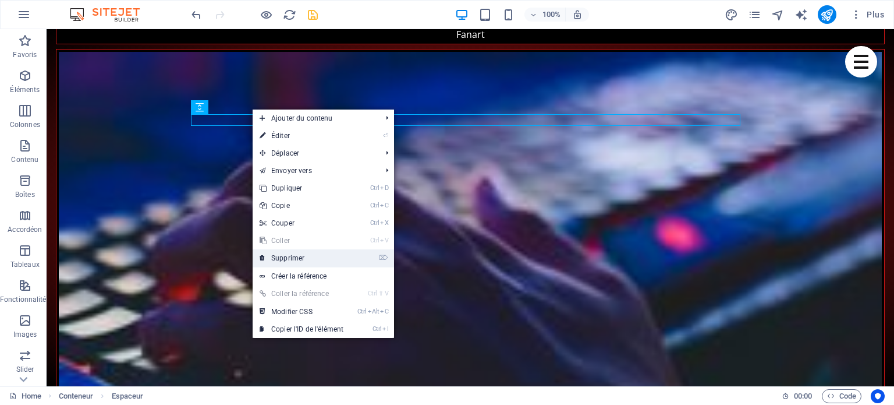
click at [293, 256] on link "⌦ Supprimer" at bounding box center [302, 257] width 98 height 17
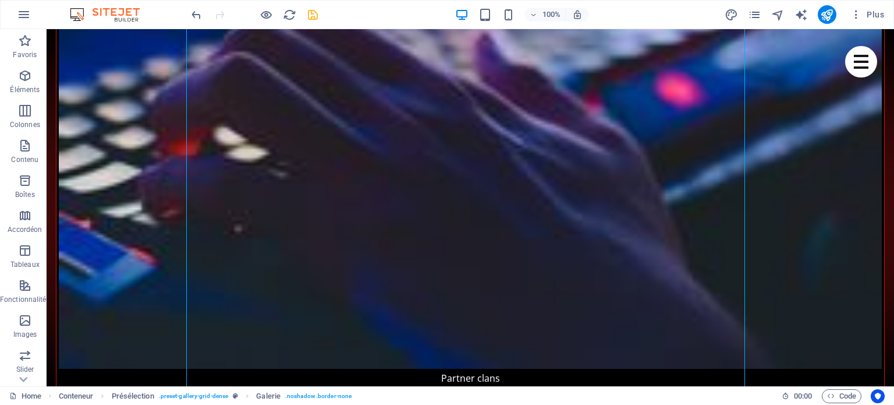
scroll to position [3434, 0]
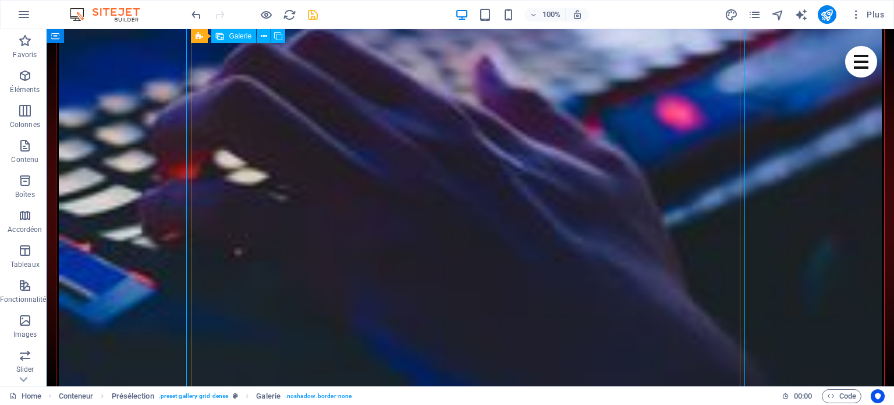
select select "4"
select select "px"
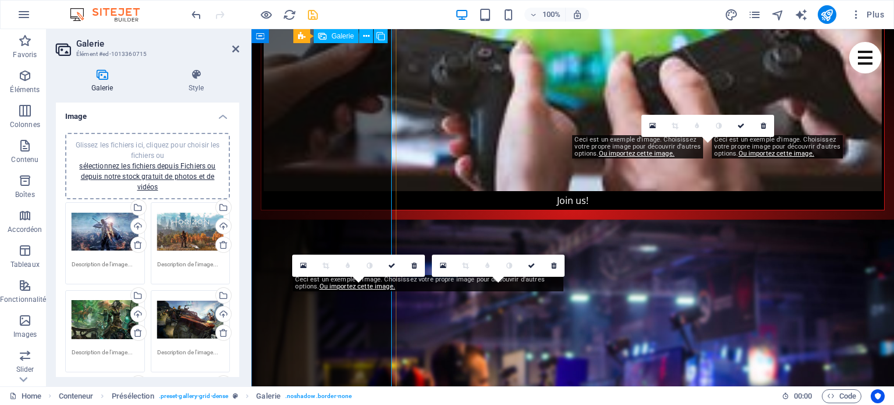
scroll to position [3415, 0]
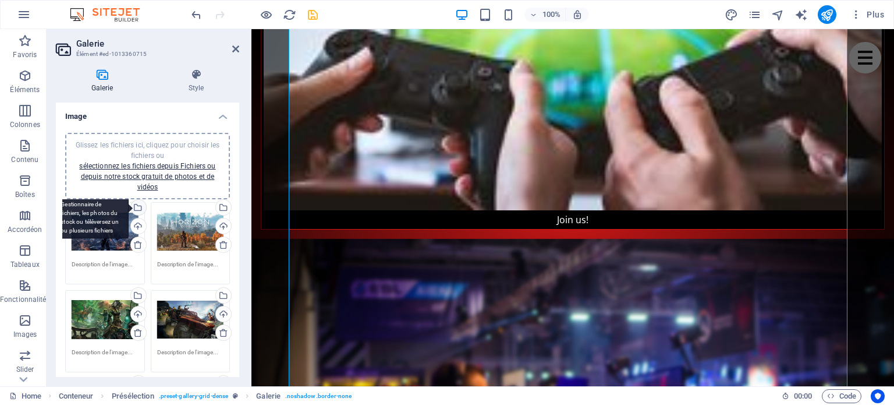
click at [136, 207] on div "Sélectionnez les fichiers depuis le Gestionnaire de fichiers, les photos du sto…" at bounding box center [137, 208] width 17 height 17
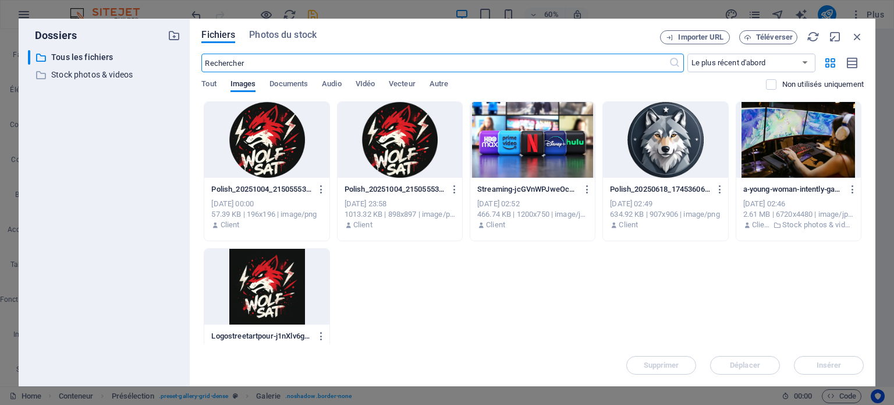
scroll to position [3411, 0]
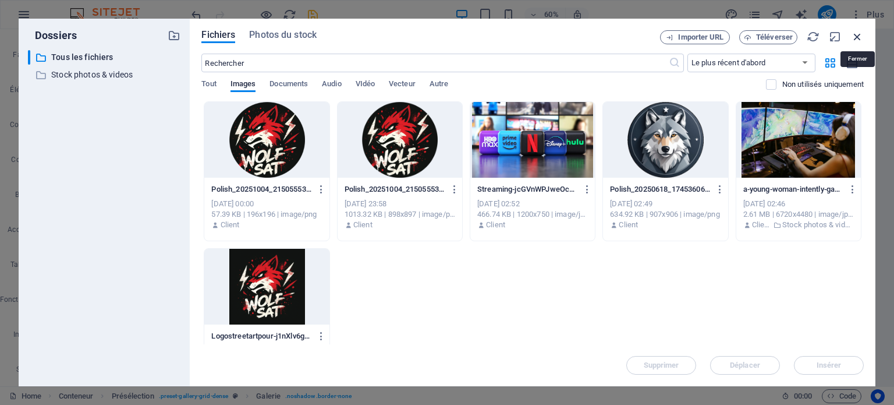
click at [862, 33] on icon "button" at bounding box center [857, 36] width 13 height 13
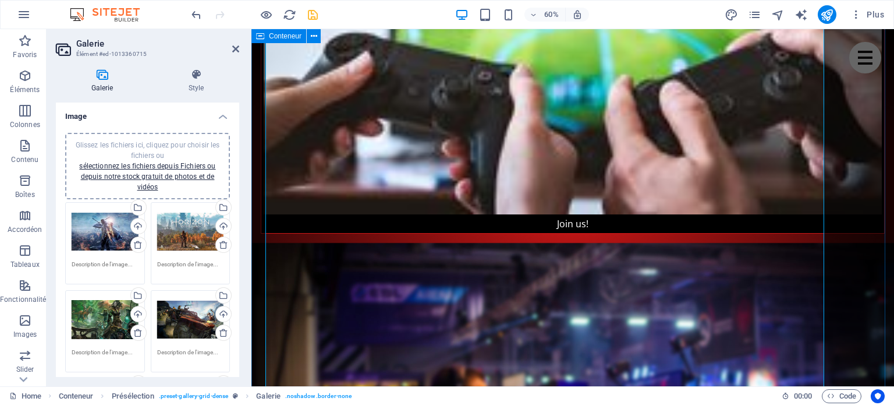
scroll to position [3415, 0]
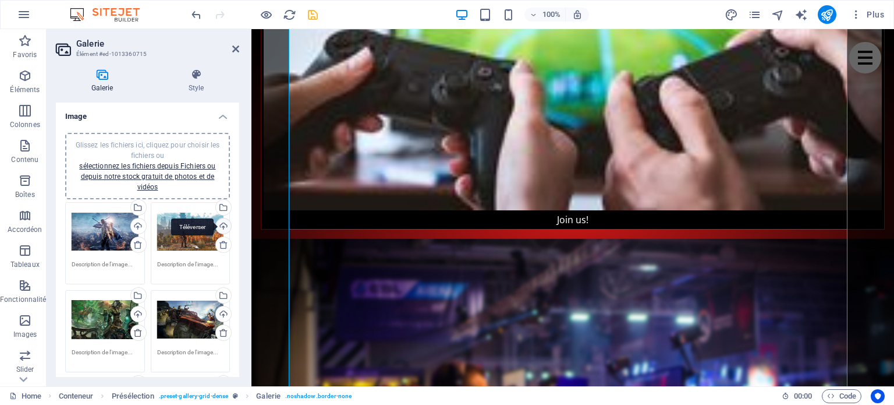
click at [224, 222] on div "Téléverser" at bounding box center [222, 226] width 17 height 17
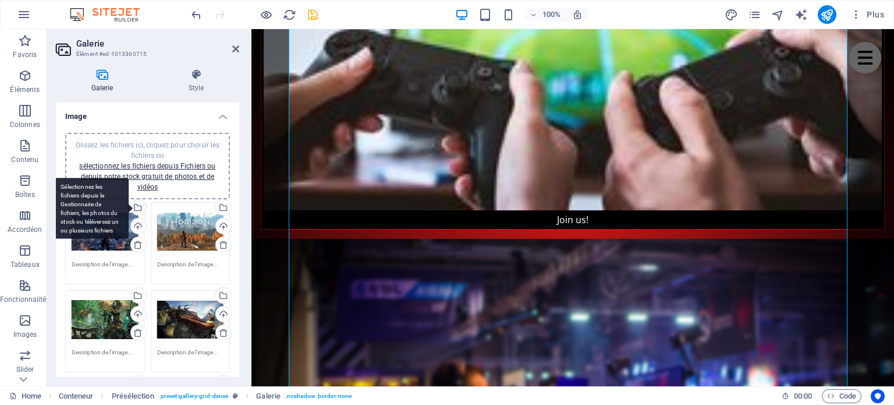
click at [137, 207] on div "Sélectionnez les fichiers depuis le Gestionnaire de fichiers, les photos du sto…" at bounding box center [137, 208] width 17 height 17
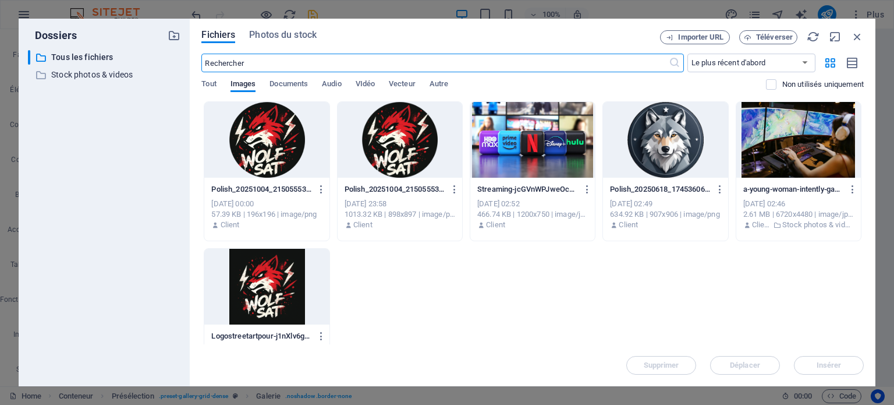
scroll to position [3411, 0]
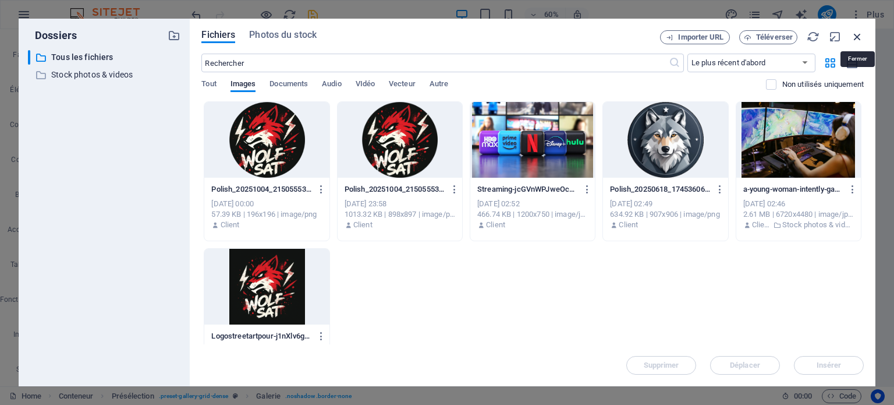
click at [859, 34] on icon "button" at bounding box center [857, 36] width 13 height 13
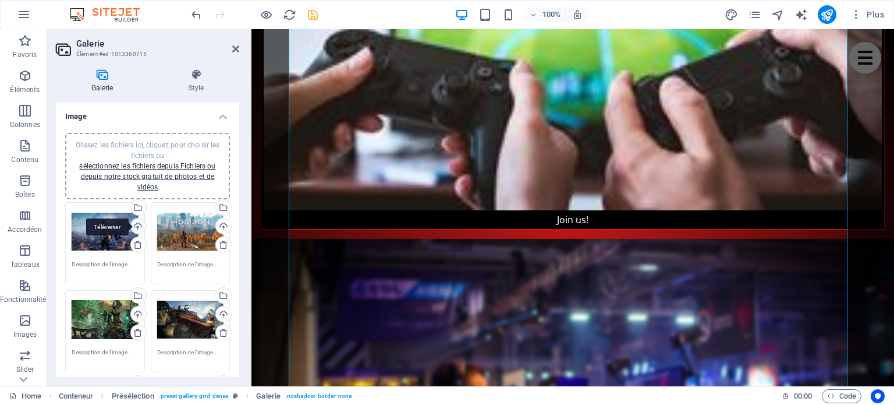
click at [134, 224] on div "Téléverser" at bounding box center [137, 226] width 17 height 17
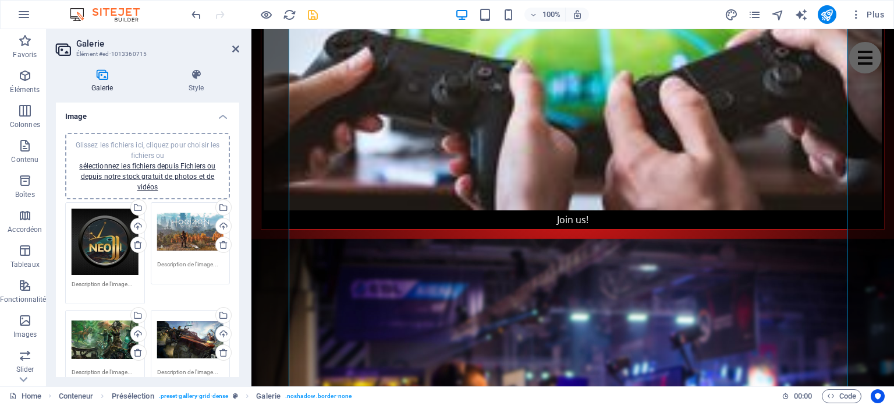
drag, startPoint x: 236, startPoint y: 171, endPoint x: 238, endPoint y: 183, distance: 12.4
click at [238, 183] on div "Image Glissez les fichiers ici, cliquez pour choisir les fichiers ou sélectionn…" at bounding box center [147, 239] width 183 height 274
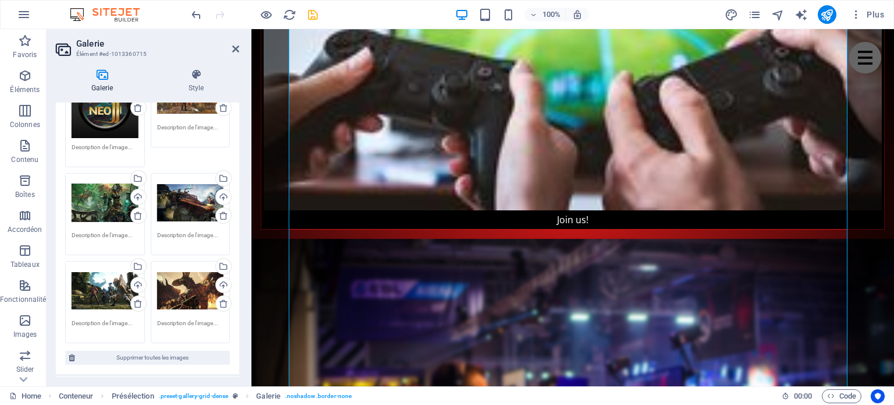
scroll to position [139, 0]
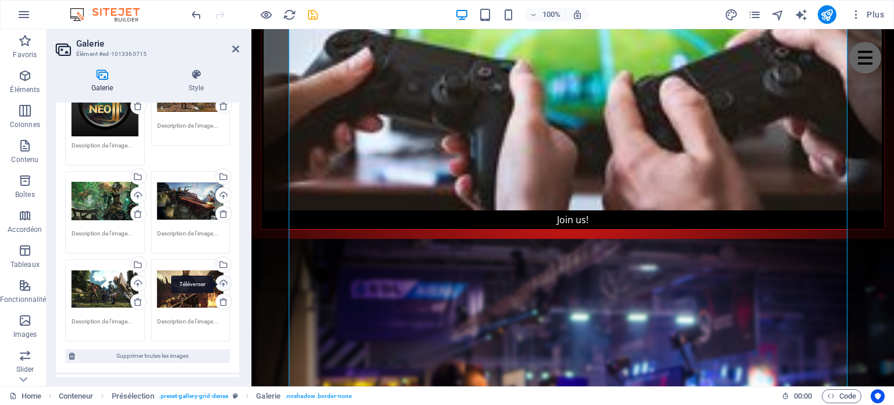
click at [223, 281] on div "Téléverser" at bounding box center [222, 283] width 17 height 17
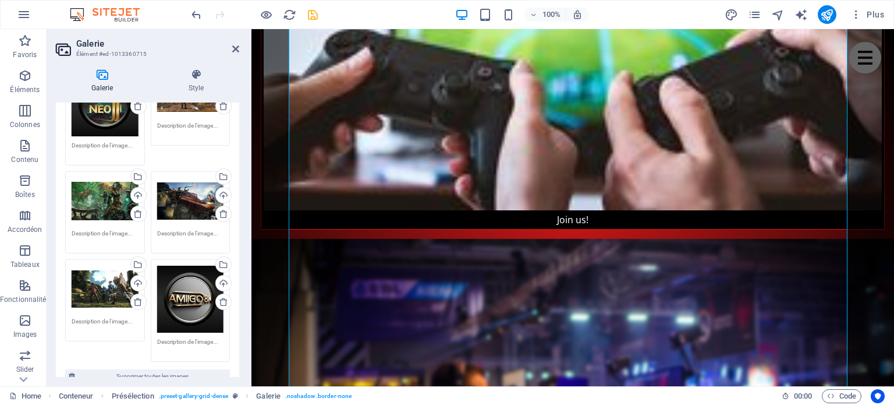
drag, startPoint x: 236, startPoint y: 184, endPoint x: 236, endPoint y: 157, distance: 27.4
click at [236, 157] on div "Glissez les fichiers ici, cliquez pour choisir les fichiers ou sélectionnez les…" at bounding box center [147, 189] width 183 height 408
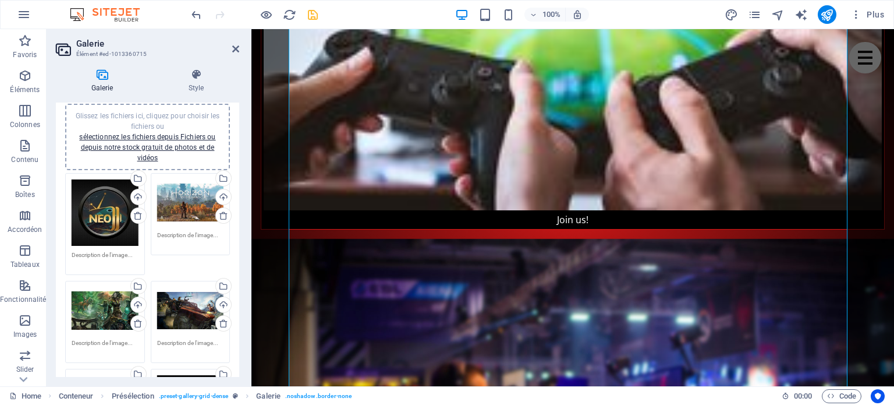
scroll to position [0, 0]
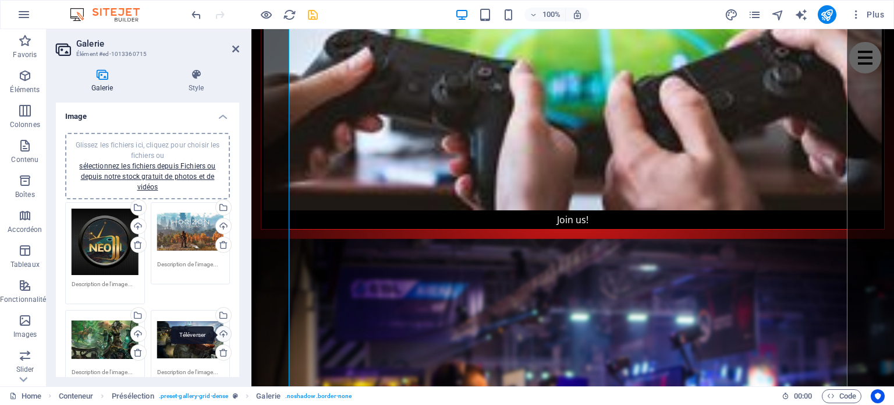
click at [220, 328] on div "Téléverser" at bounding box center [222, 334] width 17 height 17
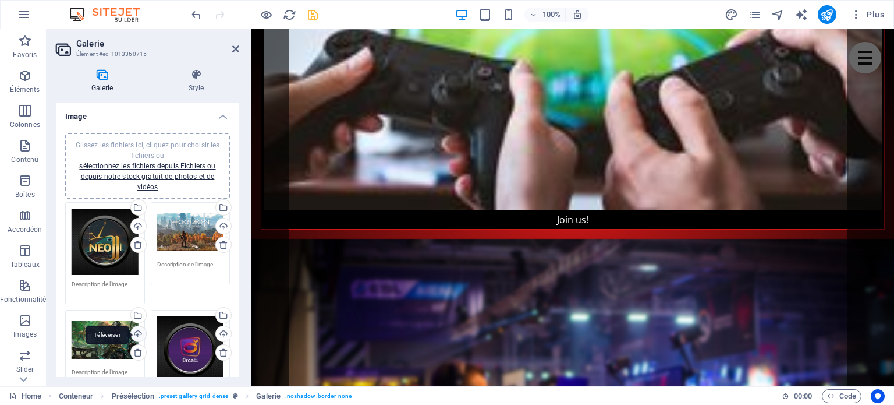
click at [137, 331] on div "Téléverser" at bounding box center [137, 334] width 17 height 17
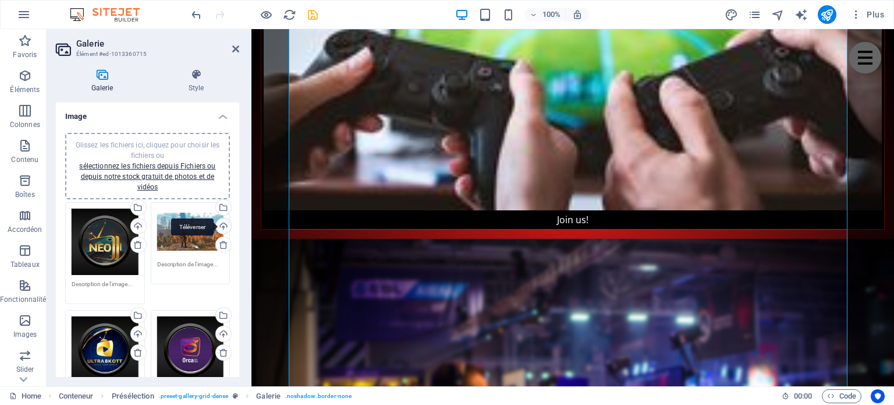
click at [222, 223] on div "Téléverser" at bounding box center [222, 226] width 17 height 17
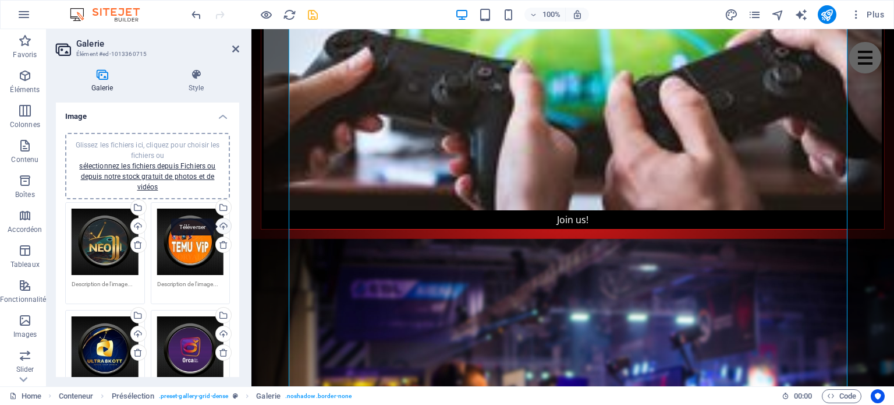
click at [221, 225] on div "Téléverser" at bounding box center [222, 226] width 17 height 17
drag, startPoint x: 240, startPoint y: 198, endPoint x: 238, endPoint y: 217, distance: 19.4
click at [238, 217] on div "Galerie Style Image Glissez les fichiers ici, cliquez pour choisir les fichiers…" at bounding box center [148, 222] width 202 height 327
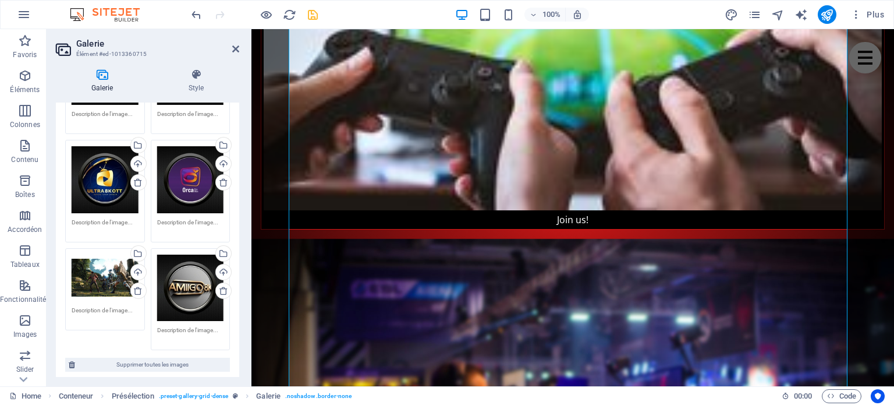
scroll to position [186, 0]
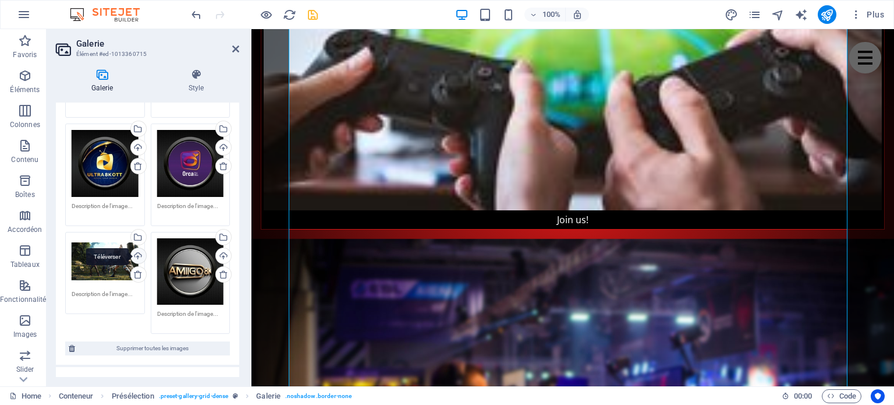
click at [139, 251] on div "Téléverser" at bounding box center [137, 256] width 17 height 17
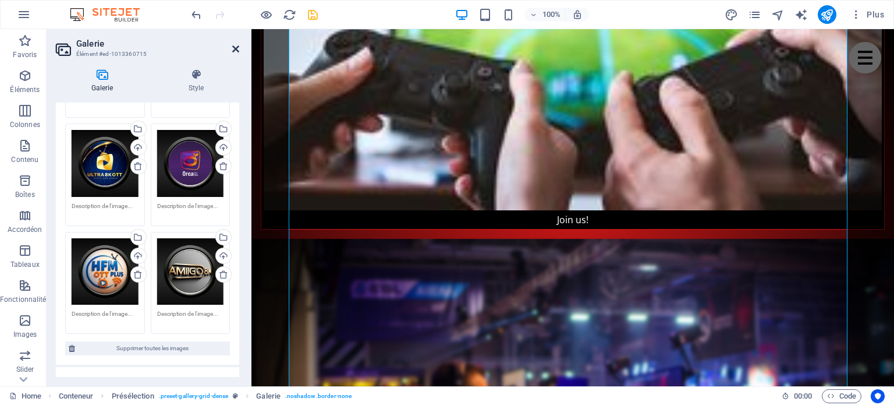
click at [235, 51] on icon at bounding box center [235, 48] width 7 height 9
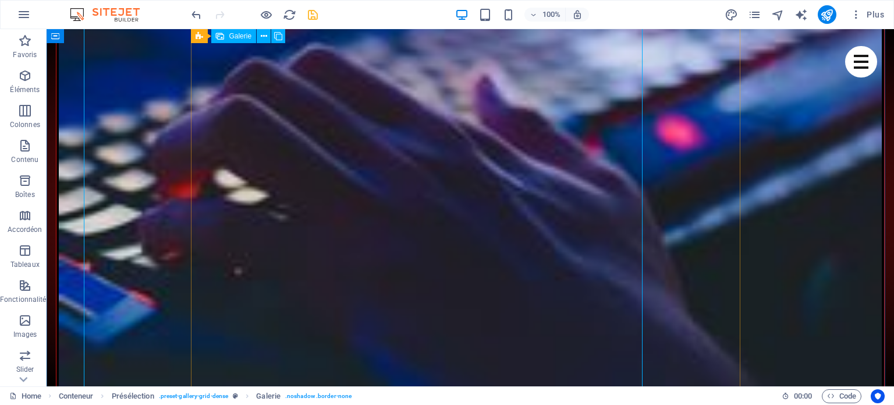
scroll to position [3434, 0]
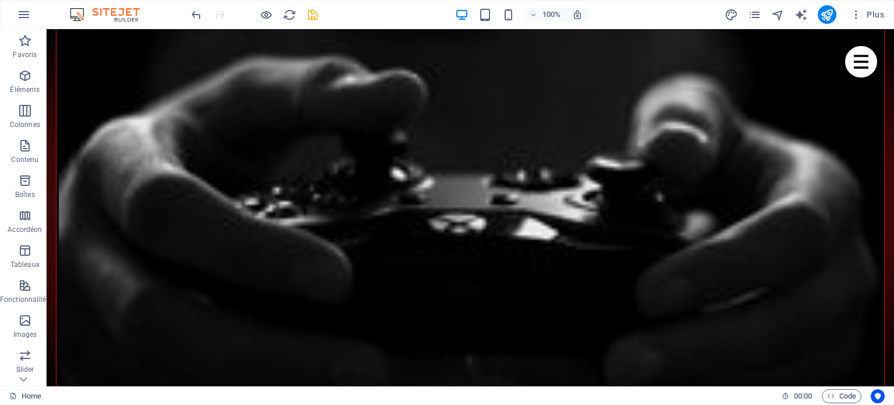
scroll to position [2392, 0]
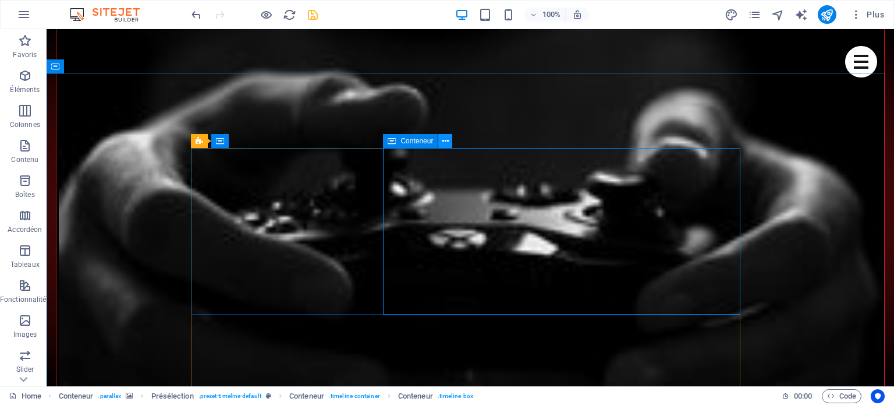
click at [448, 141] on icon at bounding box center [445, 141] width 6 height 12
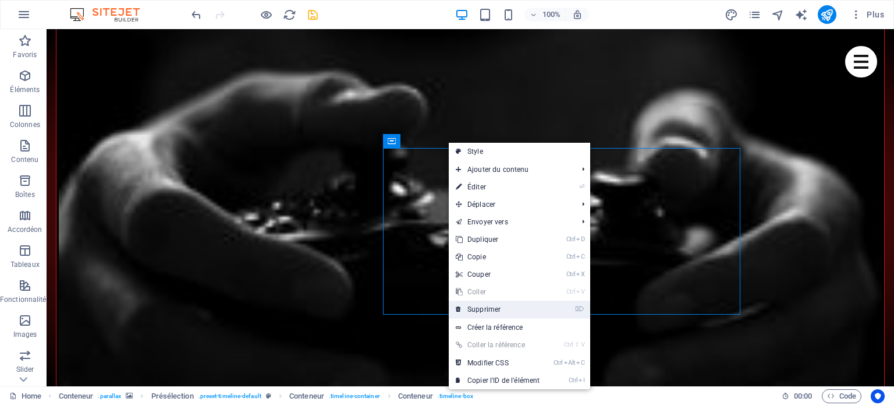
click at [480, 310] on link "⌦ Supprimer" at bounding box center [498, 308] width 98 height 17
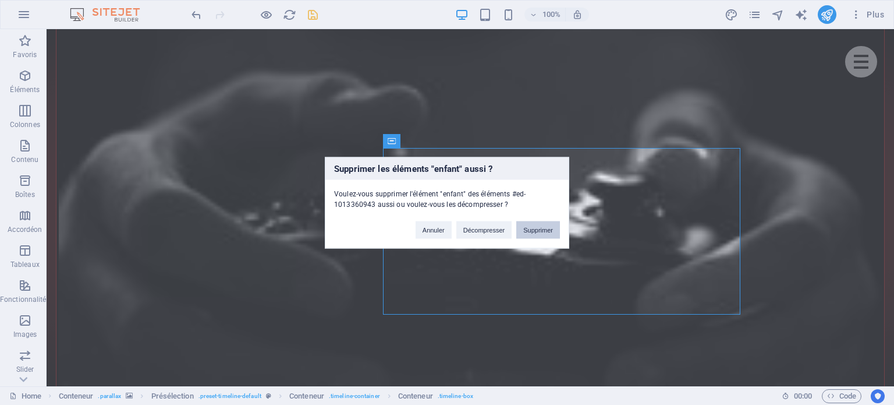
click at [536, 232] on button "Supprimer" at bounding box center [538, 229] width 44 height 17
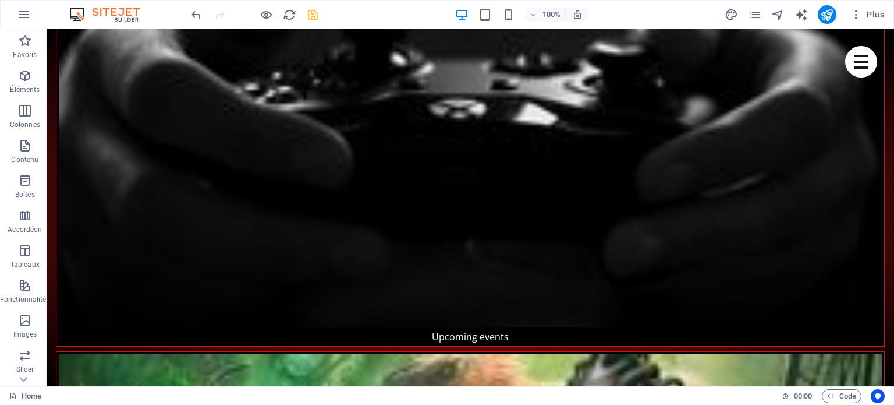
scroll to position [2462, 0]
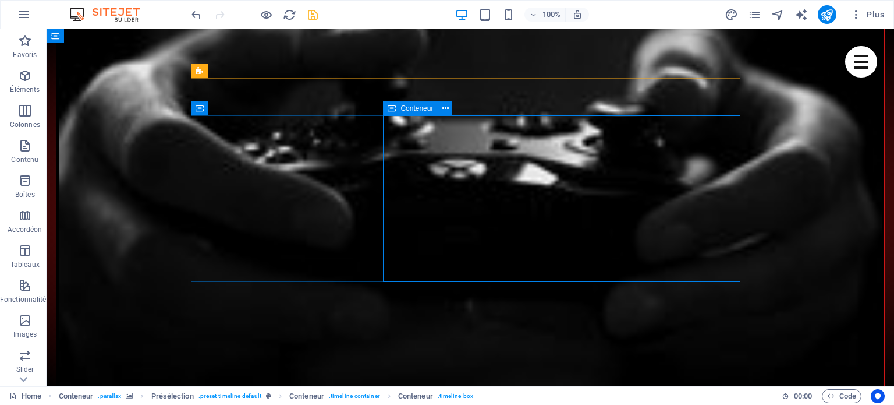
click at [444, 109] on icon at bounding box center [445, 108] width 6 height 12
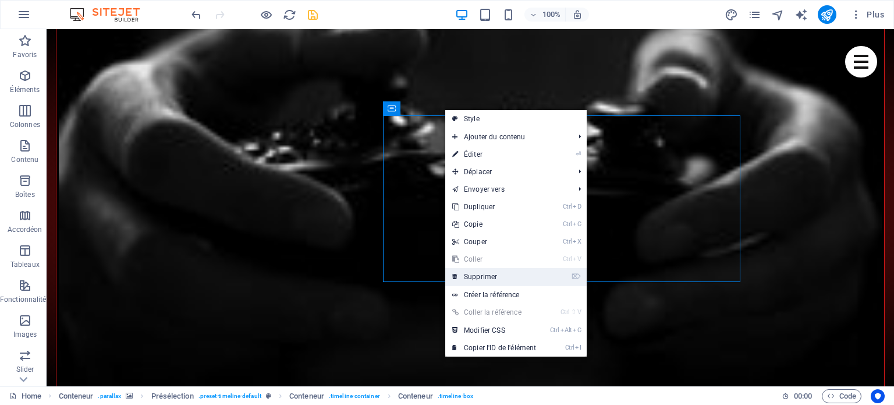
click at [493, 272] on link "⌦ Supprimer" at bounding box center [494, 276] width 98 height 17
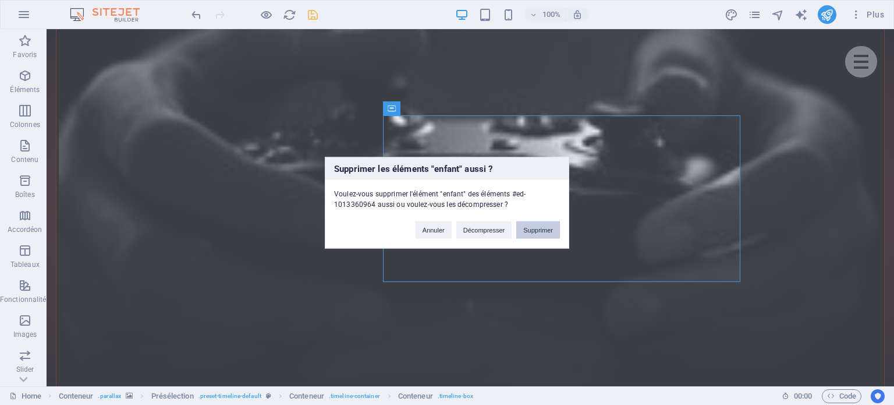
click at [540, 228] on button "Supprimer" at bounding box center [538, 229] width 44 height 17
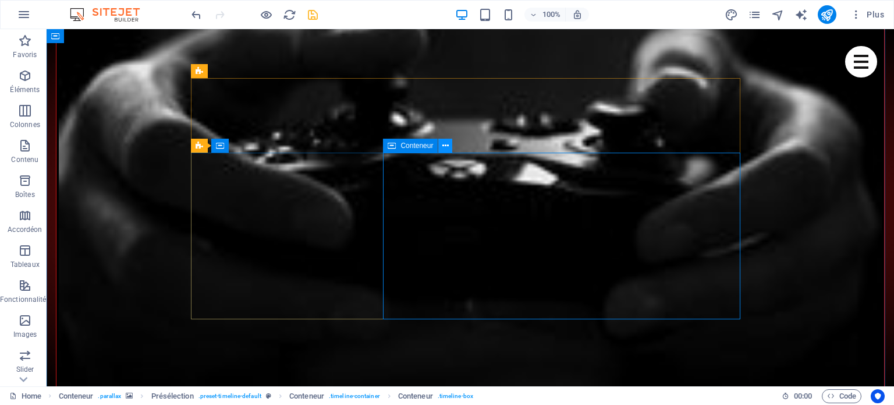
click at [447, 144] on icon at bounding box center [445, 146] width 6 height 12
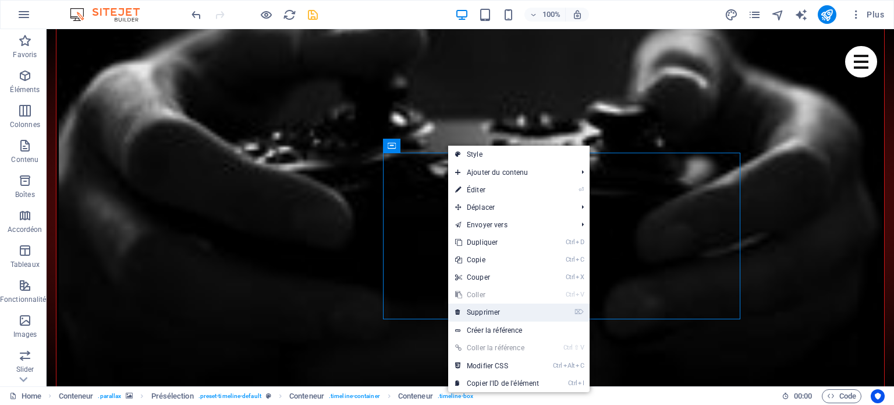
click at [496, 310] on link "⌦ Supprimer" at bounding box center [497, 311] width 98 height 17
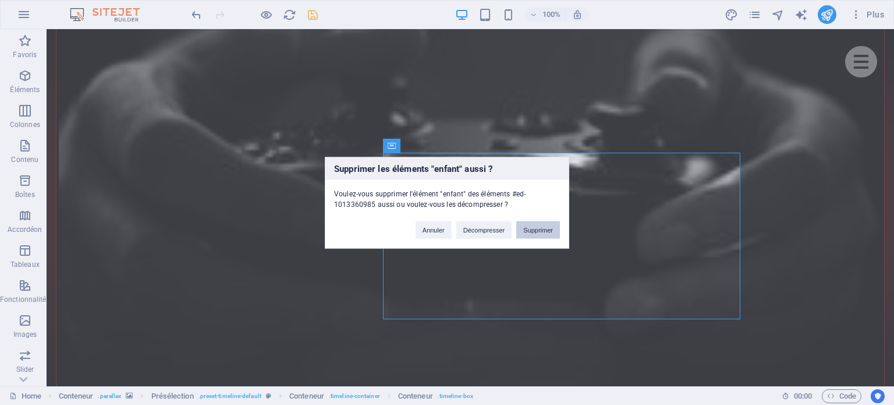
click at [536, 230] on button "Supprimer" at bounding box center [538, 229] width 44 height 17
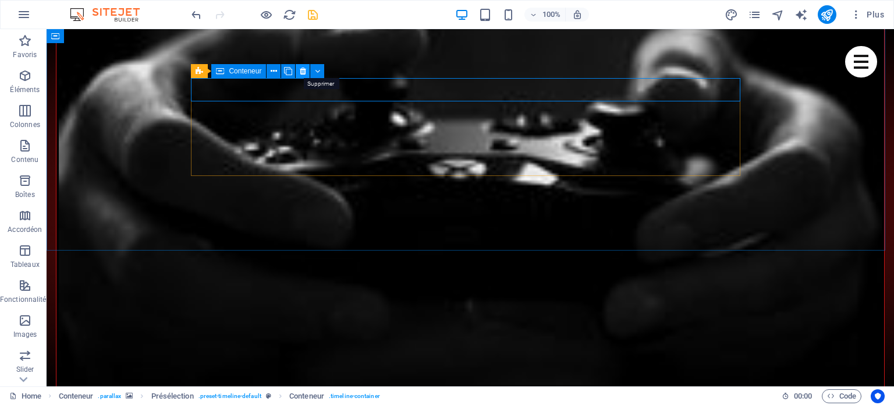
click at [300, 72] on icon at bounding box center [303, 71] width 6 height 12
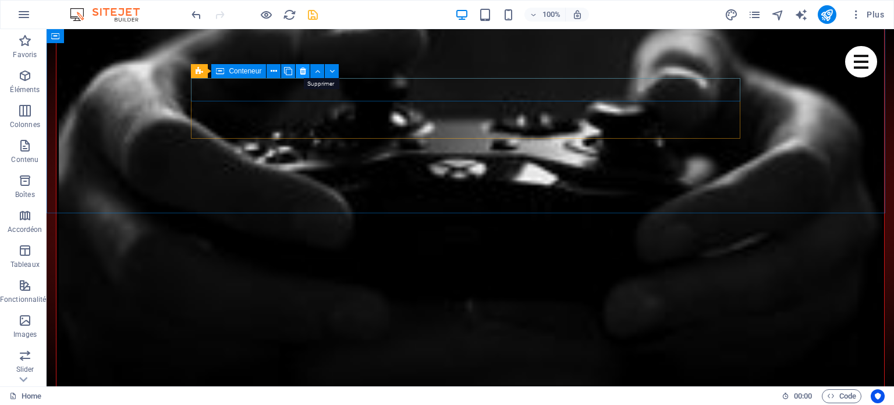
click at [300, 68] on icon at bounding box center [303, 71] width 6 height 12
click at [298, 68] on button at bounding box center [303, 71] width 14 height 14
click at [302, 70] on icon at bounding box center [303, 71] width 6 height 12
click at [303, 68] on icon at bounding box center [303, 71] width 6 height 12
click at [303, 70] on icon at bounding box center [303, 71] width 6 height 12
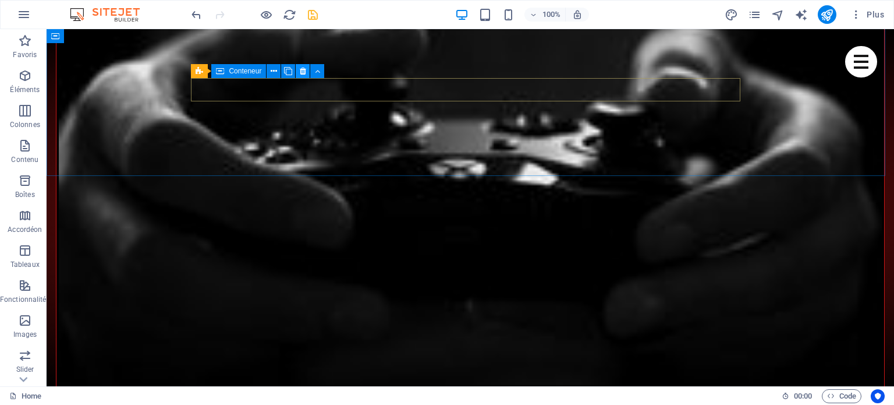
click at [303, 70] on icon at bounding box center [303, 71] width 6 height 12
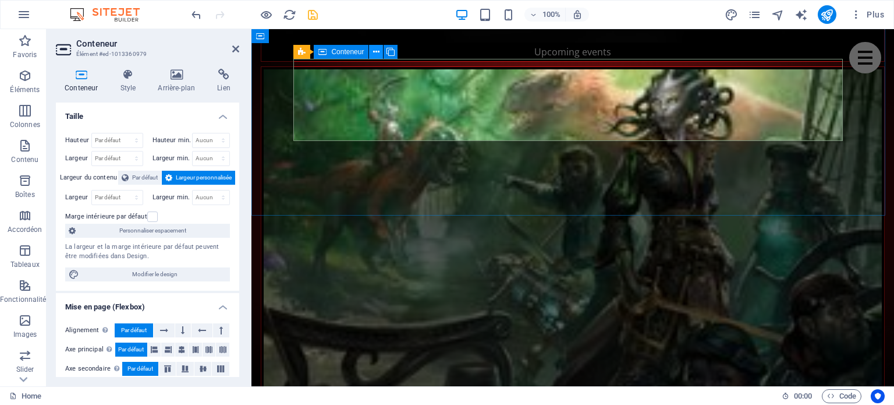
click at [377, 47] on icon at bounding box center [376, 52] width 6 height 12
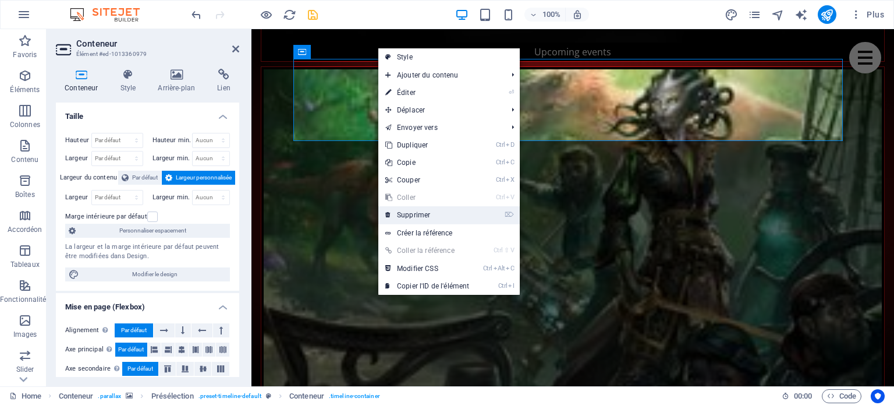
click at [410, 213] on link "⌦ Supprimer" at bounding box center [427, 214] width 98 height 17
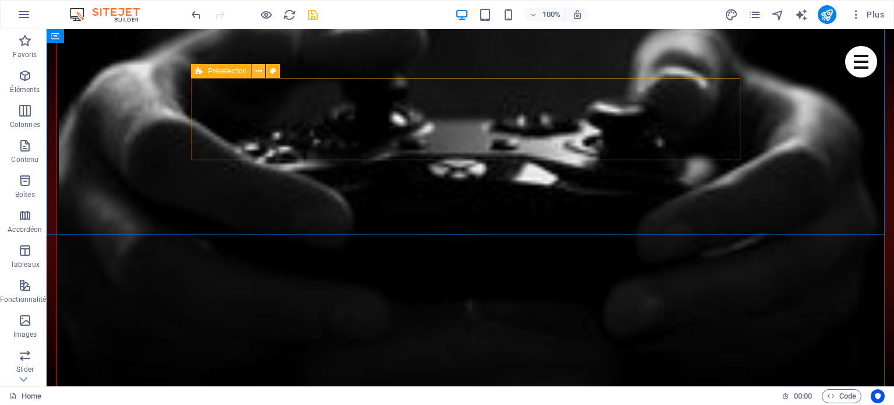
click at [262, 72] on button at bounding box center [259, 71] width 14 height 14
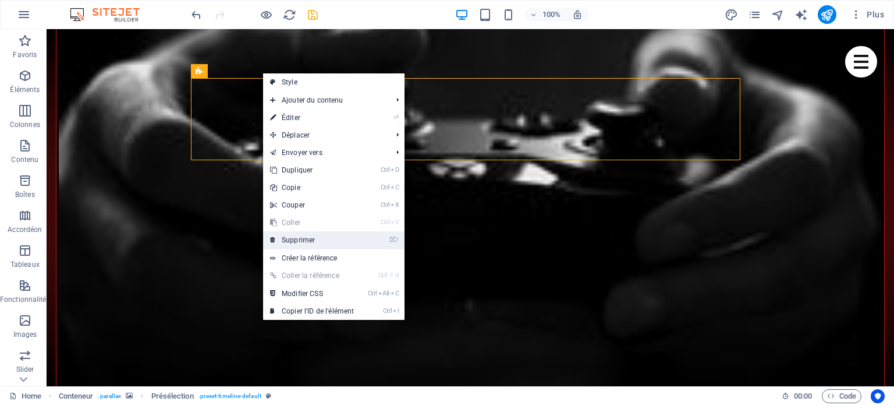
click at [297, 239] on link "⌦ Supprimer" at bounding box center [312, 239] width 98 height 17
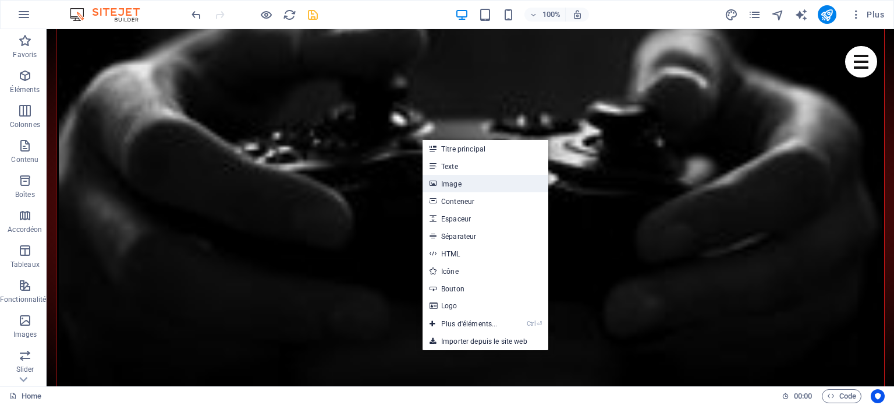
click at [459, 179] on link "Image" at bounding box center [486, 183] width 126 height 17
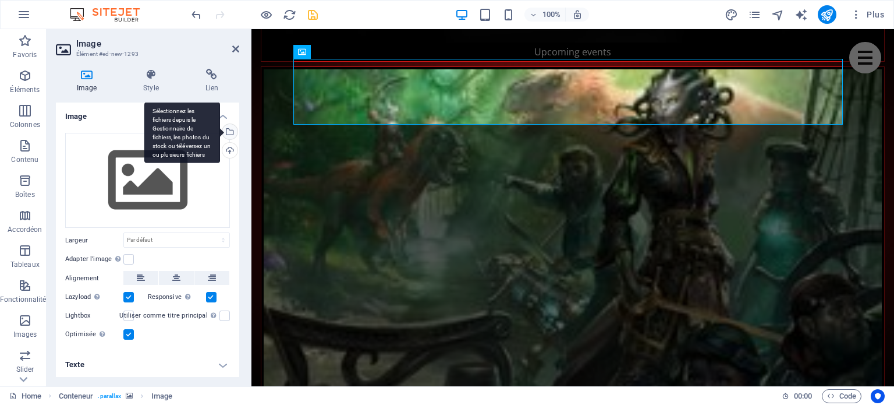
click at [230, 132] on div "Sélectionnez les fichiers depuis le Gestionnaire de fichiers, les photos du sto…" at bounding box center [228, 132] width 17 height 17
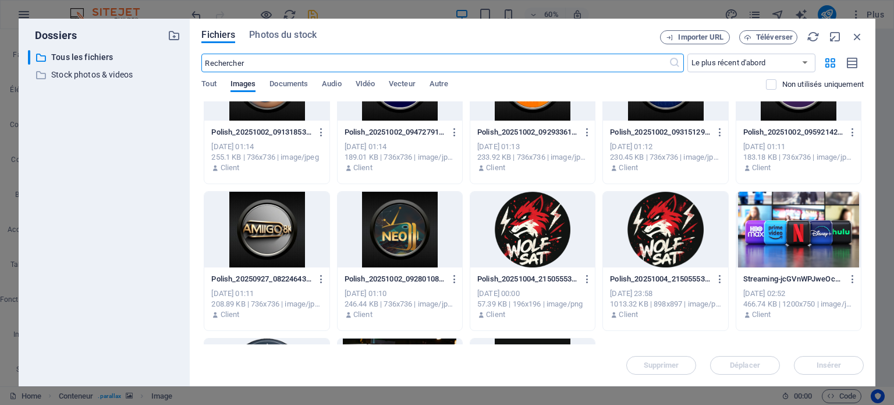
scroll to position [0, 0]
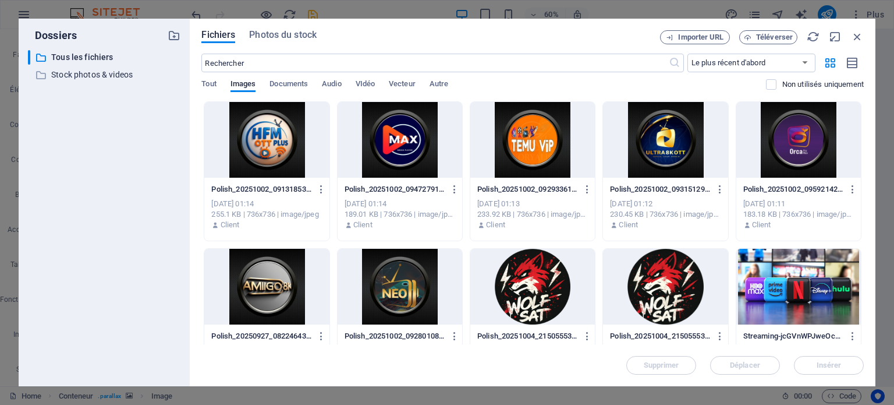
click at [809, 279] on div at bounding box center [799, 287] width 125 height 76
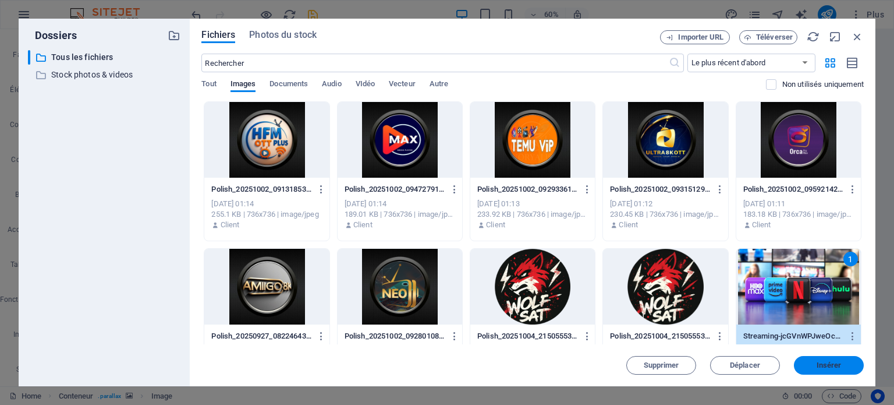
click at [836, 365] on span "Insérer" at bounding box center [829, 365] width 25 height 7
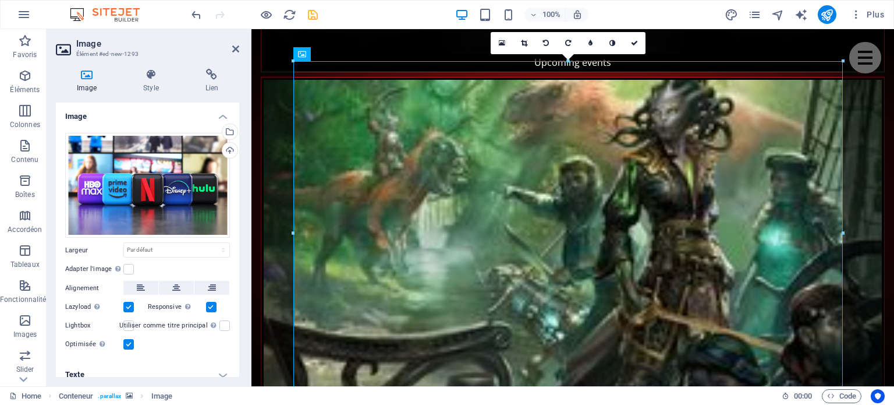
scroll to position [2444, 0]
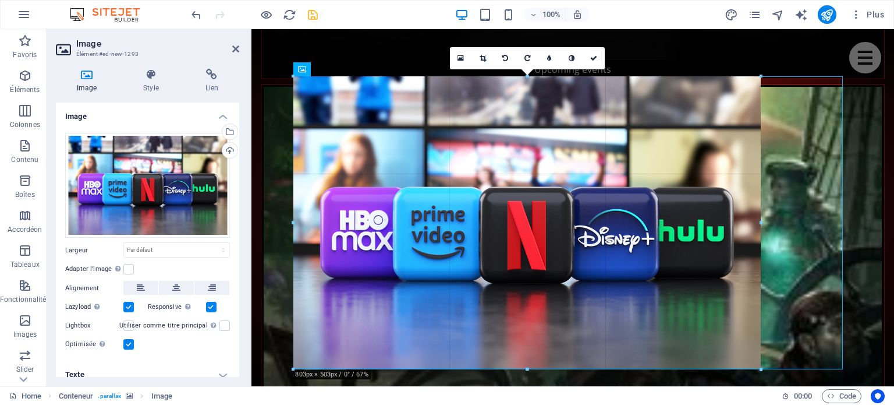
drag, startPoint x: 842, startPoint y: 77, endPoint x: 762, endPoint y: 223, distance: 166.5
type input "803"
select select "px"
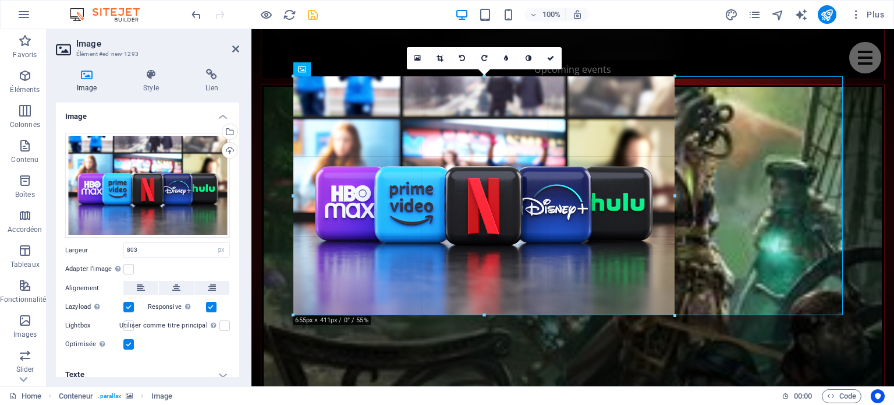
drag, startPoint x: 527, startPoint y: 368, endPoint x: 523, endPoint y: 313, distance: 55.5
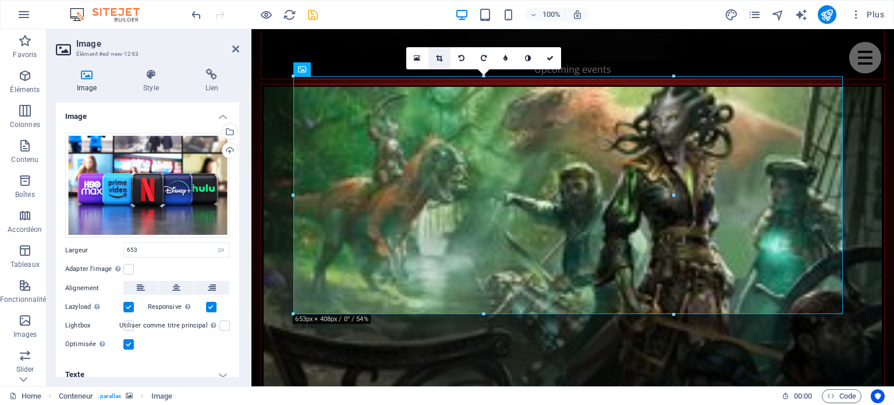
click at [441, 57] on icon at bounding box center [439, 58] width 6 height 7
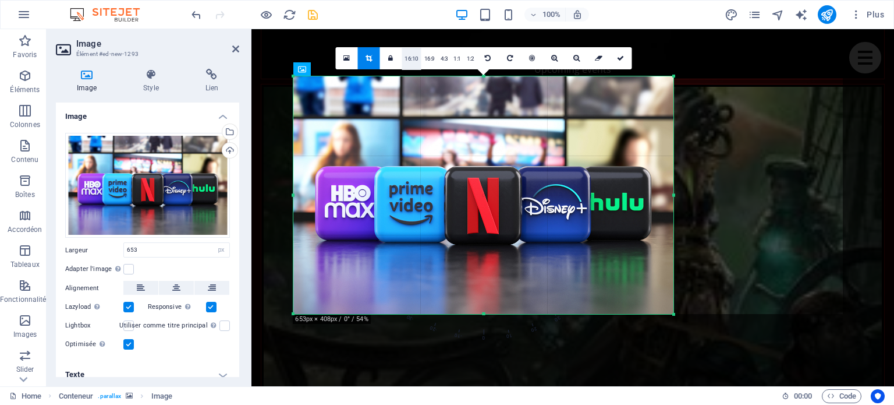
click at [416, 56] on link "16:10" at bounding box center [412, 59] width 20 height 22
click at [431, 58] on link "16:9" at bounding box center [430, 59] width 16 height 22
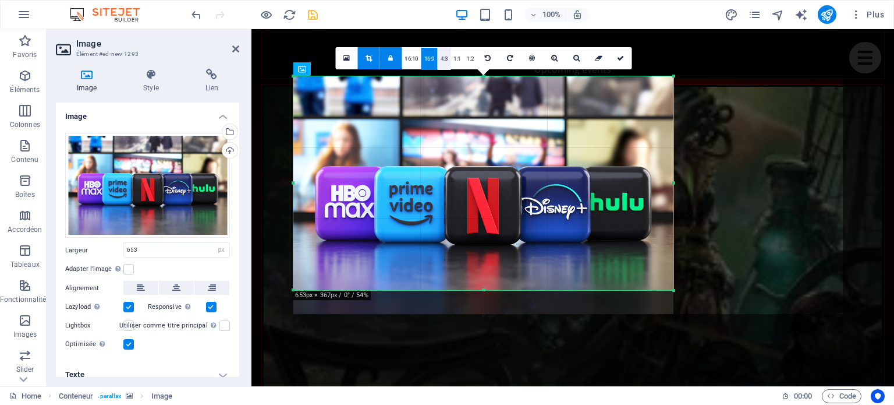
click at [442, 58] on link "4:3" at bounding box center [444, 59] width 13 height 22
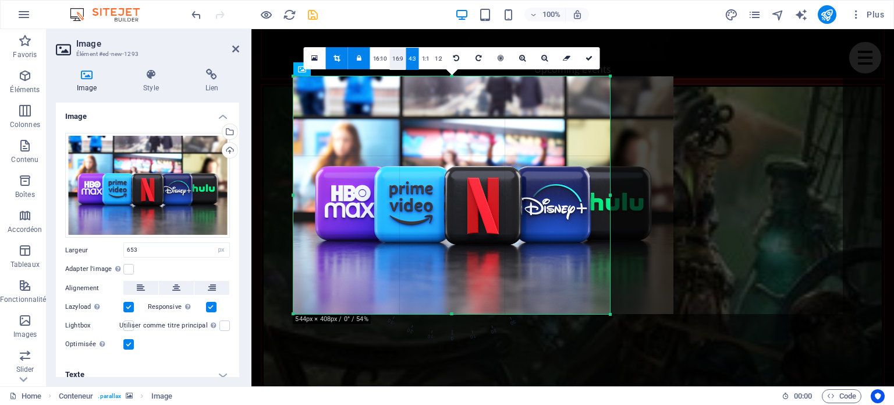
click at [401, 60] on link "16:9" at bounding box center [398, 59] width 16 height 22
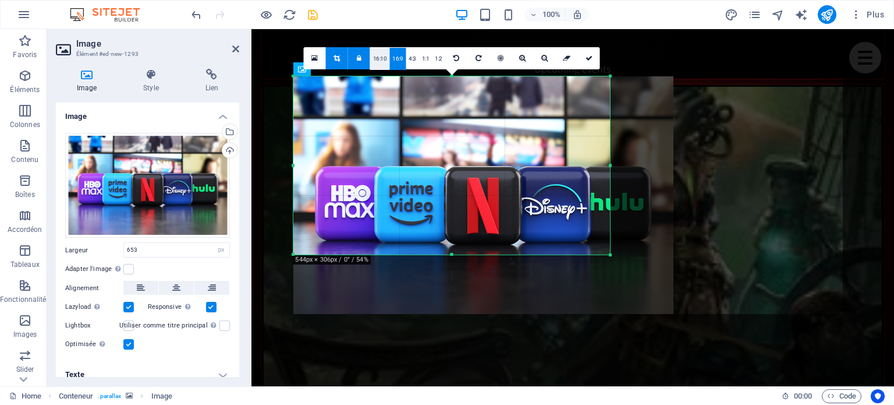
click at [378, 59] on link "16:10" at bounding box center [380, 59] width 20 height 22
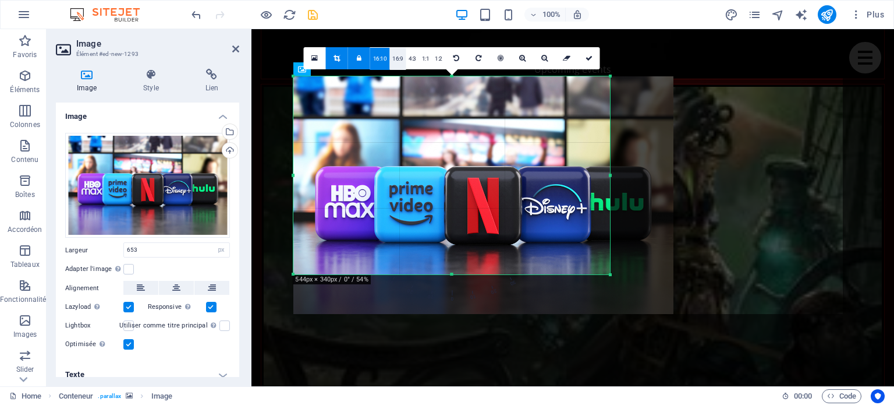
click at [399, 58] on link "16:9" at bounding box center [398, 59] width 16 height 22
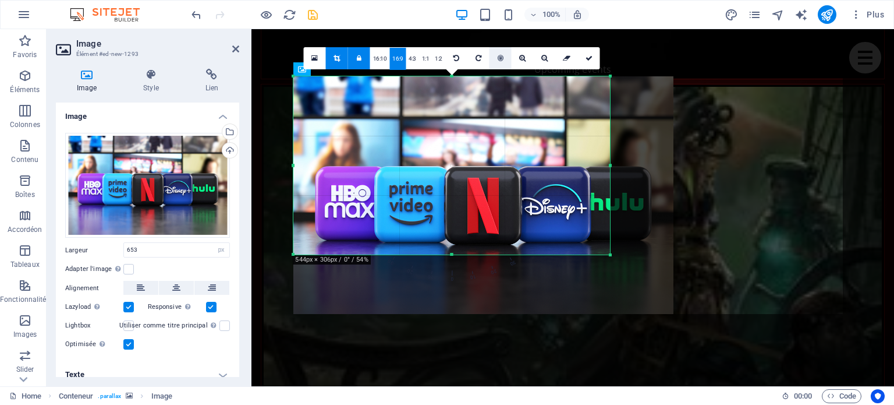
click at [508, 59] on link at bounding box center [501, 58] width 22 height 22
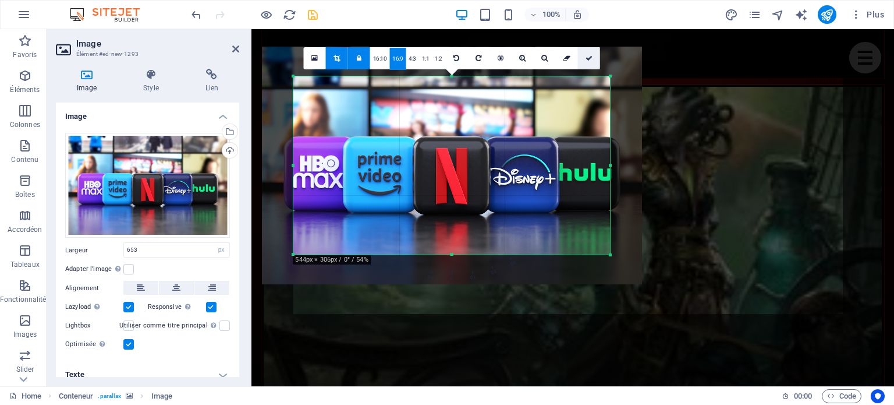
click at [589, 58] on icon at bounding box center [589, 58] width 7 height 7
type input "544"
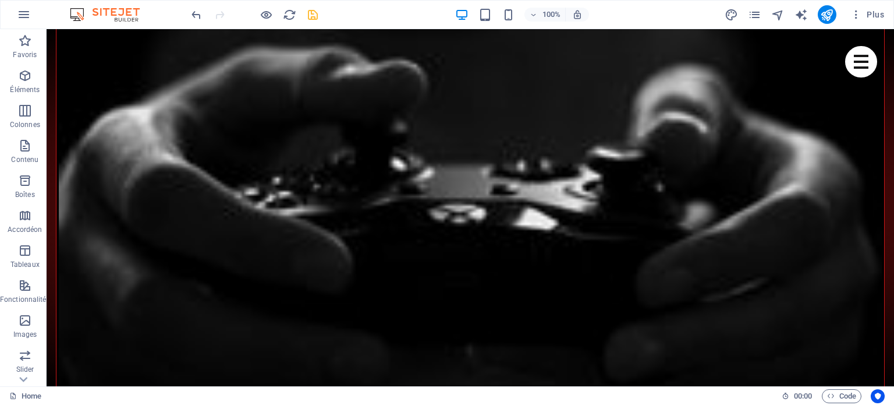
scroll to position [2410, 0]
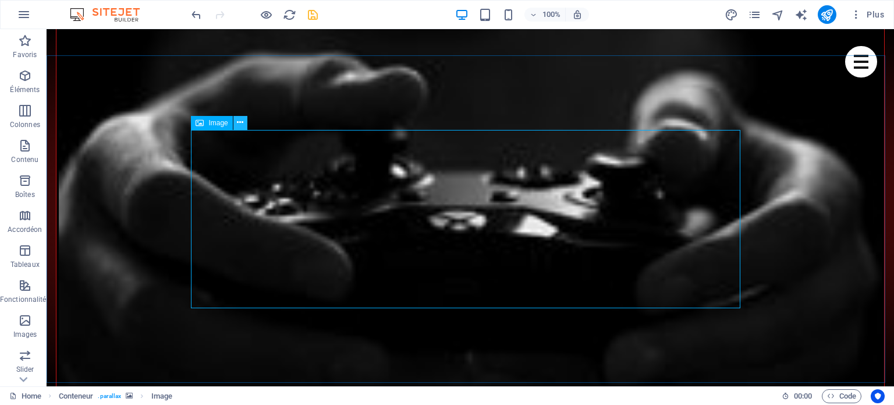
click at [241, 123] on icon at bounding box center [240, 122] width 6 height 12
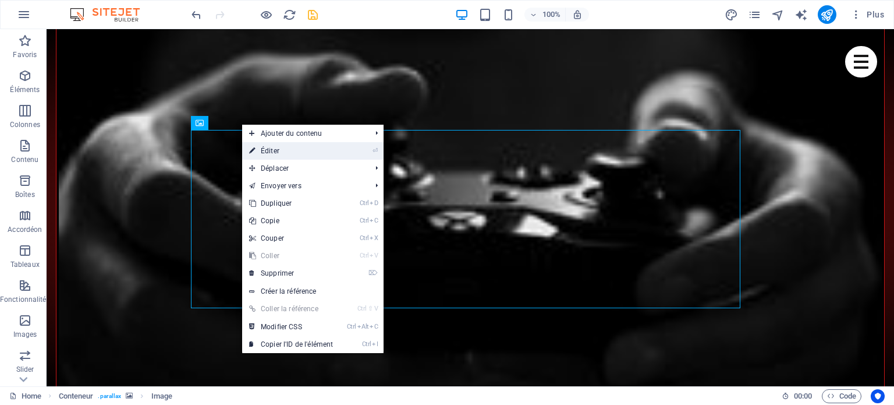
click at [303, 151] on link "⏎ Éditer" at bounding box center [291, 150] width 98 height 17
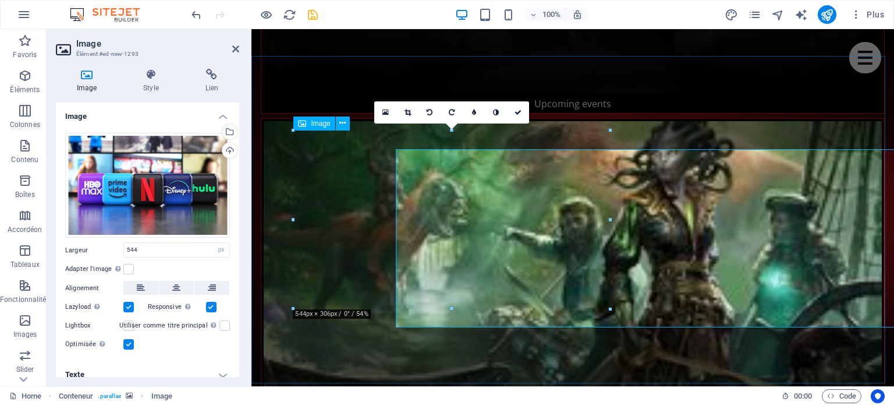
scroll to position [2390, 0]
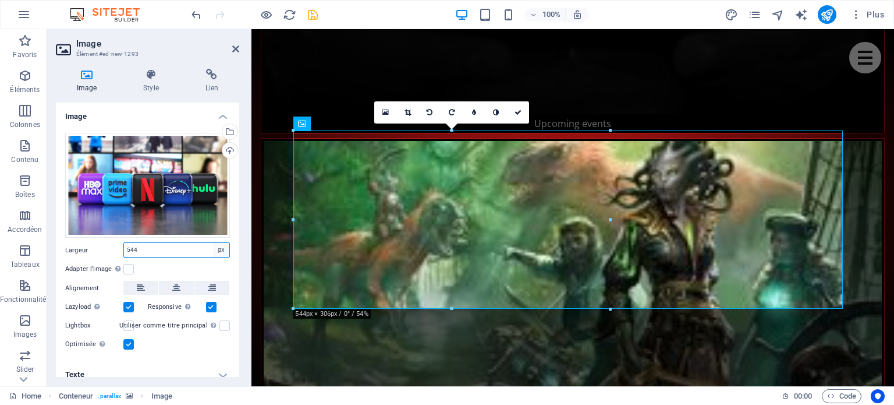
click at [221, 251] on select "Par défaut auto px rem % em vh vw" at bounding box center [221, 250] width 16 height 14
select select "auto"
click at [213, 243] on select "Par défaut auto px rem % em vh vw" at bounding box center [221, 250] width 16 height 14
select select "DISABLED_OPTION_VALUE"
click at [219, 248] on select "Par défaut auto px rem % em vh vw" at bounding box center [176, 250] width 105 height 14
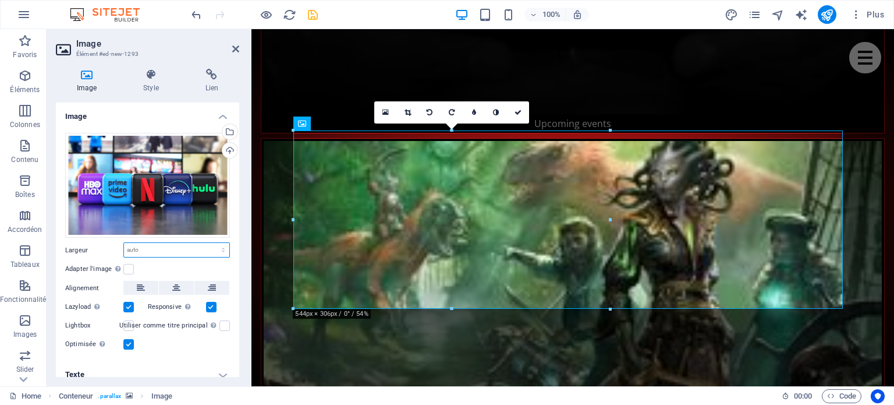
click at [211, 246] on select "Par défaut auto px rem % em vh vw" at bounding box center [176, 250] width 105 height 14
click at [128, 269] on label at bounding box center [128, 269] width 10 height 10
click at [0, 0] on input "Adapter l'image Adapter automatiquement l'image à une largeur et une hauteur fi…" at bounding box center [0, 0] width 0 height 0
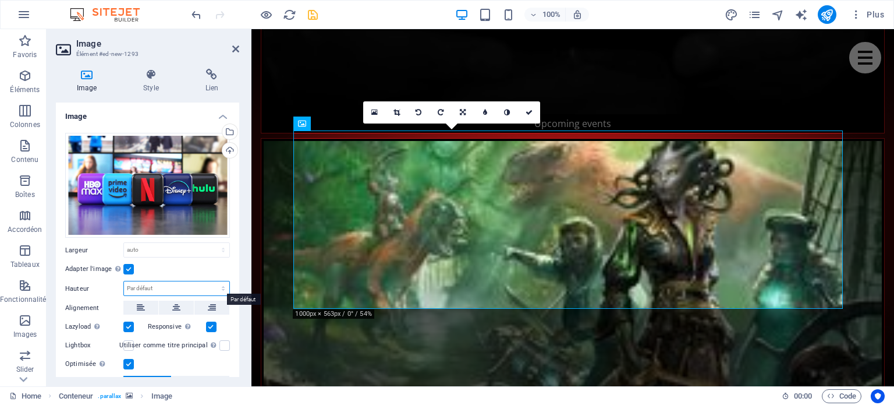
click at [146, 288] on select "Par défaut auto px" at bounding box center [176, 288] width 105 height 14
click at [124, 281] on select "Par défaut auto px" at bounding box center [176, 288] width 105 height 14
select select "DISABLED_OPTION_VALUE"
drag, startPoint x: 239, startPoint y: 274, endPoint x: 238, endPoint y: 316, distance: 42.5
click at [238, 316] on div "Image Style Lien Image Glissez les fichiers ici, cliquez pour choisir les fichi…" at bounding box center [148, 222] width 202 height 327
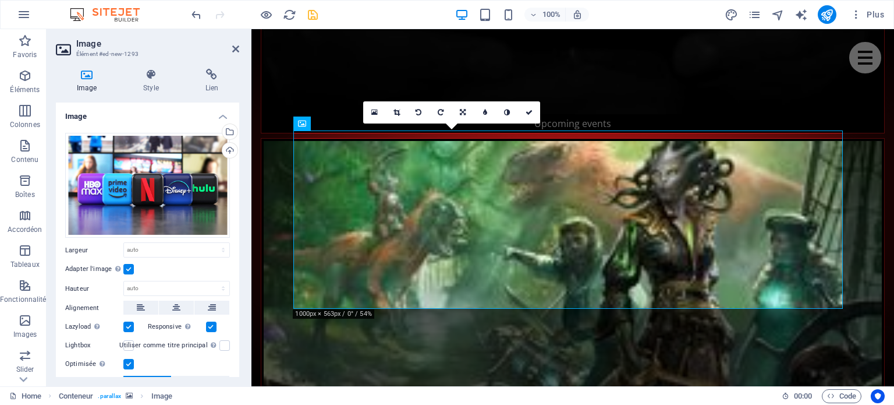
scroll to position [88, 0]
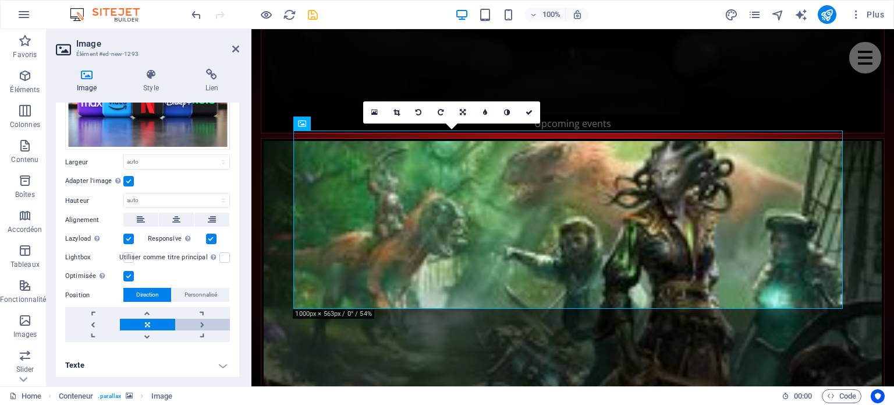
click at [201, 321] on link at bounding box center [202, 324] width 55 height 12
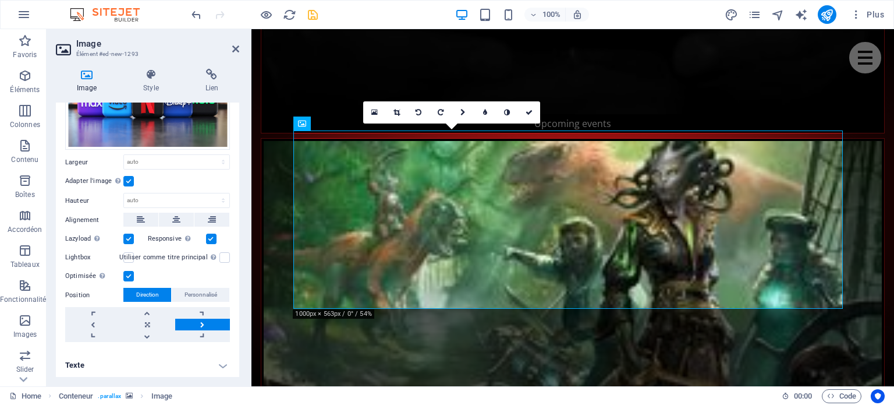
click at [201, 321] on link at bounding box center [202, 324] width 55 height 12
click at [102, 321] on link at bounding box center [92, 324] width 55 height 12
click at [155, 310] on link at bounding box center [147, 313] width 55 height 12
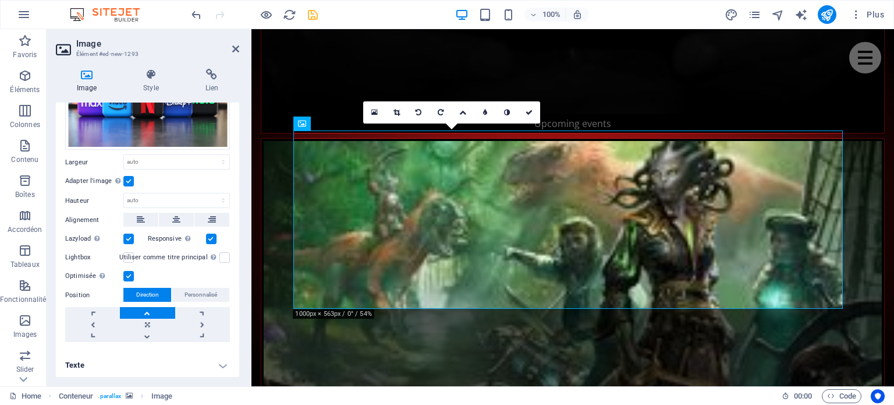
click at [155, 310] on link at bounding box center [147, 313] width 55 height 12
click at [147, 332] on link at bounding box center [147, 336] width 55 height 12
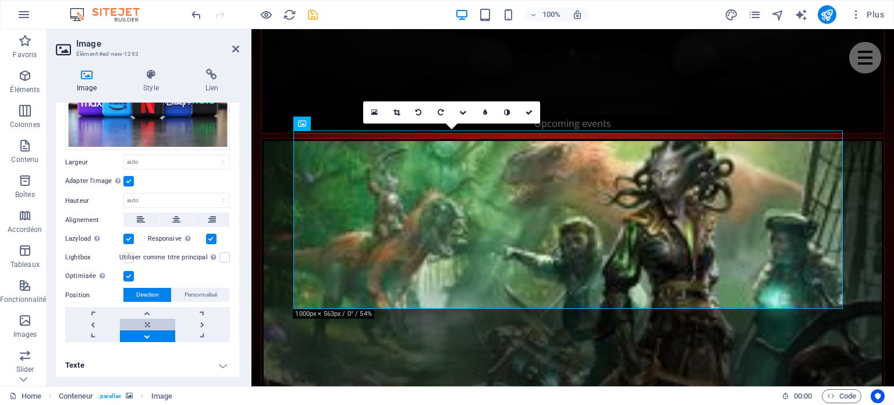
click at [145, 321] on link at bounding box center [147, 324] width 55 height 12
click at [204, 295] on span "Personnalisé" at bounding box center [201, 295] width 33 height 14
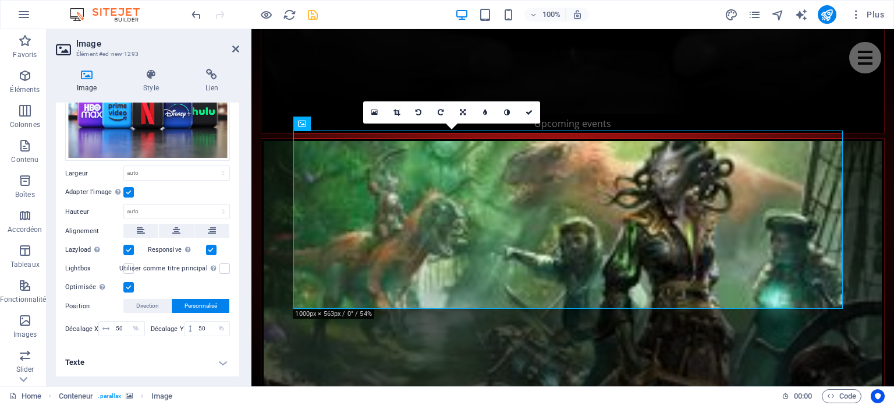
scroll to position [74, 0]
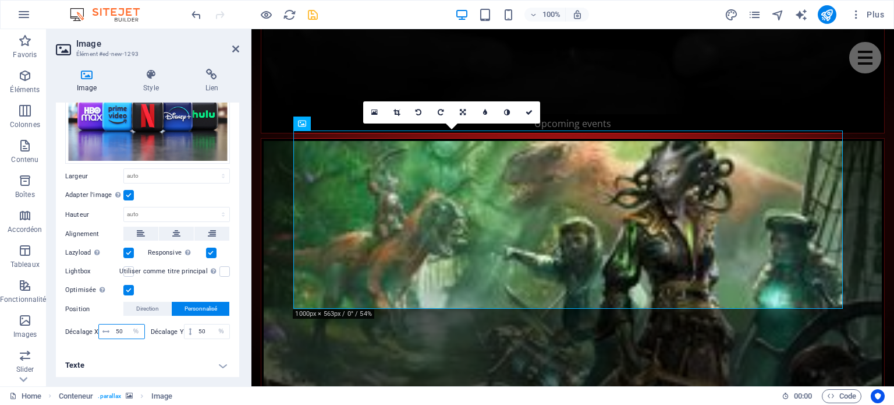
click at [123, 329] on input "50" at bounding box center [128, 331] width 31 height 14
type input "5"
type input "100"
click at [205, 330] on input "50" at bounding box center [213, 331] width 34 height 14
type input "5"
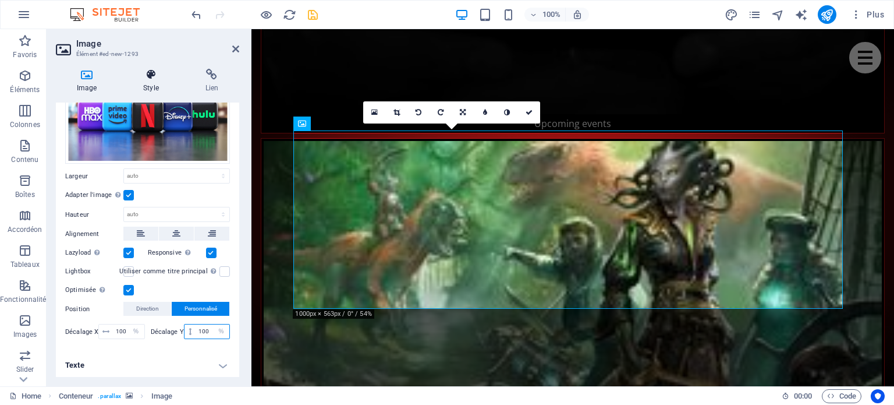
type input "100"
click at [154, 77] on icon at bounding box center [150, 75] width 57 height 12
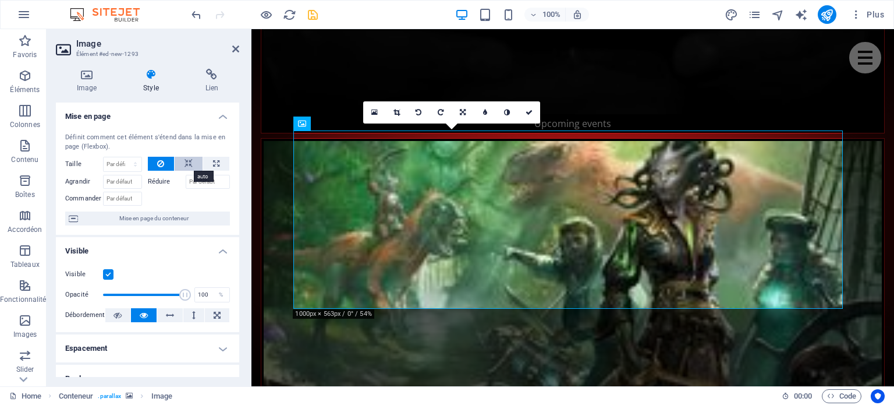
click at [189, 163] on icon at bounding box center [189, 164] width 8 height 14
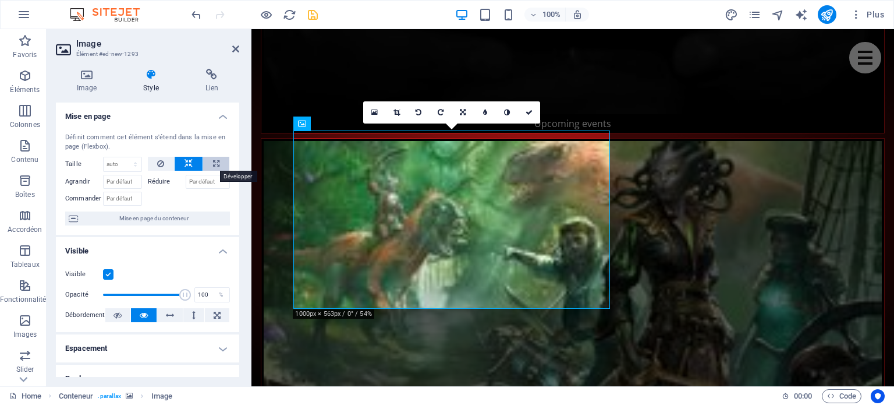
click at [207, 165] on button at bounding box center [216, 164] width 26 height 14
type input "100"
select select "%"
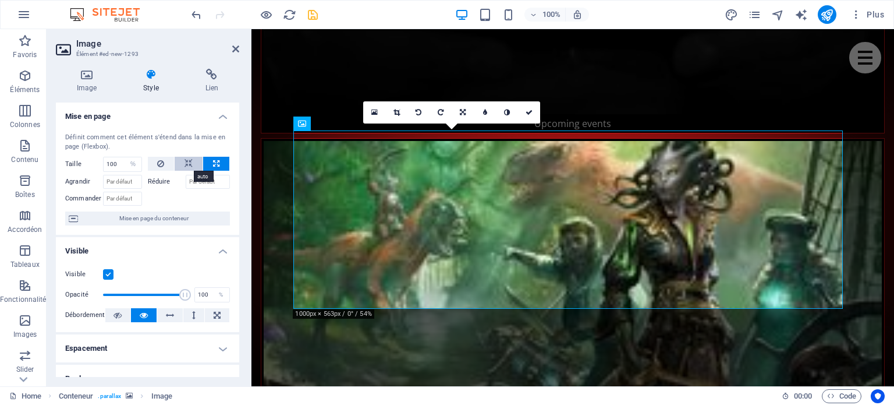
click at [192, 166] on button at bounding box center [189, 164] width 28 height 14
select select "DISABLED_OPTION_VALUE"
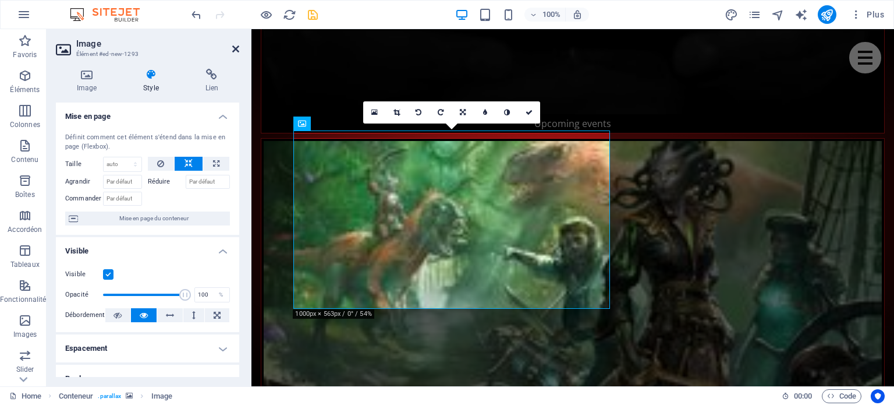
click at [235, 53] on icon at bounding box center [235, 48] width 7 height 9
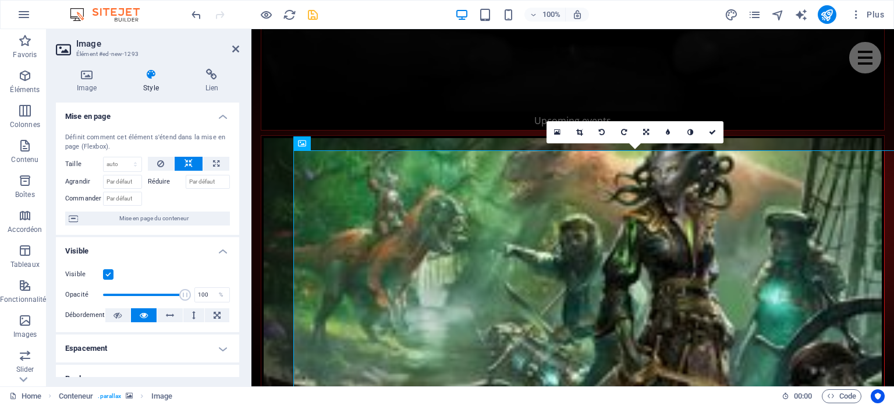
scroll to position [2370, 0]
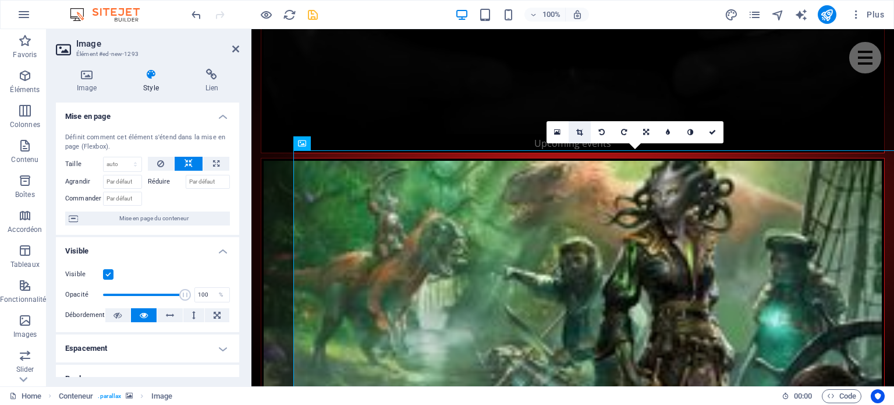
click at [579, 134] on icon at bounding box center [579, 132] width 6 height 7
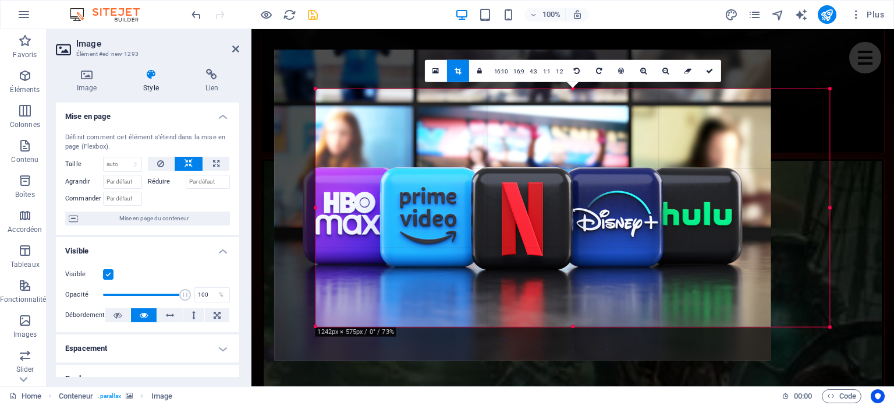
drag, startPoint x: 784, startPoint y: 207, endPoint x: 879, endPoint y: 204, distance: 94.9
click at [879, 204] on div "Glissez et déposez l'élément de votre choix pour remplacer le contenu existant.…" at bounding box center [573, 207] width 643 height 357
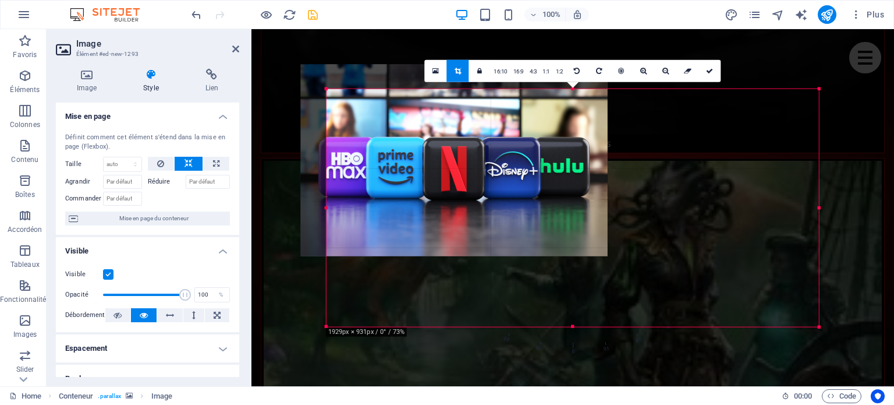
drag, startPoint x: 799, startPoint y: 204, endPoint x: 839, endPoint y: 169, distance: 53.2
click at [839, 169] on div "Glissez et déposez l'élément de votre choix pour remplacer le contenu existant.…" at bounding box center [573, 207] width 643 height 357
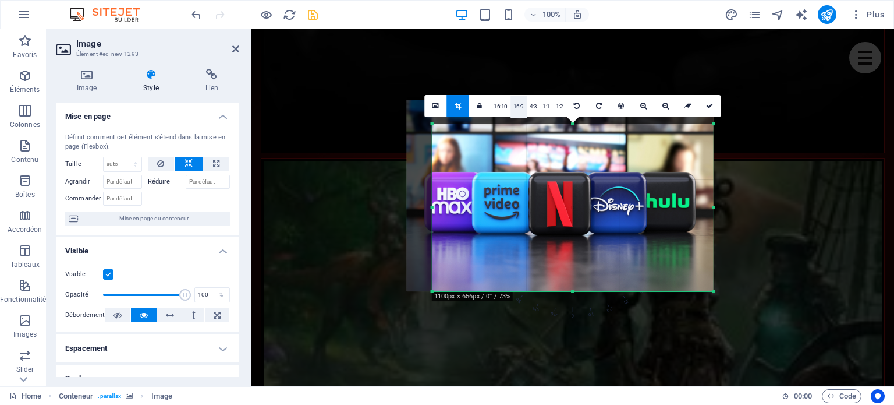
click at [523, 106] on link "16:9" at bounding box center [519, 106] width 16 height 22
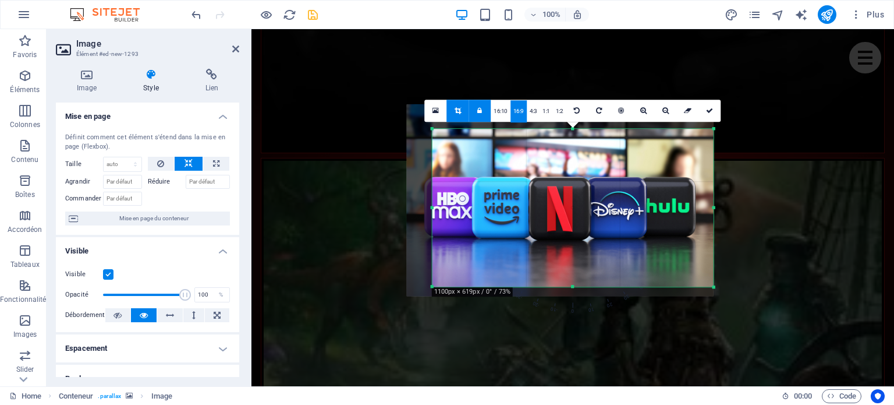
click at [482, 111] on icon at bounding box center [479, 110] width 5 height 7
click at [520, 111] on link "16:9" at bounding box center [519, 111] width 16 height 22
click at [479, 108] on icon at bounding box center [479, 110] width 5 height 7
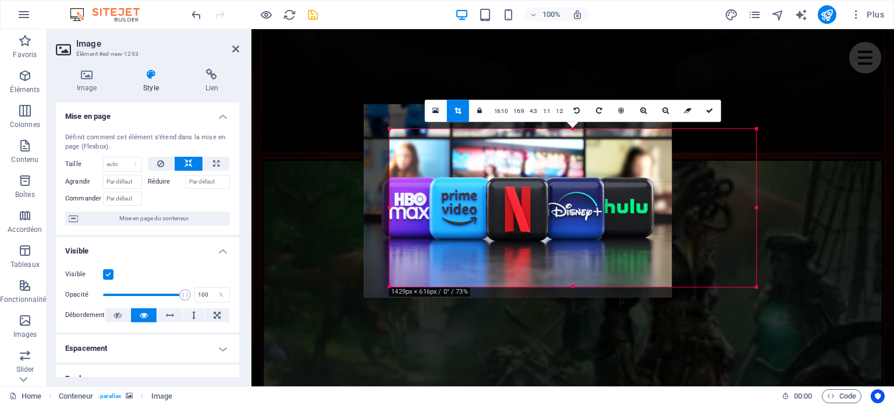
drag, startPoint x: 714, startPoint y: 210, endPoint x: 799, endPoint y: 200, distance: 86.2
click at [799, 200] on div "Glissez et déposez l'élément de votre choix pour remplacer le contenu existant.…" at bounding box center [573, 207] width 643 height 357
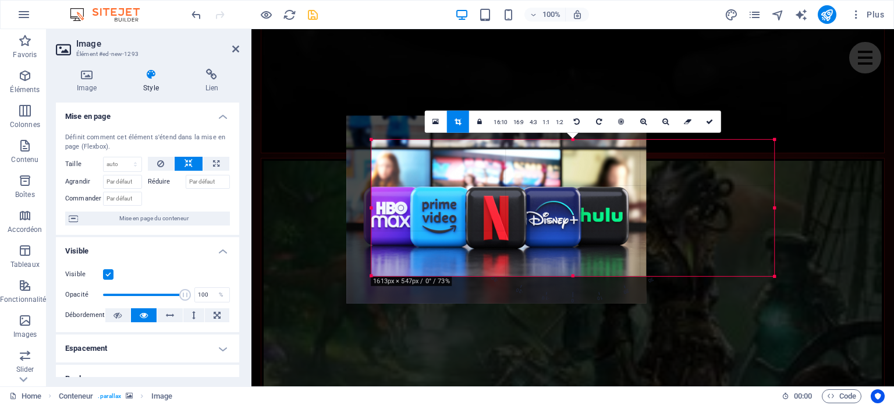
drag, startPoint x: 716, startPoint y: 286, endPoint x: 836, endPoint y: 264, distance: 122.4
click at [836, 264] on div "Glissez et déposez l'élément de votre choix pour remplacer le contenu existant.…" at bounding box center [573, 207] width 643 height 357
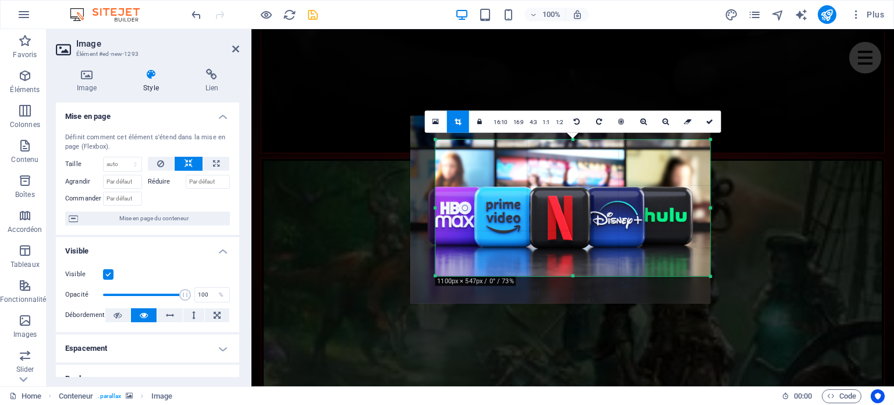
click at [711, 123] on icon at bounding box center [709, 121] width 7 height 7
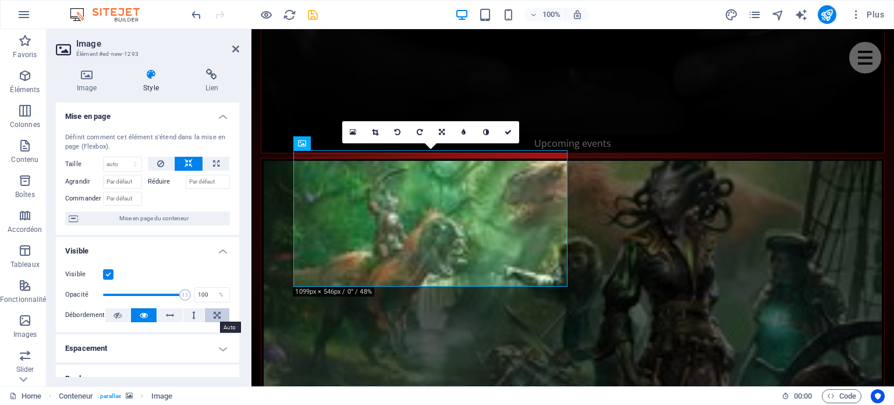
click at [214, 313] on icon at bounding box center [217, 315] width 7 height 14
click at [217, 162] on icon at bounding box center [216, 164] width 6 height 14
type input "100"
select select "%"
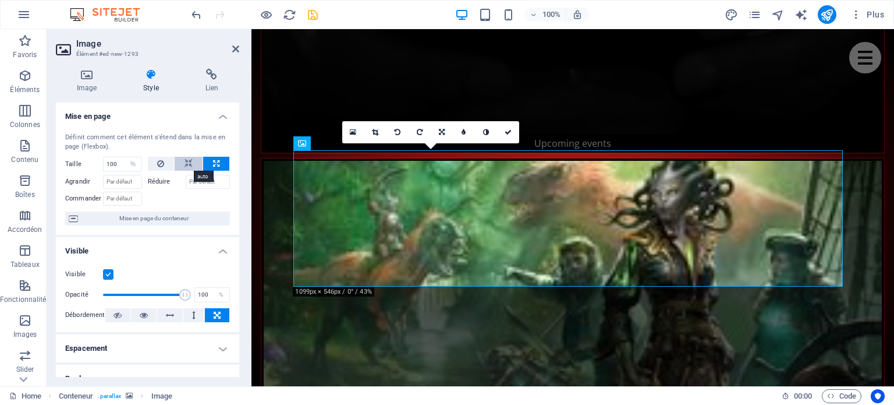
click at [189, 162] on icon at bounding box center [189, 164] width 8 height 14
select select "DISABLED_OPTION_VALUE"
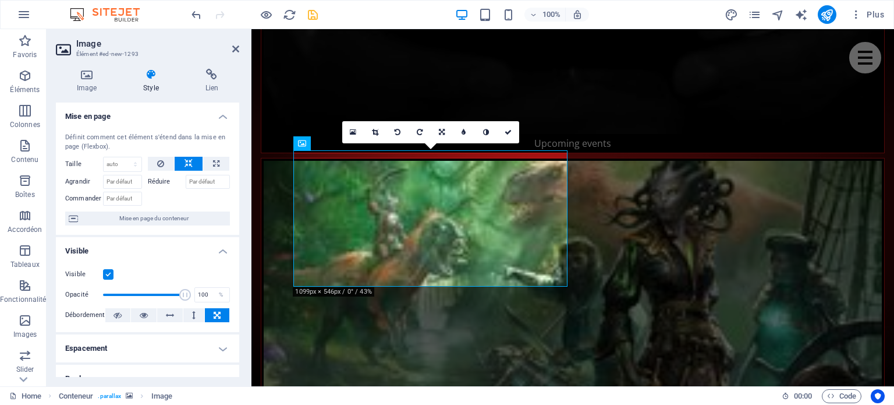
click at [76, 183] on label "Agrandir" at bounding box center [84, 182] width 38 height 14
click at [103, 183] on input "Agrandir" at bounding box center [122, 182] width 39 height 14
click at [207, 180] on input "Réduire" at bounding box center [208, 182] width 45 height 14
click at [127, 182] on input "Agrandir" at bounding box center [122, 182] width 39 height 14
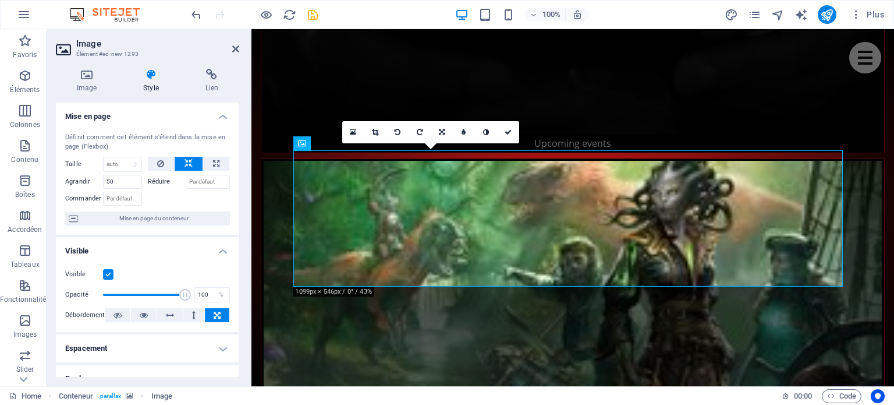
click at [166, 189] on div at bounding box center [189, 197] width 83 height 17
click at [117, 178] on input "50" at bounding box center [122, 182] width 39 height 14
type input "5"
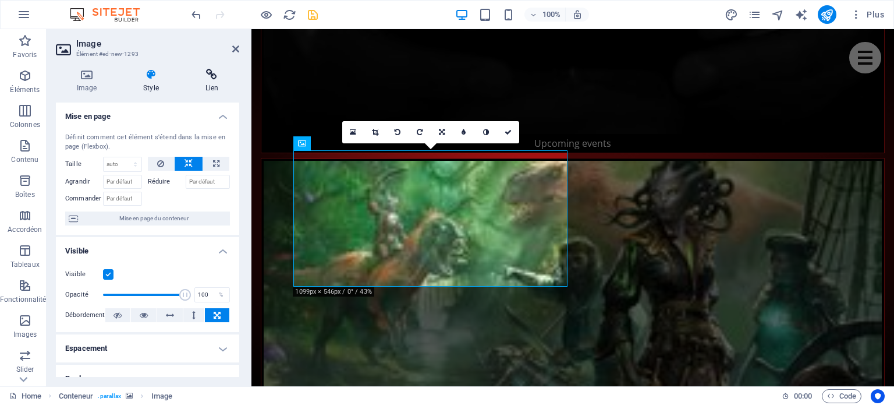
click at [215, 77] on icon at bounding box center [212, 75] width 55 height 12
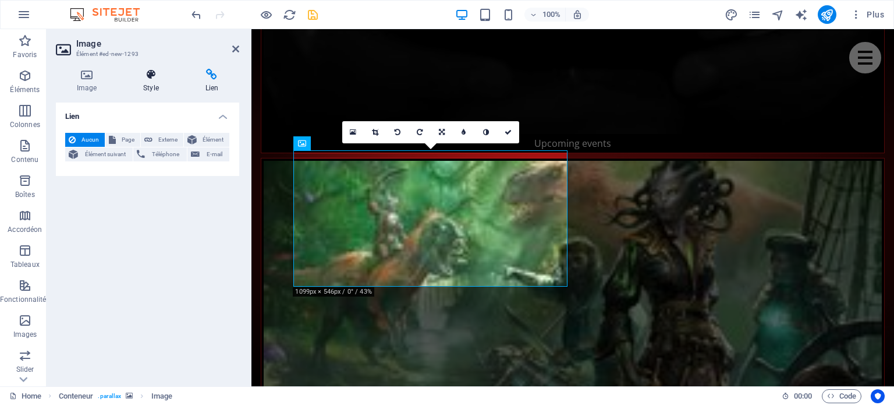
click at [150, 79] on icon at bounding box center [150, 75] width 57 height 12
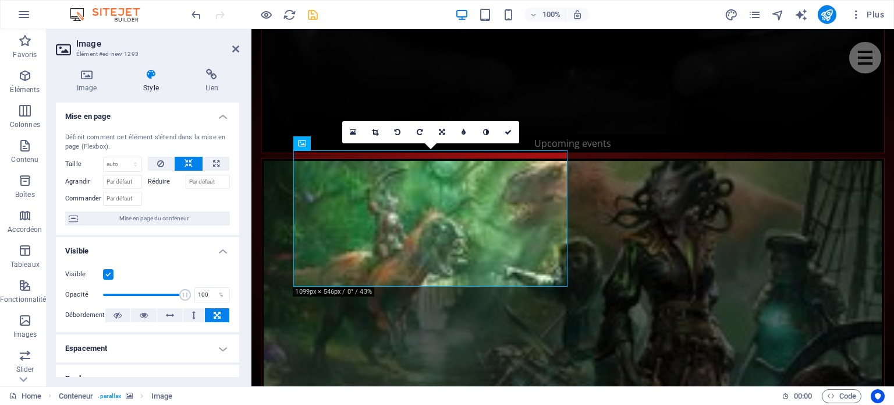
drag, startPoint x: 242, startPoint y: 180, endPoint x: 238, endPoint y: 267, distance: 87.5
click at [238, 267] on div "Image Style Lien Image Glissez les fichiers ici, cliquez pour choisir les fichi…" at bounding box center [148, 222] width 202 height 327
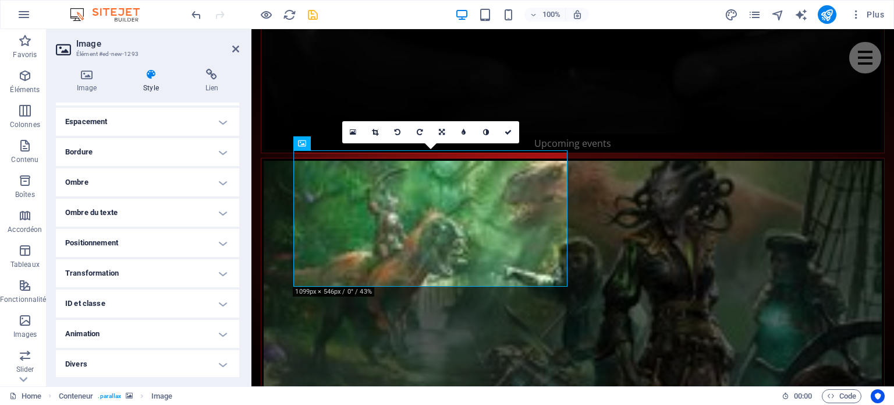
click at [239, 115] on div "Image Style Lien Image Glissez les fichiers ici, cliquez pour choisir les fichi…" at bounding box center [148, 222] width 202 height 327
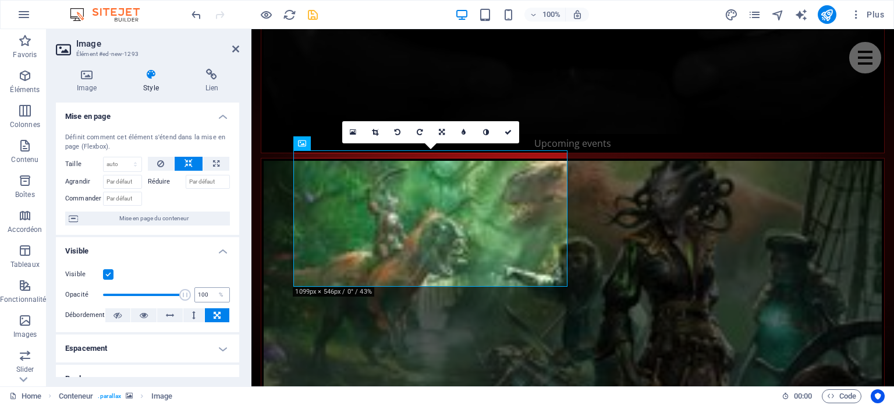
drag, startPoint x: 184, startPoint y: 293, endPoint x: 196, endPoint y: 293, distance: 12.2
click at [196, 293] on div "Opacité 100 %" at bounding box center [147, 294] width 165 height 17
type input "100"
drag, startPoint x: 185, startPoint y: 296, endPoint x: 217, endPoint y: 289, distance: 32.8
click at [217, 289] on div "Opacité 100 %" at bounding box center [147, 294] width 165 height 17
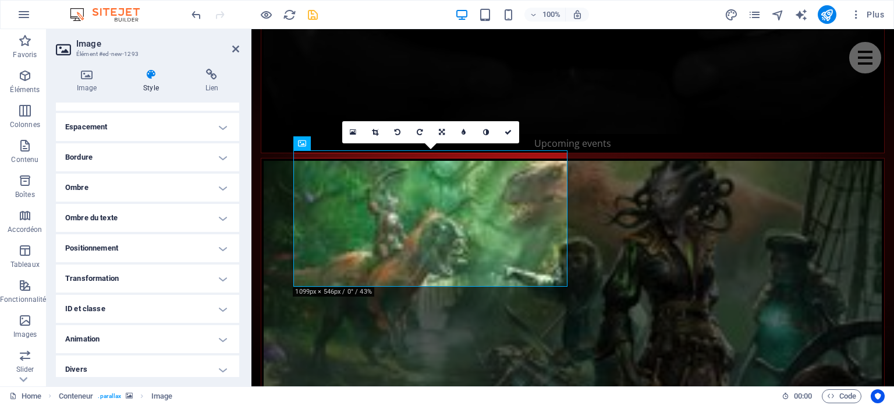
scroll to position [226, 0]
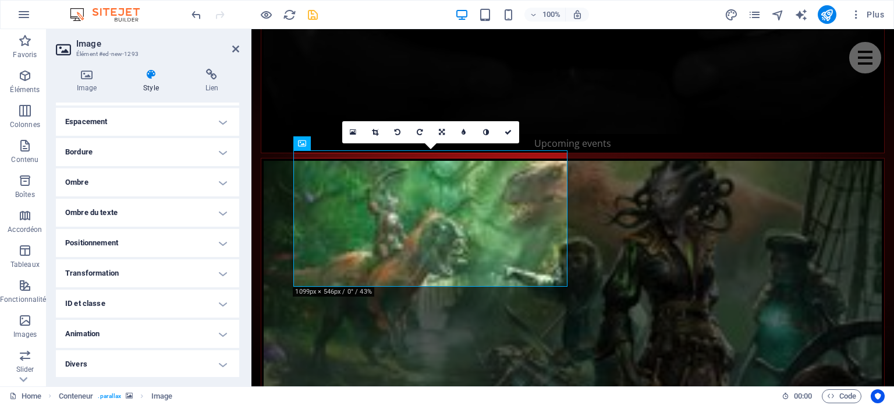
click at [219, 252] on h4 "Positionnement" at bounding box center [147, 243] width 183 height 28
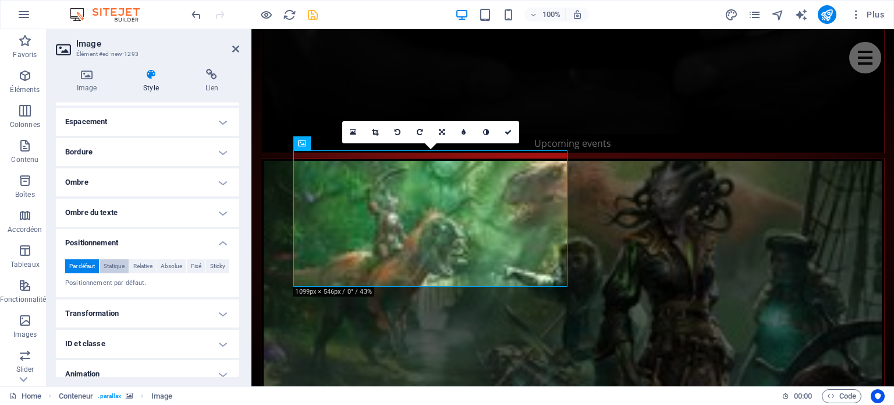
click at [112, 270] on span "Statique" at bounding box center [114, 266] width 21 height 14
click at [143, 267] on span "Relative" at bounding box center [142, 266] width 19 height 14
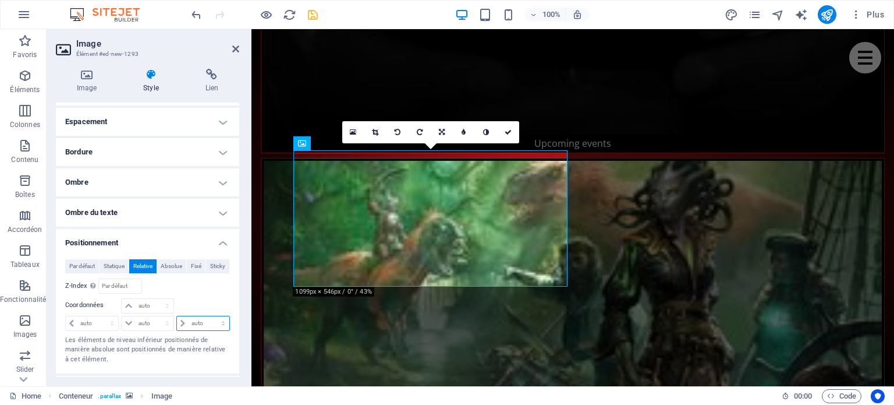
click at [178, 321] on select "auto px rem % em" at bounding box center [203, 323] width 52 height 14
click at [172, 262] on span "Absolue" at bounding box center [172, 266] width 22 height 14
click at [139, 265] on span "Relative" at bounding box center [142, 266] width 19 height 14
click at [197, 265] on span "Fixé" at bounding box center [196, 266] width 10 height 14
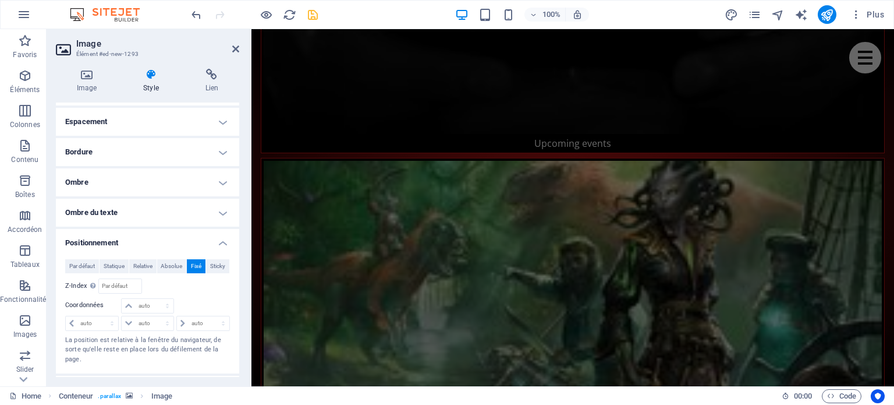
scroll to position [4686, 0]
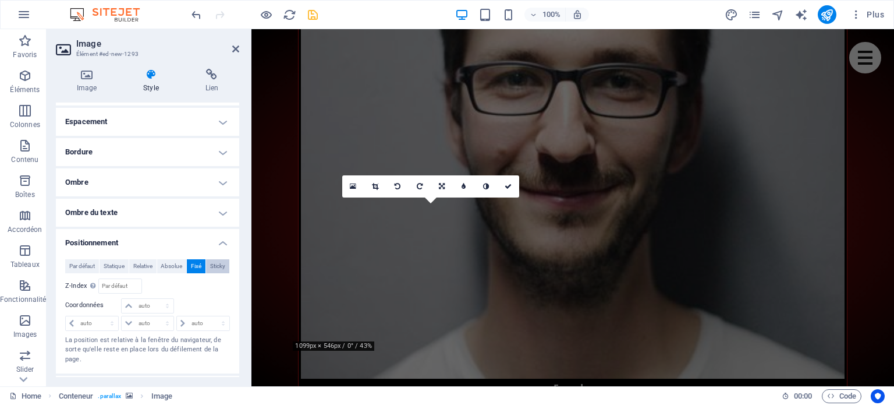
click at [217, 265] on span "Sticky" at bounding box center [217, 266] width 15 height 14
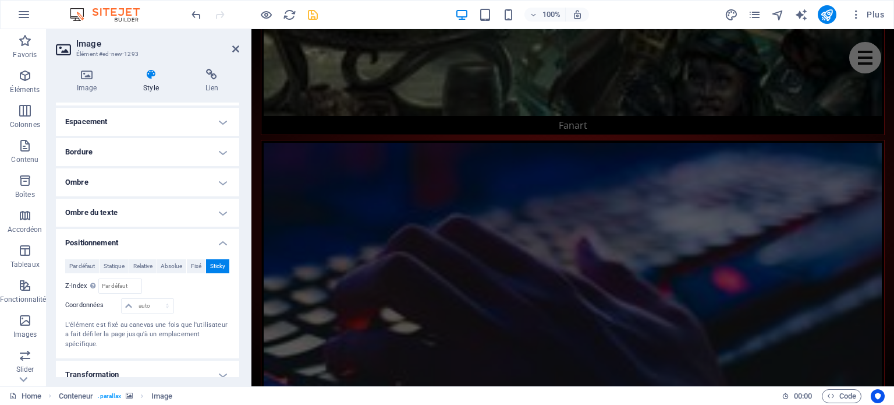
scroll to position [2380, 0]
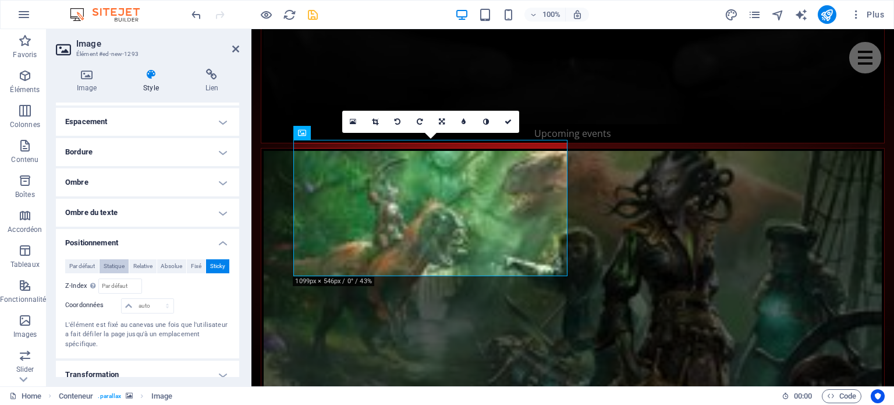
click at [116, 270] on span "Statique" at bounding box center [114, 266] width 21 height 14
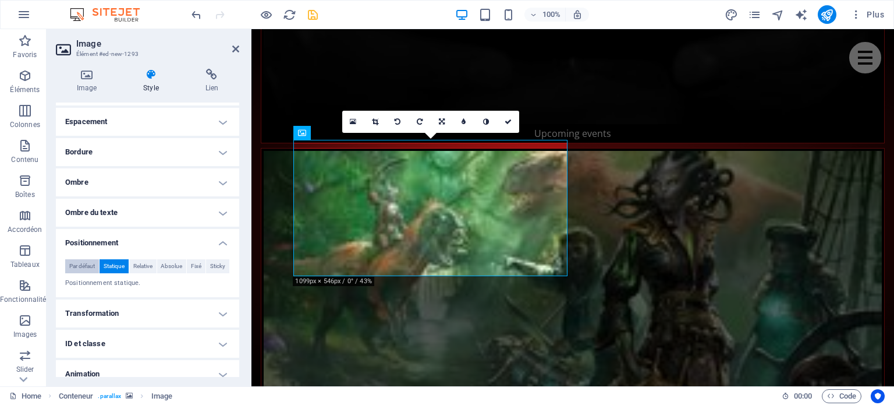
click at [83, 267] on span "Par défaut" at bounding box center [82, 266] width 26 height 14
click at [224, 248] on h4 "Positionnement" at bounding box center [147, 239] width 183 height 21
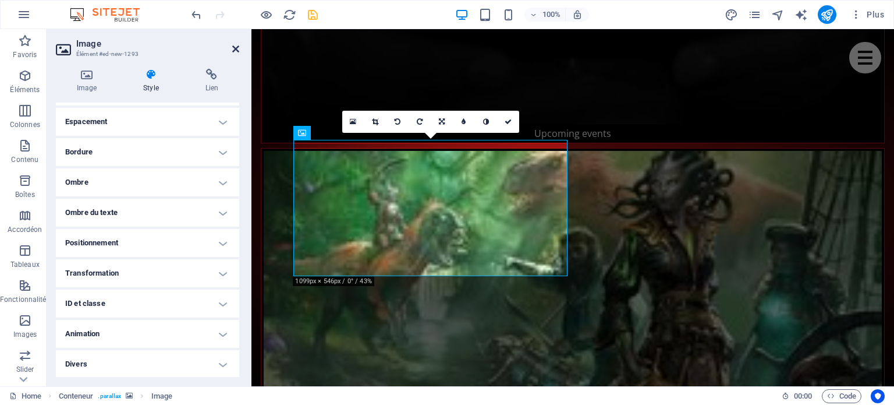
click at [238, 51] on icon at bounding box center [235, 48] width 7 height 9
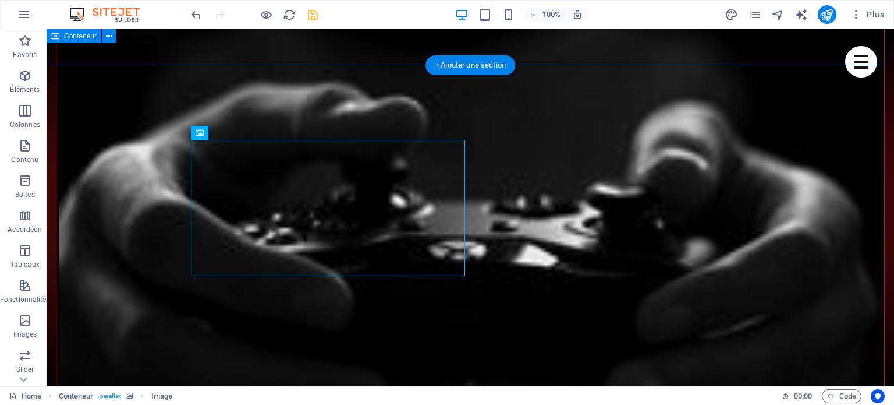
scroll to position [2400, 0]
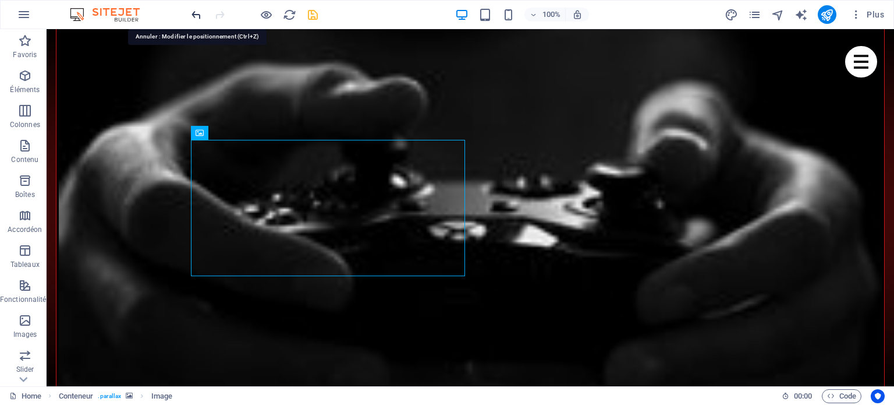
click at [198, 17] on icon "undo" at bounding box center [196, 14] width 13 height 13
click at [196, 12] on icon "undo" at bounding box center [196, 14] width 13 height 13
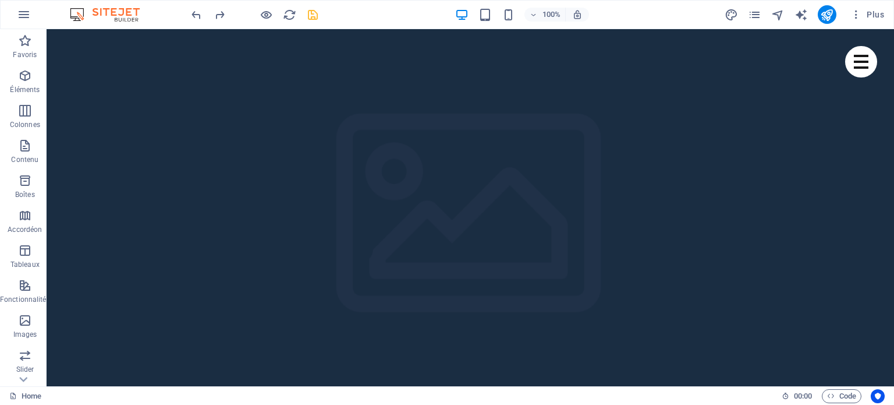
scroll to position [0, 0]
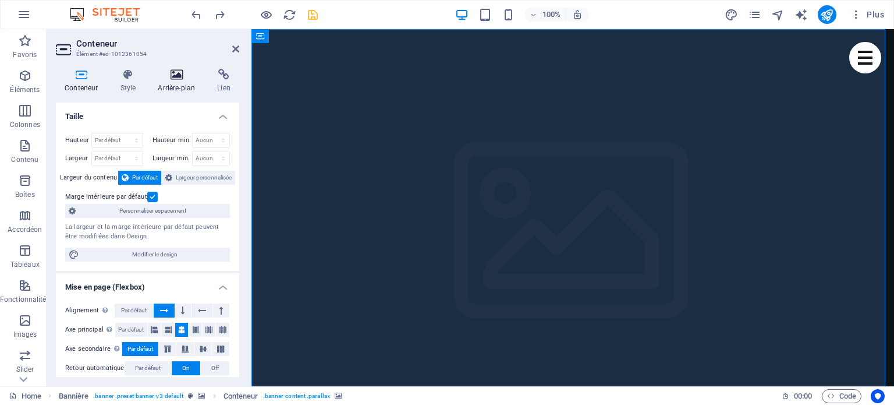
click at [177, 80] on h4 "Arrière-plan" at bounding box center [178, 81] width 59 height 24
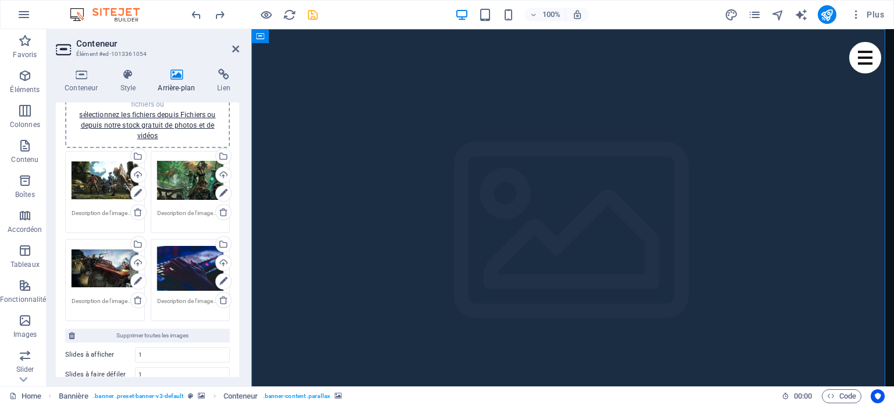
scroll to position [121, 0]
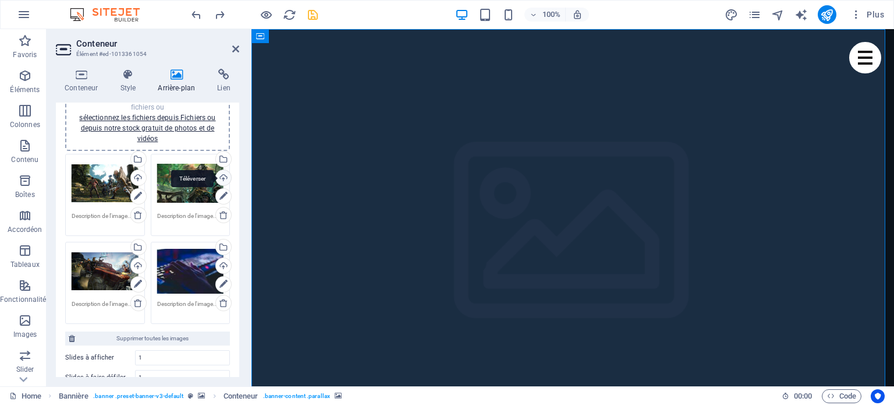
click at [222, 175] on div "Téléverser" at bounding box center [222, 178] width 17 height 17
click at [140, 265] on div "Téléverser" at bounding box center [137, 266] width 17 height 17
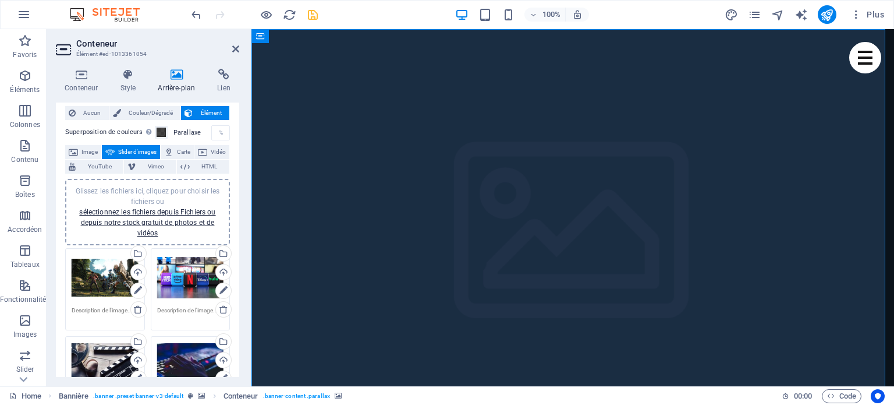
scroll to position [0, 0]
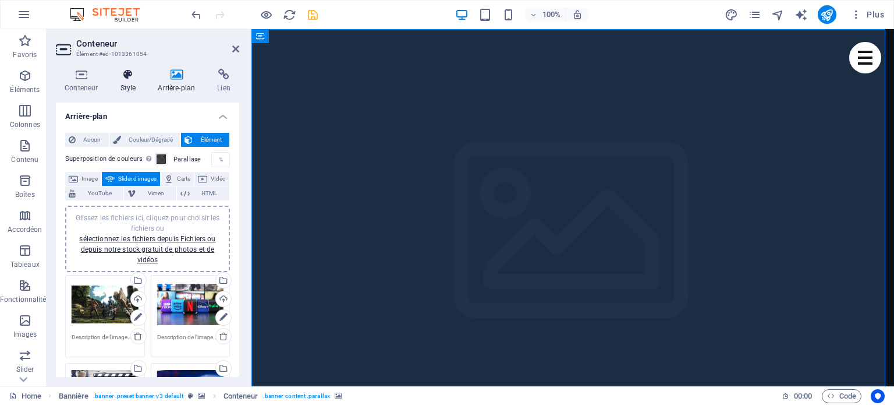
click at [132, 79] on icon at bounding box center [127, 75] width 33 height 12
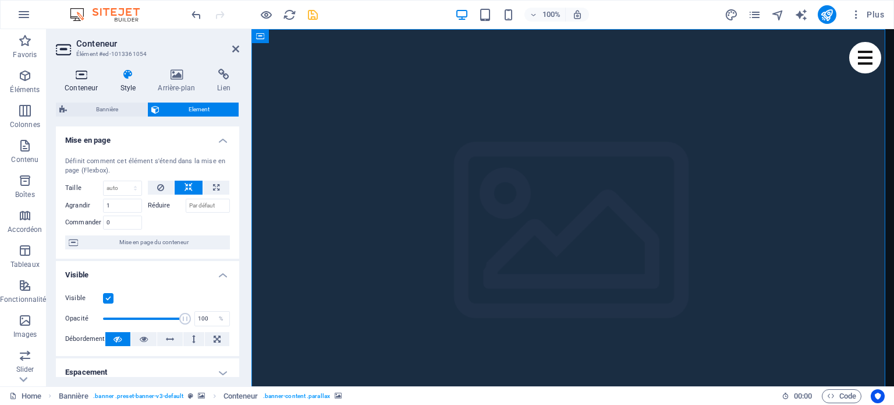
click at [86, 79] on icon at bounding box center [81, 75] width 51 height 12
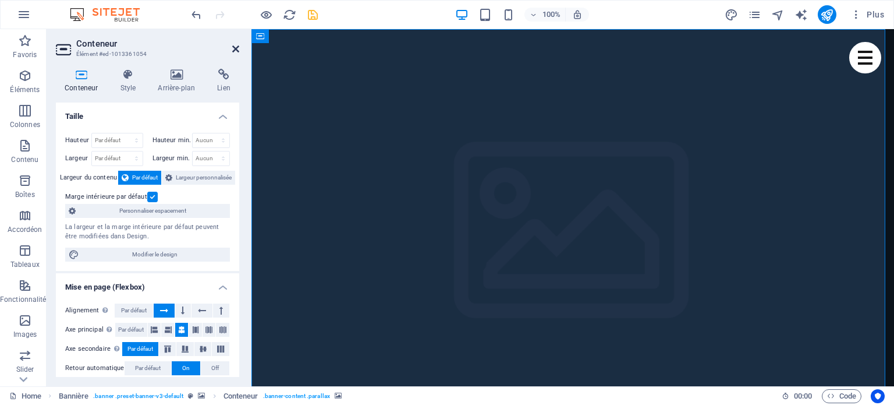
click at [233, 47] on icon at bounding box center [235, 48] width 7 height 9
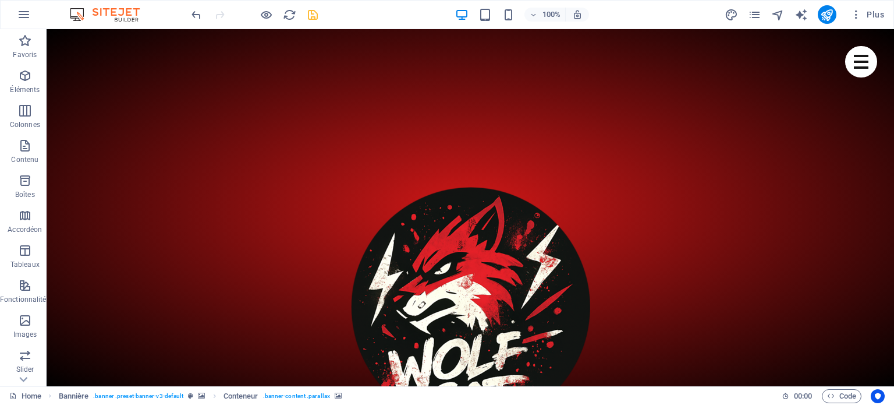
scroll to position [745, 0]
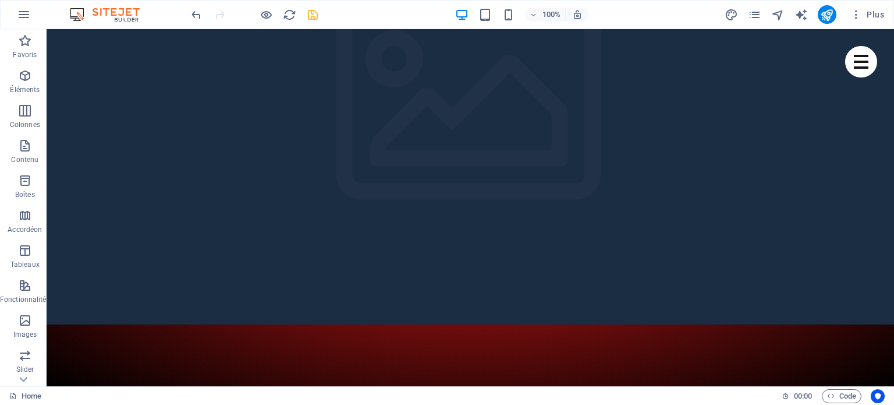
scroll to position [142, 0]
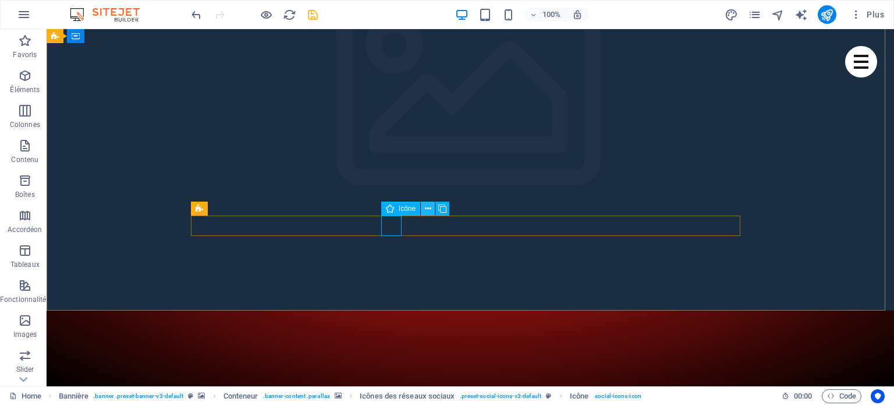
click at [426, 208] on icon at bounding box center [428, 209] width 6 height 12
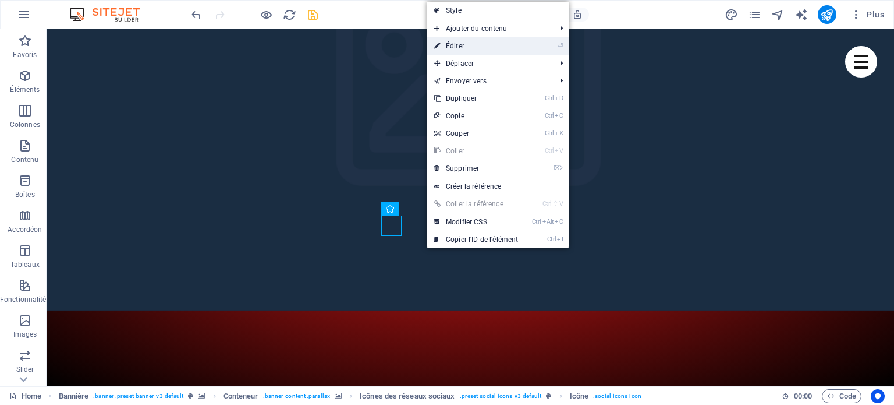
click at [471, 48] on link "⏎ Éditer" at bounding box center [476, 45] width 98 height 17
select select "xMidYMid"
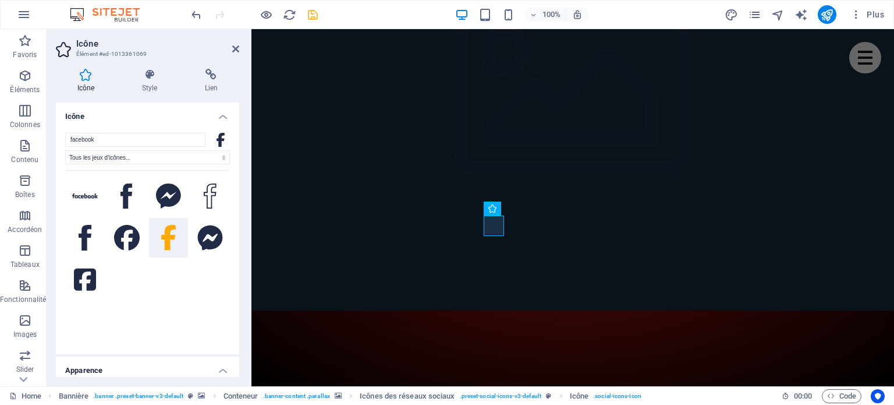
drag, startPoint x: 236, startPoint y: 146, endPoint x: 238, endPoint y: 180, distance: 35.0
click at [238, 180] on div "Icône facebook Tous les jeux d'icônes... IcoFont Ionicons FontAwesome Brands Fo…" at bounding box center [147, 239] width 183 height 274
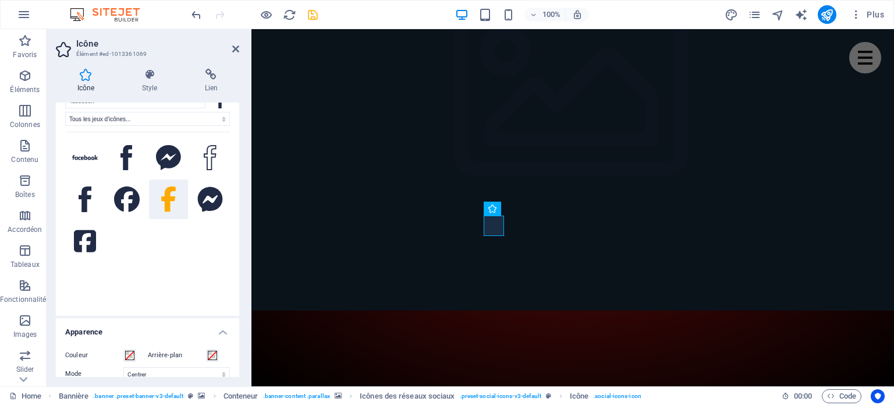
scroll to position [0, 0]
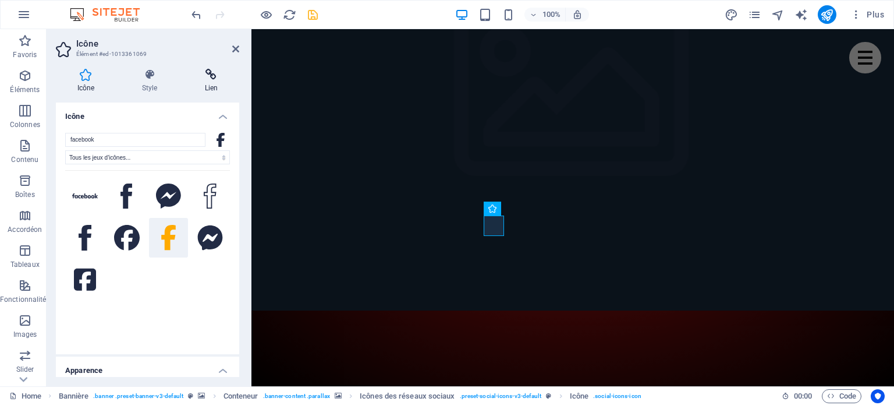
click at [215, 80] on h4 "Lien" at bounding box center [211, 81] width 56 height 24
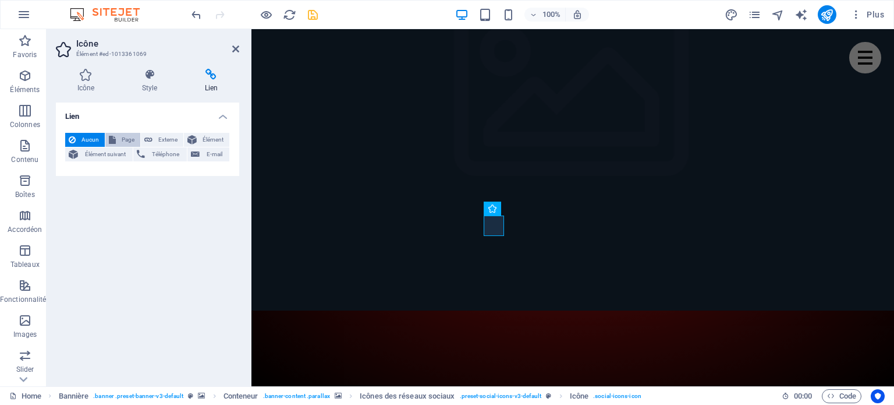
click at [130, 143] on span "Page" at bounding box center [127, 140] width 17 height 14
select select
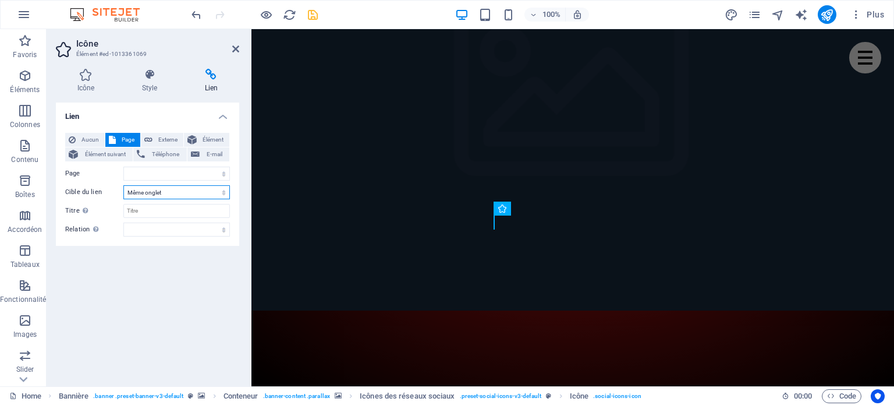
click at [223, 190] on select "Nouvel onglet Même onglet Superposition" at bounding box center [176, 192] width 107 height 14
select select "blank"
click at [123, 185] on select "Nouvel onglet Même onglet Superposition" at bounding box center [176, 192] width 107 height 14
select select
click at [211, 190] on select "Nouvel onglet Même onglet Superposition" at bounding box center [176, 192] width 107 height 14
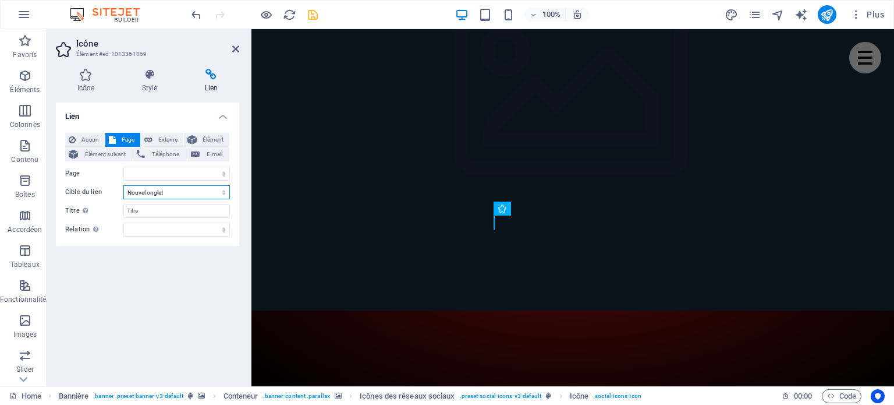
select select
click at [123, 185] on select "Nouvel onglet Même onglet Superposition" at bounding box center [176, 192] width 107 height 14
select select
click at [189, 188] on select "Nouvel onglet Même onglet Superposition" at bounding box center [176, 192] width 107 height 14
select select "blank"
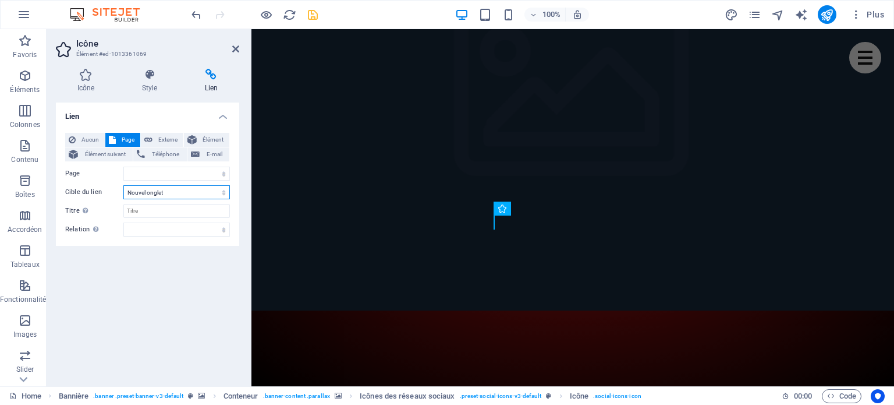
click at [123, 185] on select "Nouvel onglet Même onglet Superposition" at bounding box center [176, 192] width 107 height 14
click at [156, 173] on select "Home Subpage Legal Notice Privacy" at bounding box center [176, 174] width 107 height 14
select select "0"
click at [123, 167] on select "Home Subpage Legal Notice Privacy" at bounding box center [176, 174] width 107 height 14
click at [227, 172] on select "Home Subpage Legal Notice Privacy" at bounding box center [176, 174] width 107 height 14
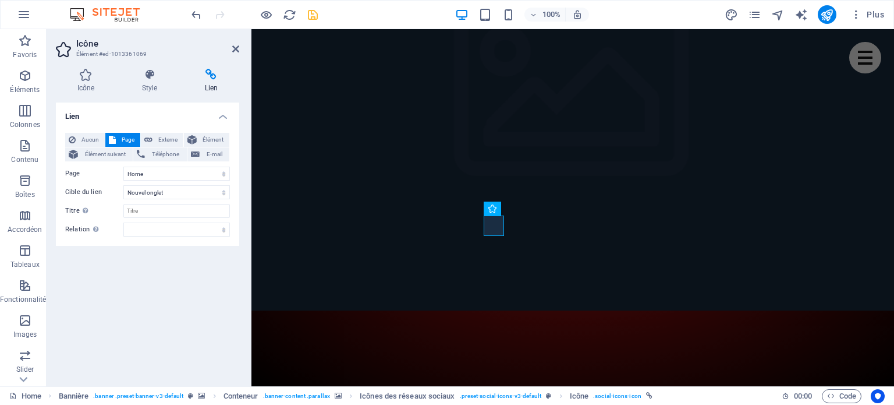
click at [191, 262] on div "Lien Aucun Page Externe Élément Élément suivant Téléphone E-mail Page Home Subp…" at bounding box center [147, 239] width 183 height 274
click at [217, 193] on select "Nouvel onglet Même onglet Superposition" at bounding box center [176, 192] width 107 height 14
click at [204, 270] on div "Lien Aucun Page Externe Élément Élément suivant Téléphone E-mail Page Home Subp…" at bounding box center [147, 239] width 183 height 274
click at [155, 77] on icon at bounding box center [150, 75] width 58 height 12
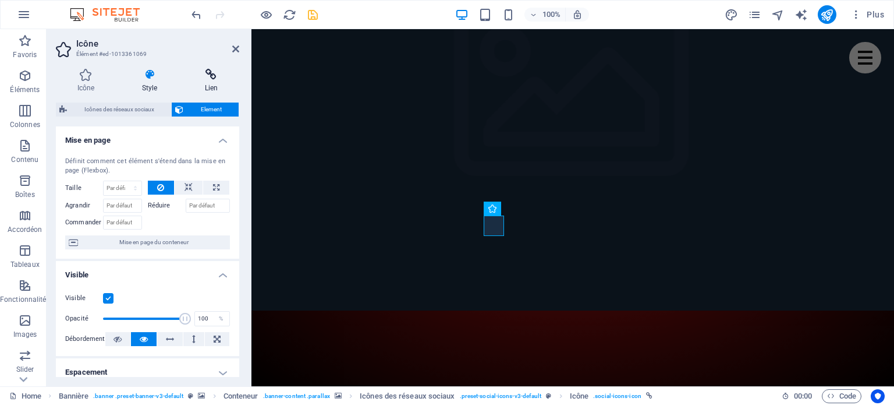
click at [207, 75] on icon at bounding box center [211, 75] width 56 height 12
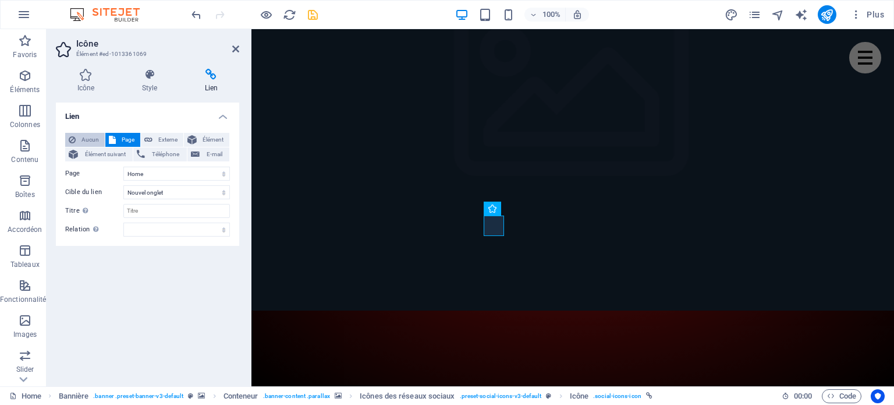
click at [88, 139] on span "Aucun" at bounding box center [90, 140] width 22 height 14
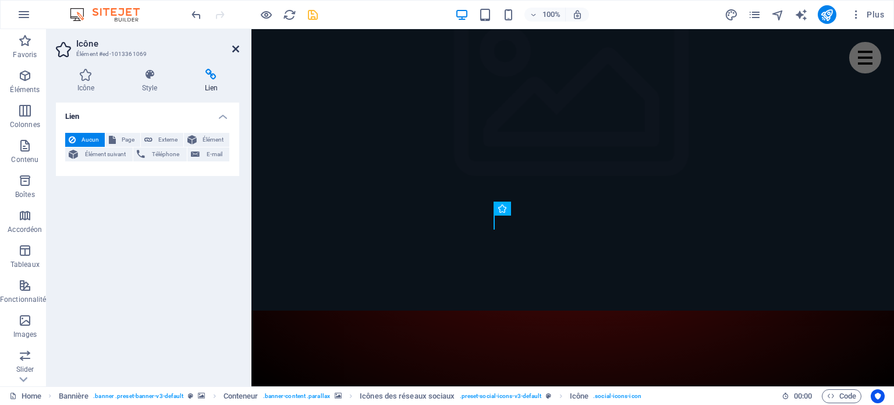
click at [232, 46] on icon at bounding box center [235, 48] width 7 height 9
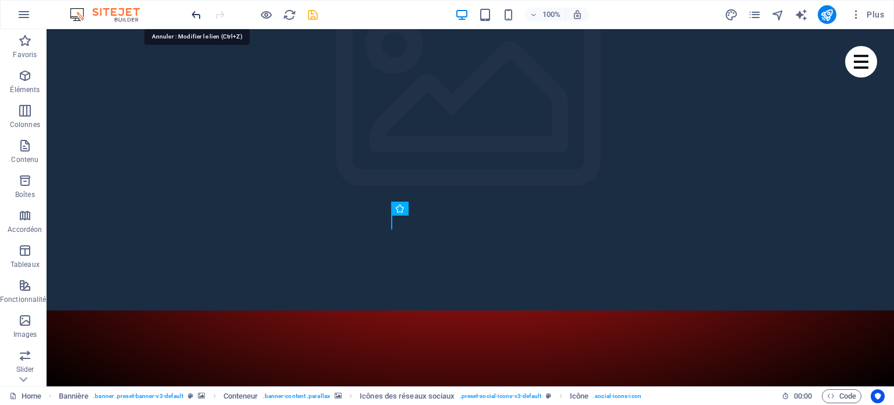
click at [196, 12] on icon "undo" at bounding box center [196, 14] width 13 height 13
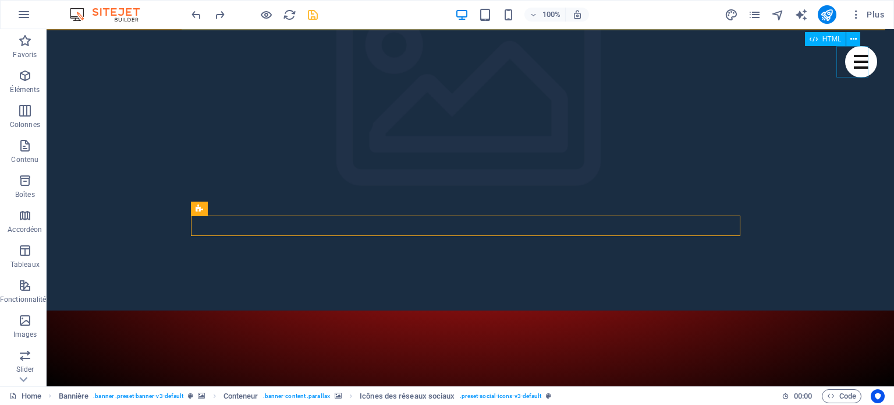
click at [848, 65] on div "Menu" at bounding box center [861, 61] width 32 height 31
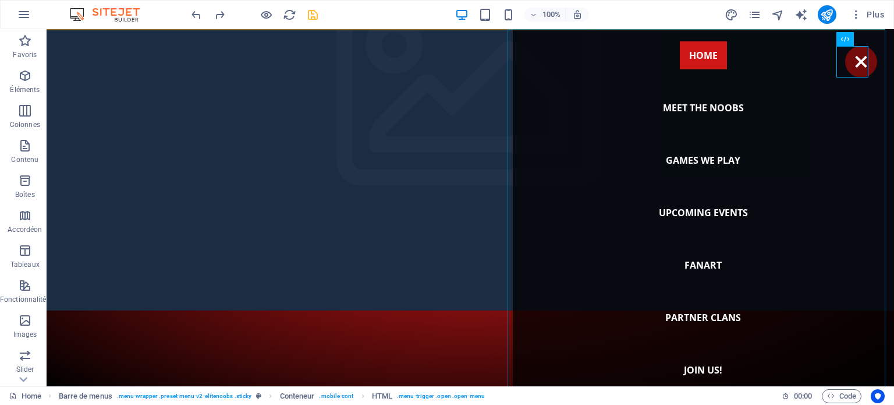
click at [699, 107] on nav "Home Meet the noobs Games we play Upcoming Events Fanart Partner Clans Join us!" at bounding box center [703, 207] width 381 height 357
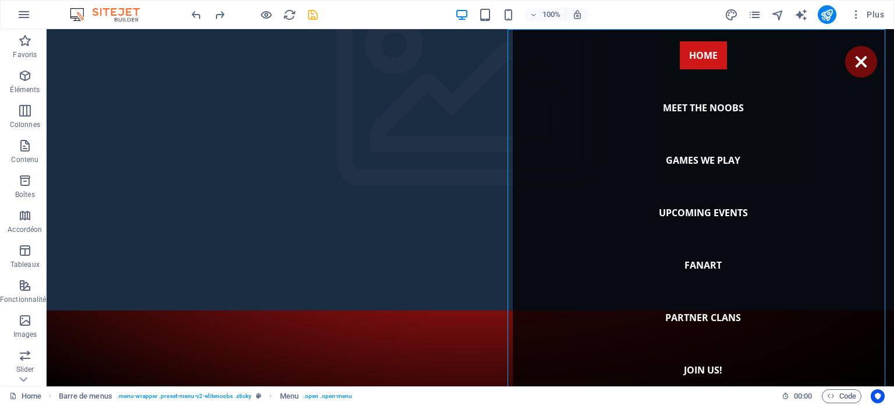
click at [699, 107] on nav "Home Meet the noobs Games we play Upcoming Events Fanart Partner Clans Join us!" at bounding box center [703, 207] width 381 height 357
click at [696, 158] on nav "Home Meet the noobs Games we play Upcoming Events Fanart Partner Clans Join us!" at bounding box center [703, 207] width 381 height 357
click at [684, 214] on nav "Home Meet the noobs Games we play Upcoming Events Fanart Partner Clans Join us!" at bounding box center [703, 207] width 381 height 357
click at [701, 263] on nav "Home Meet the noobs Games we play Upcoming Events Fanart Partner Clans Join us!" at bounding box center [703, 207] width 381 height 357
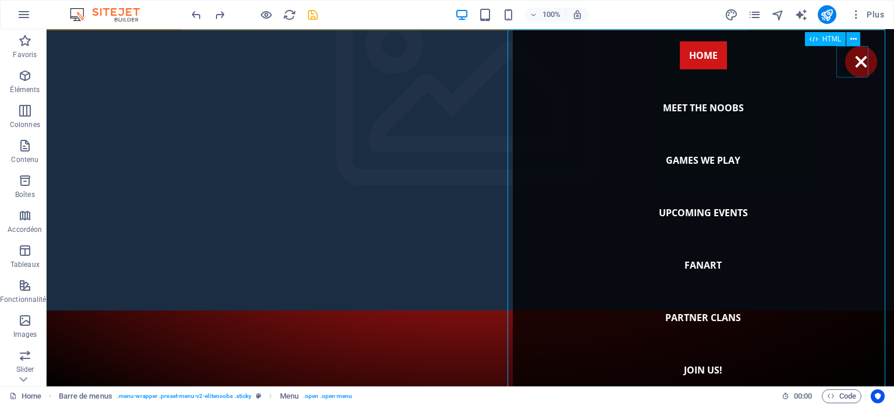
click at [851, 62] on div "Menu" at bounding box center [861, 61] width 32 height 31
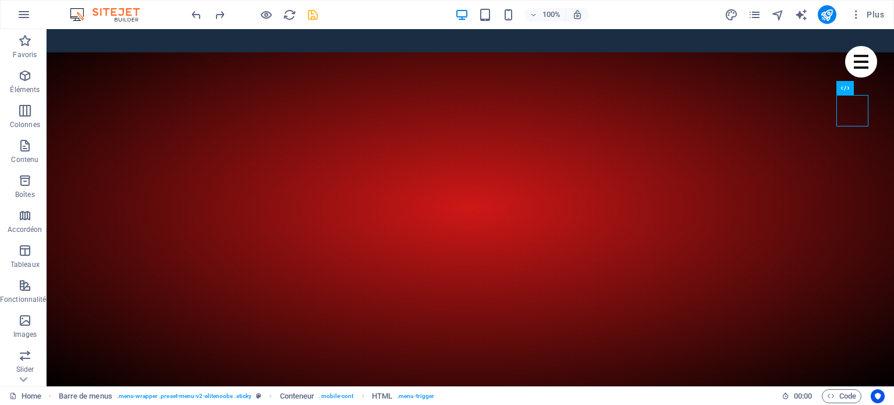
scroll to position [372, 0]
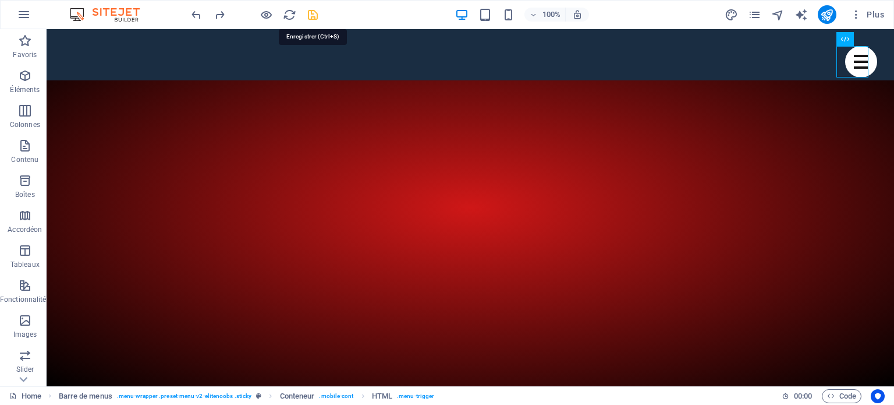
click at [319, 13] on icon "save" at bounding box center [312, 14] width 13 height 13
checkbox input "false"
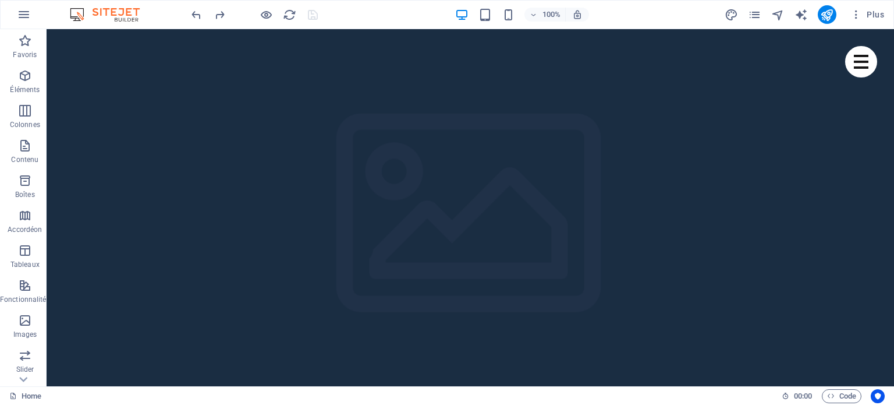
scroll to position [0, 0]
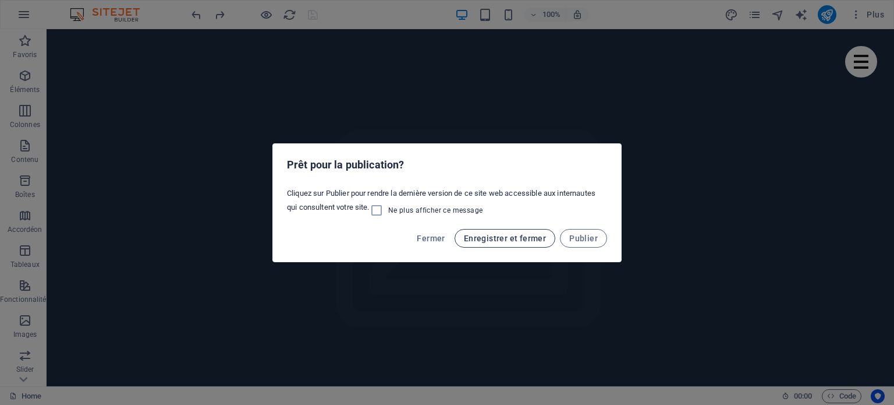
click at [511, 238] on span "Enregistrer et fermer" at bounding box center [505, 237] width 82 height 9
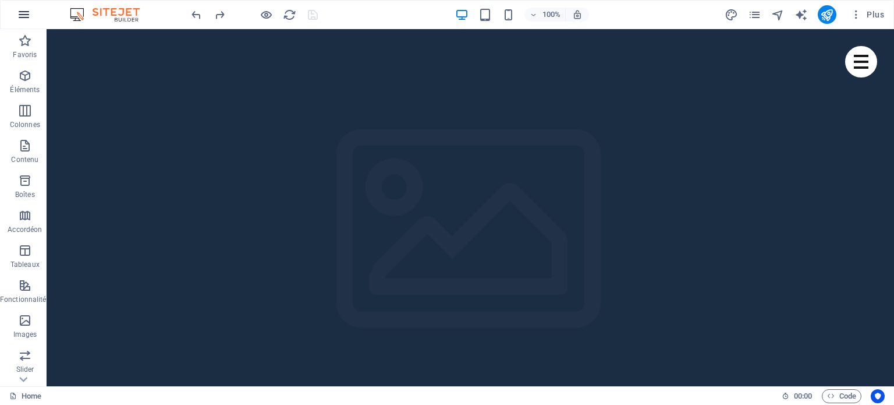
click at [23, 18] on icon "button" at bounding box center [24, 15] width 14 height 14
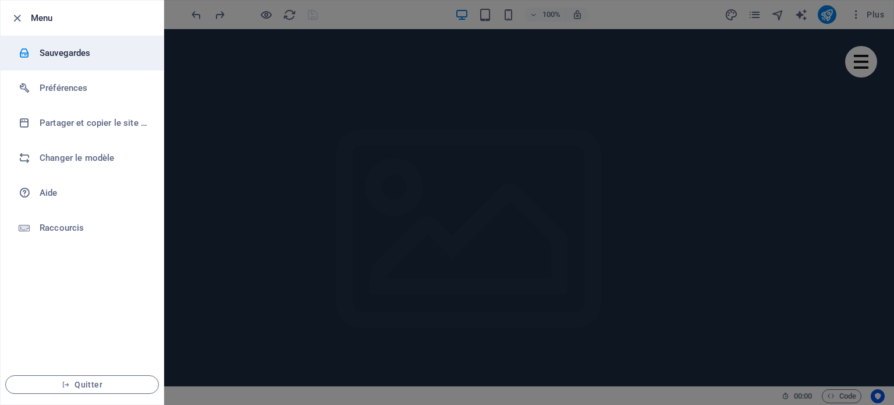
click at [82, 58] on h6 "Sauvegardes" at bounding box center [94, 53] width 108 height 14
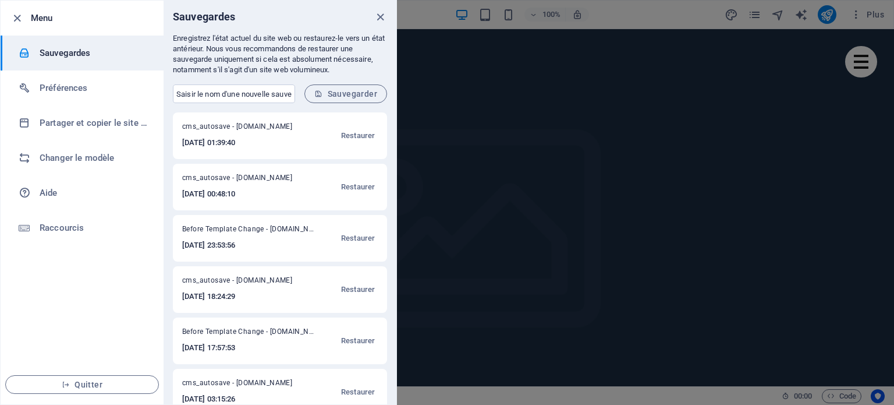
click at [82, 58] on h6 "Sauvegardes" at bounding box center [94, 53] width 108 height 14
click at [380, 22] on icon "close" at bounding box center [380, 16] width 13 height 13
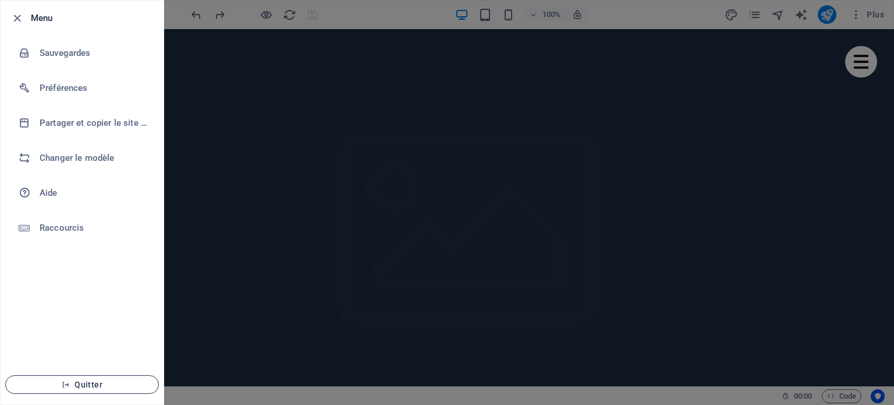
click at [93, 380] on span "Quitter" at bounding box center [82, 384] width 134 height 9
